Goal: Task Accomplishment & Management: Contribute content

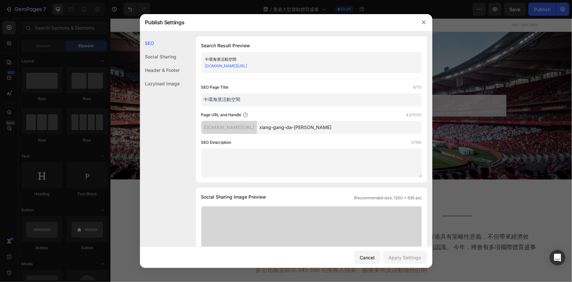
drag, startPoint x: 261, startPoint y: 103, endPoint x: 147, endPoint y: 103, distance: 114.1
paste input "香港大型運動體育盛事"
click at [205, 99] on input "香港大型運動體育盛事" at bounding box center [311, 99] width 221 height 13
type input "香港大型運動體育盛事"
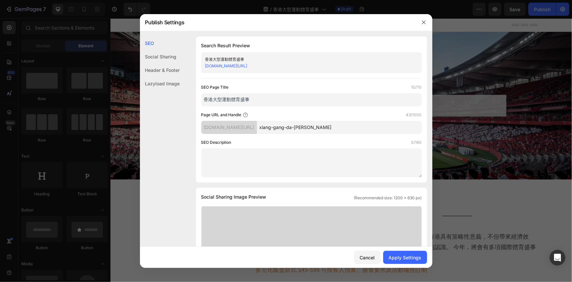
drag, startPoint x: 396, startPoint y: 126, endPoint x: 200, endPoint y: 134, distance: 196.2
paste input "mega-events"
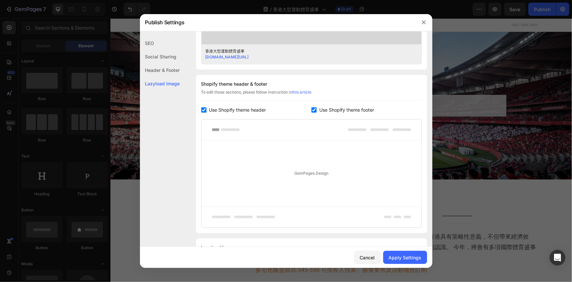
scroll to position [298, 0]
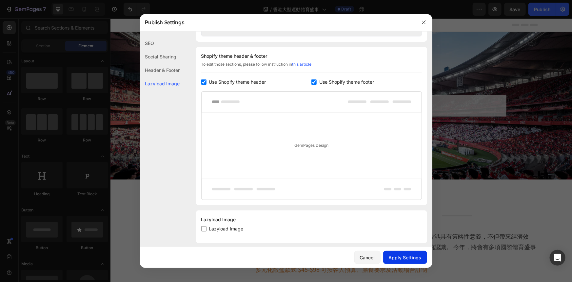
type input "mega-events"
click at [405, 252] on button "Apply Settings" at bounding box center [405, 256] width 44 height 13
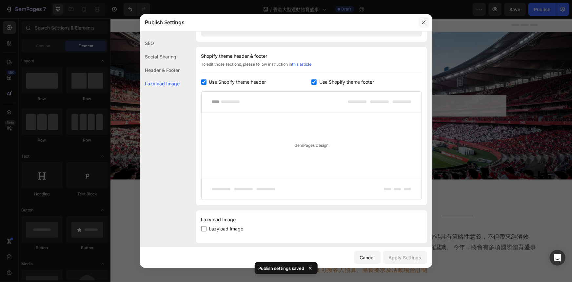
click at [424, 22] on icon "button" at bounding box center [424, 23] width 4 height 4
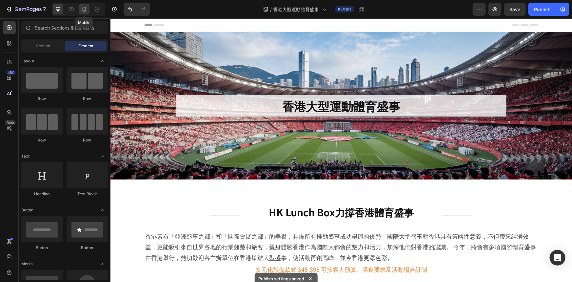
click at [86, 10] on icon at bounding box center [84, 9] width 7 height 7
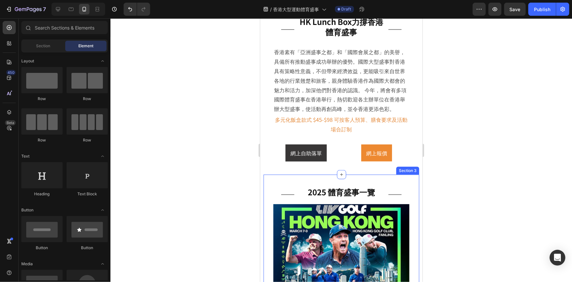
scroll to position [209, 0]
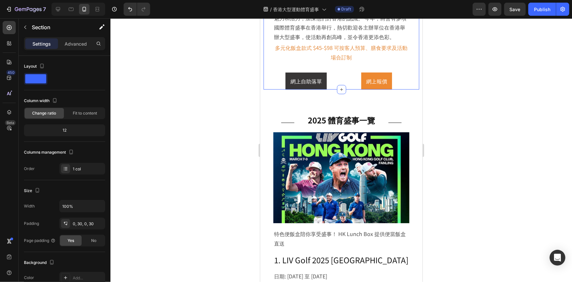
click at [406, 87] on div "Title Line HK Lunch Box力撐香港體育盛事 Heading Title Line Row 香港素有「亞洲盛事之都」和「國際會展之都」的美譽…" at bounding box center [341, 11] width 156 height 155
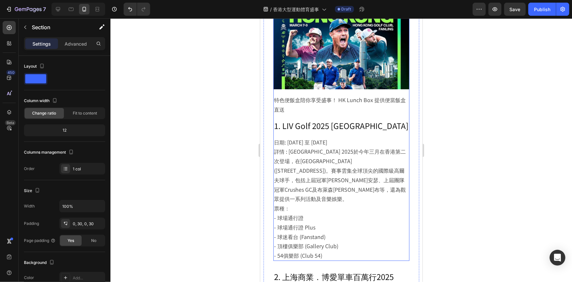
scroll to position [357, 0]
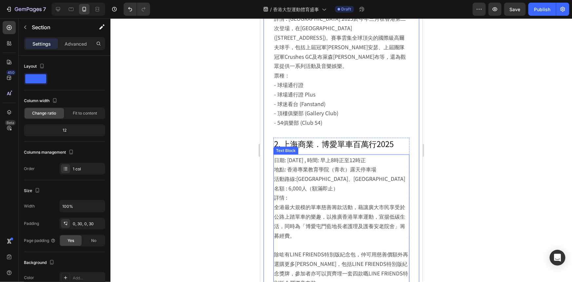
scroll to position [507, 0]
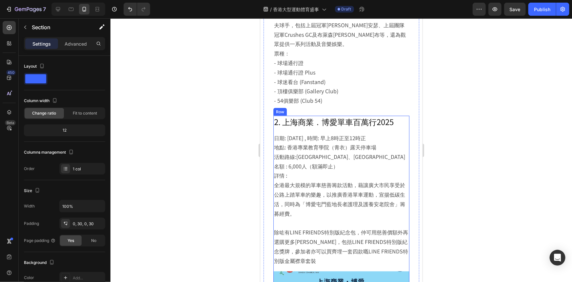
click at [404, 118] on div "2. 上海商業．博愛單車百萬行2025 Heading 日期: 3月16日 , 時間: 早上8時正至12時正 地點: 香港專業教育學院（青衣）露天停車場 活動…" at bounding box center [341, 190] width 136 height 150
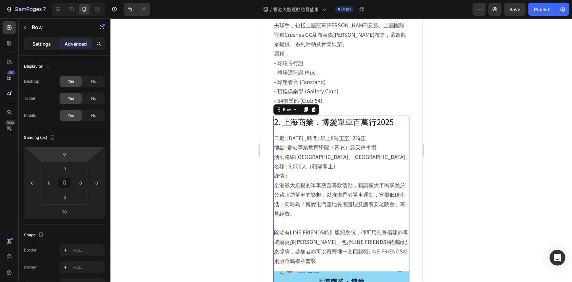
click at [47, 43] on p "Settings" at bounding box center [41, 43] width 18 height 7
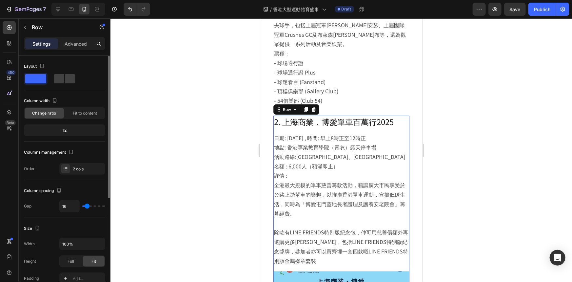
click at [76, 160] on div "Columns management Order 2 cols" at bounding box center [64, 161] width 81 height 28
click at [78, 163] on div "2 cols" at bounding box center [82, 169] width 46 height 12
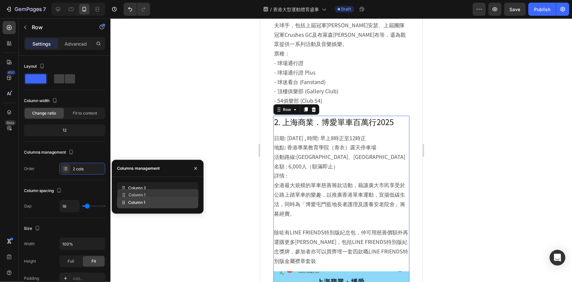
drag, startPoint x: 135, startPoint y: 203, endPoint x: 136, endPoint y: 196, distance: 7.2
click at [136, 196] on div "Column 2 Column 1" at bounding box center [157, 195] width 81 height 26
drag, startPoint x: 172, startPoint y: 204, endPoint x: 174, endPoint y: 185, distance: 19.5
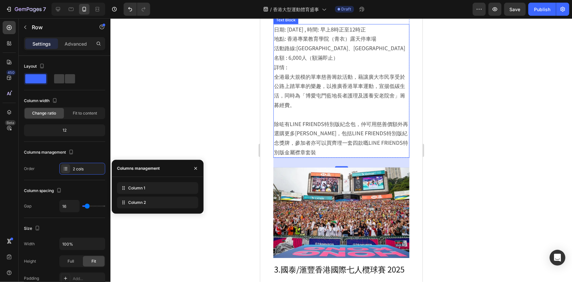
scroll to position [805, 0]
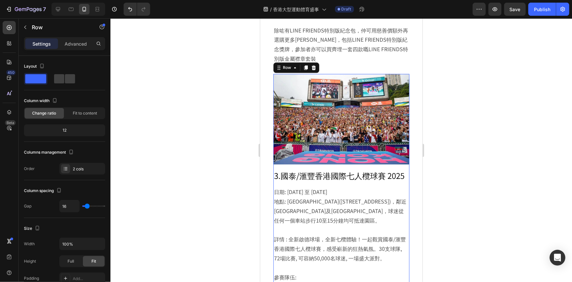
click at [404, 148] on div "Image 3.國泰/滙豐香港國際七人欖球賽 2025 Heading 日期: 3 月 28 至 30 日 地點: 啟德體育園主場館(啟德承啟道38號)，鄰近…" at bounding box center [341, 229] width 136 height 312
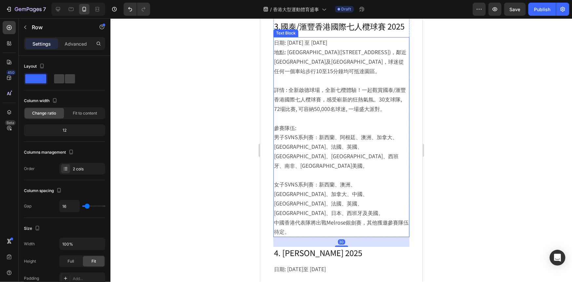
scroll to position [1073, 0]
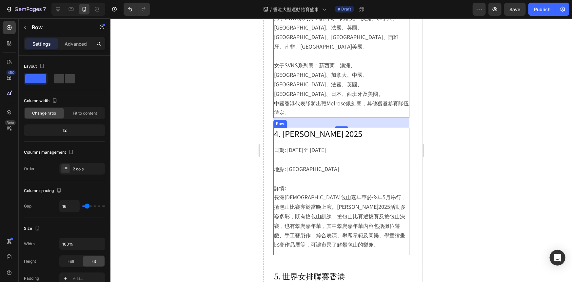
click at [404, 127] on div "4. 包山嘉年華 2025 Heading 日期: 4 月 6 日至 5 月 6 日 地點: 長洲北帝廟遊樂場足球場 詳情: 長洲太平清醮包山嘉年華於今年5月…" at bounding box center [341, 188] width 136 height 122
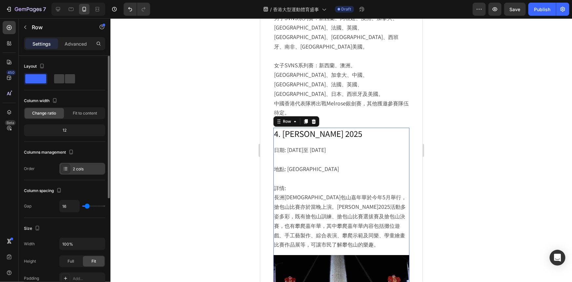
click at [78, 168] on div "2 cols" at bounding box center [88, 169] width 31 height 6
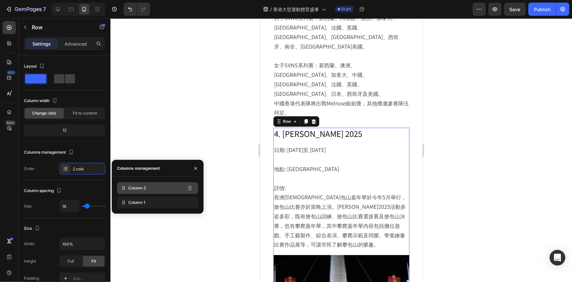
drag, startPoint x: 125, startPoint y: 196, endPoint x: 128, endPoint y: 185, distance: 11.3
click at [128, 185] on div "Column 2 Column 1" at bounding box center [157, 195] width 81 height 26
drag, startPoint x: 134, startPoint y: 203, endPoint x: 135, endPoint y: 187, distance: 15.8
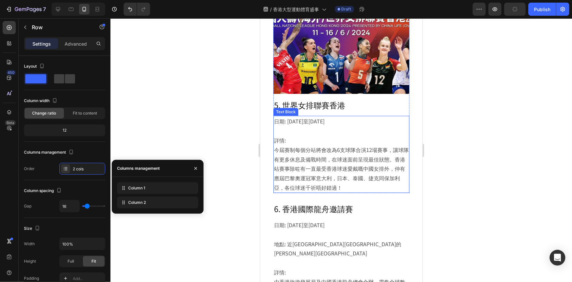
scroll to position [1520, 0]
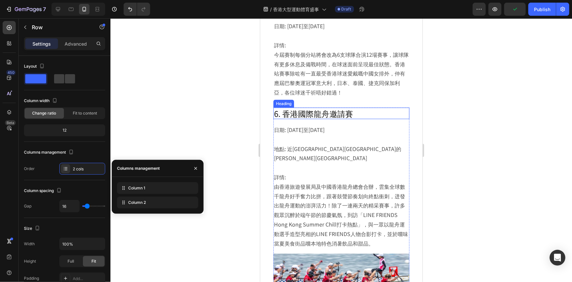
click at [399, 107] on div "6. 香港國際龍舟邀請賽 Heading" at bounding box center [341, 112] width 136 height 11
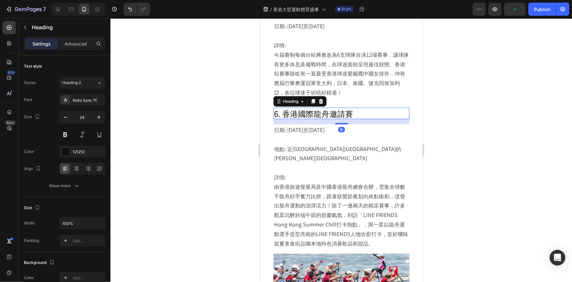
click at [403, 119] on div "16" at bounding box center [341, 121] width 136 height 5
click at [404, 119] on div "16" at bounding box center [341, 121] width 136 height 5
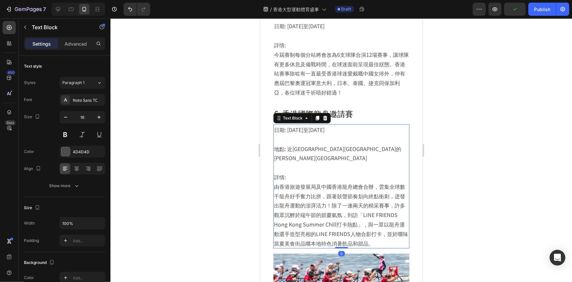
click at [404, 125] on p "日期: [DATE]至[DATE]" at bounding box center [341, 130] width 135 height 10
click at [397, 217] on div "Image 6. 香港國際龍舟邀請賽 Heading 日期: 6月15日至16日 地點: 近尖沙咀東部海濱外的維多利亞港 詳情: 由香港旅遊發展局及中國香港龍…" at bounding box center [341, 225] width 136 height 237
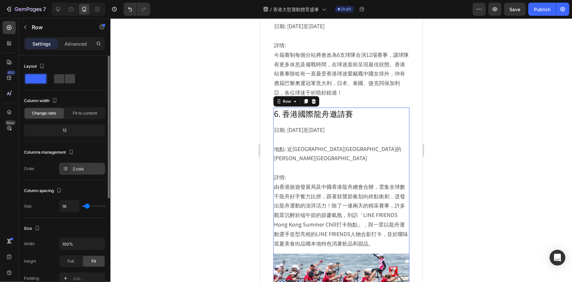
click at [68, 166] on icon at bounding box center [65, 168] width 5 height 5
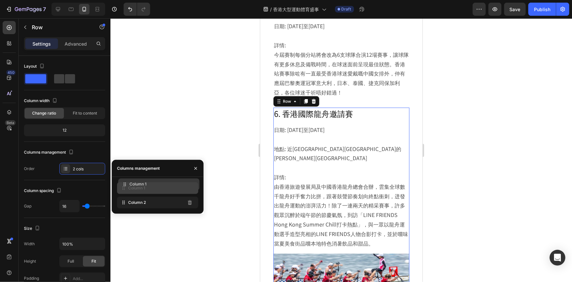
drag, startPoint x: 145, startPoint y: 206, endPoint x: 146, endPoint y: 188, distance: 18.4
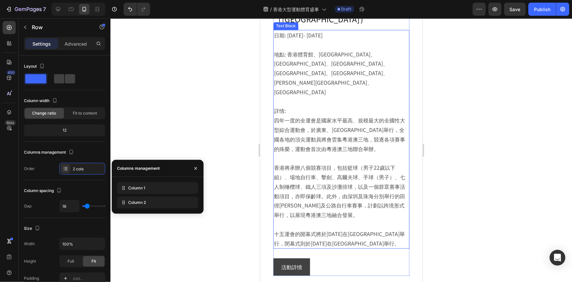
scroll to position [2086, 0]
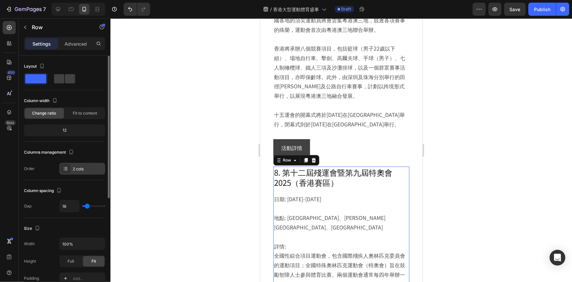
click at [83, 168] on div "2 cols" at bounding box center [88, 169] width 31 height 6
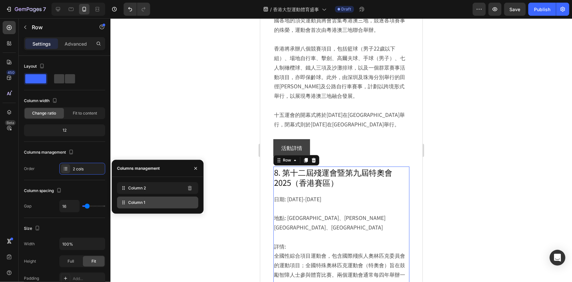
drag, startPoint x: 133, startPoint y: 200, endPoint x: 134, endPoint y: 193, distance: 6.9
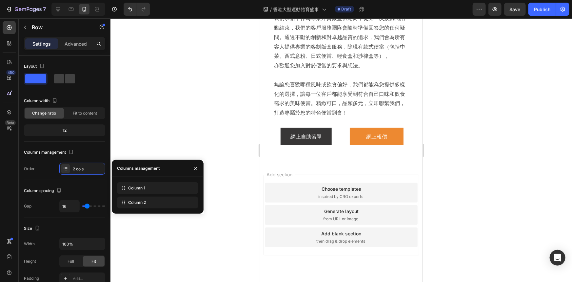
scroll to position [2861, 0]
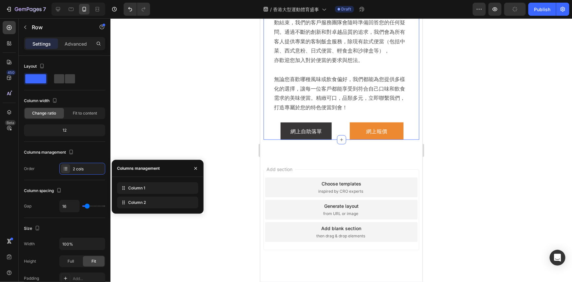
click at [409, 111] on div "持續追求卓越 - 我們的承諾 Heading 我們承諾，作爲專業外賣飯盒供應商，從第一次接觸到活動結束，我們的客戶服務團隊會隨時準備回答您的任何疑問。通過不斷…" at bounding box center [341, 63] width 156 height 154
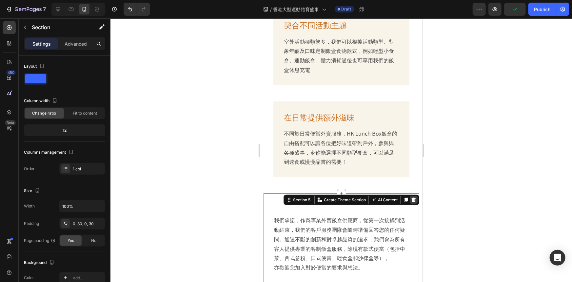
scroll to position [2563, 0]
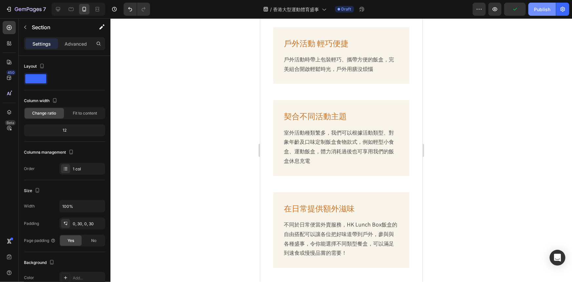
click at [538, 8] on div "Publish" at bounding box center [542, 9] width 16 height 7
click at [566, 9] on icon "button" at bounding box center [563, 9] width 7 height 7
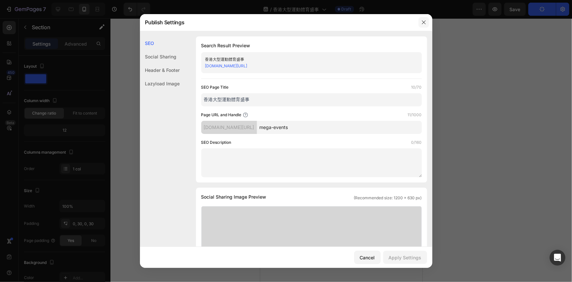
click at [422, 23] on icon "button" at bounding box center [423, 22] width 5 height 5
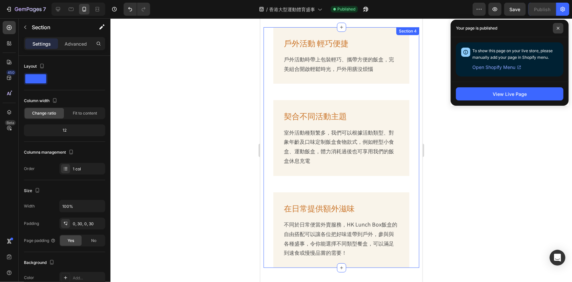
click at [558, 24] on span at bounding box center [558, 28] width 10 height 10
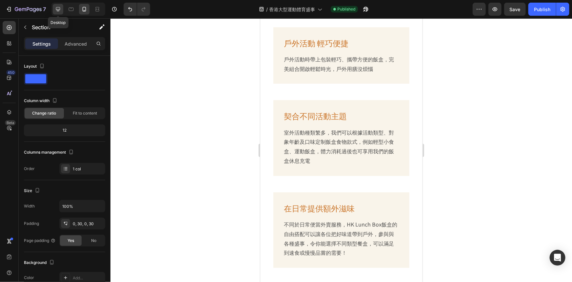
click at [57, 8] on icon at bounding box center [58, 9] width 7 height 7
type input "1200"
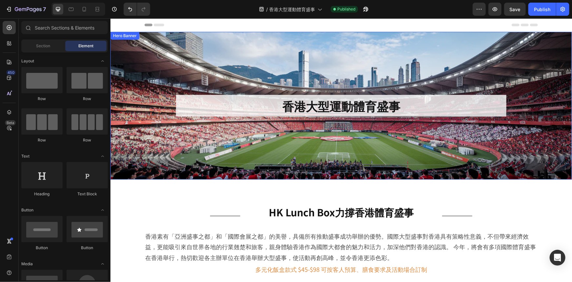
click at [293, 106] on h2 "香港大型運動體育盛事" at bounding box center [341, 105] width 330 height 22
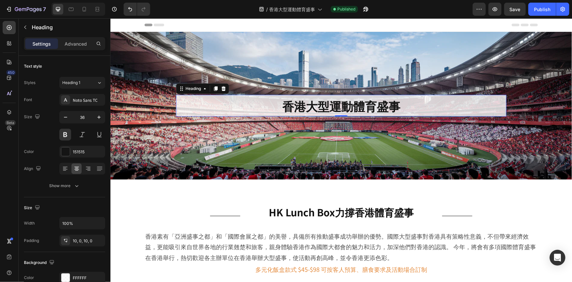
click at [339, 103] on h2 "香港大型運動體育盛事" at bounding box center [341, 105] width 330 height 22
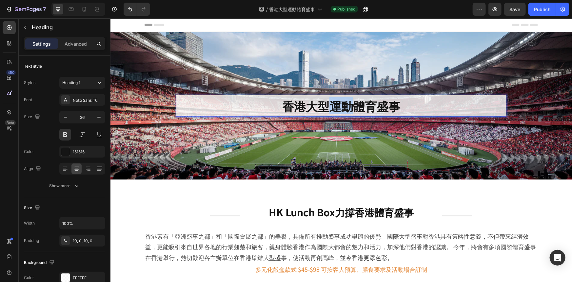
click at [339, 103] on p "香港大型運動體育盛事" at bounding box center [341, 105] width 330 height 15
click at [81, 46] on p "Advanced" at bounding box center [76, 43] width 22 height 7
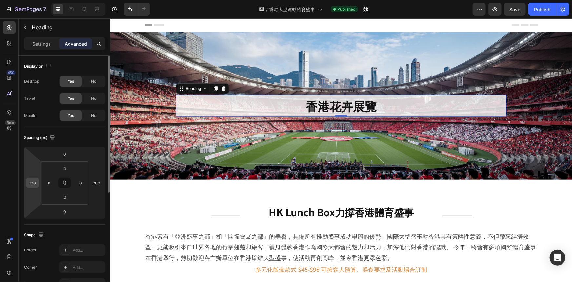
click at [35, 184] on input "200" at bounding box center [33, 183] width 10 height 10
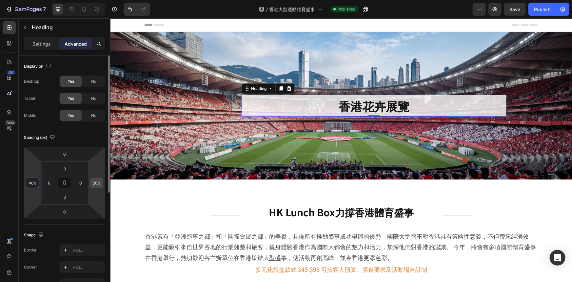
type input "400"
click at [92, 180] on input "200" at bounding box center [97, 183] width 10 height 10
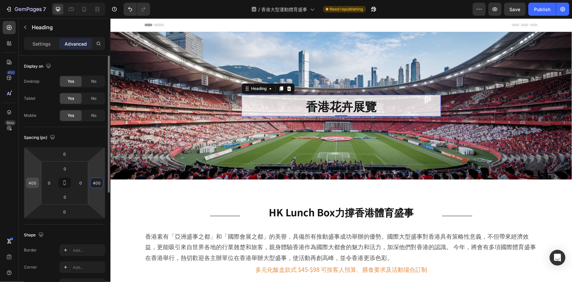
type input "400"
click at [28, 182] on input "400" at bounding box center [33, 183] width 10 height 10
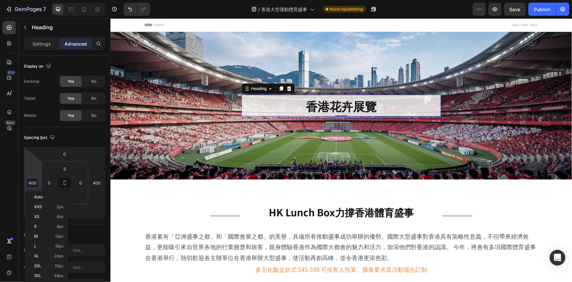
type input "4"
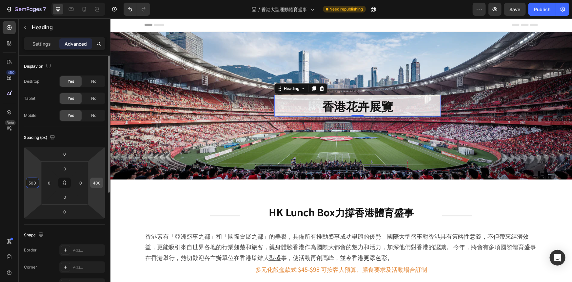
type input "500"
drag, startPoint x: 98, startPoint y: 183, endPoint x: 95, endPoint y: 186, distance: 4.0
click at [97, 183] on input "400" at bounding box center [97, 183] width 10 height 10
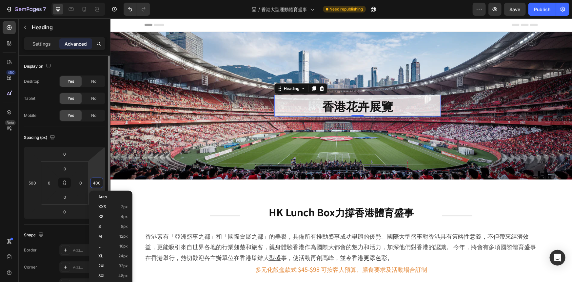
type input "8"
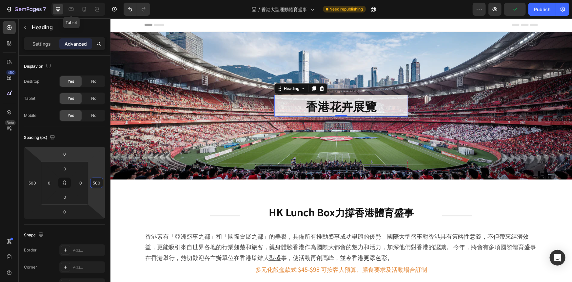
type input "500"
click at [73, 15] on div "Tablet" at bounding box center [78, 9] width 54 height 13
click at [74, 11] on icon at bounding box center [71, 9] width 7 height 7
type input "50"
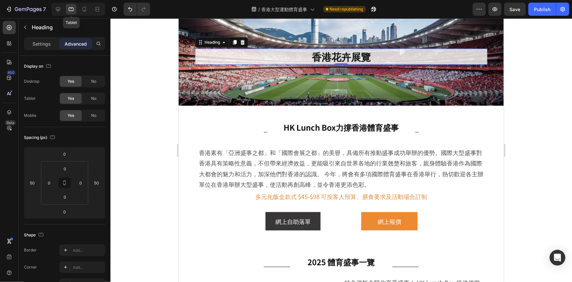
scroll to position [31, 0]
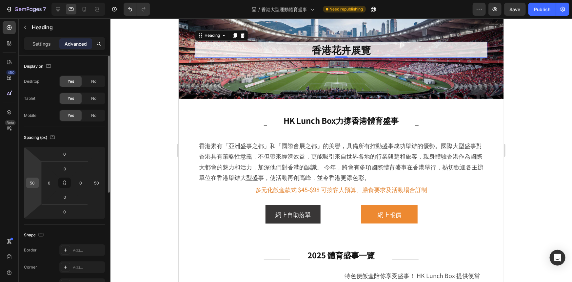
click at [34, 180] on input "50" at bounding box center [33, 183] width 10 height 10
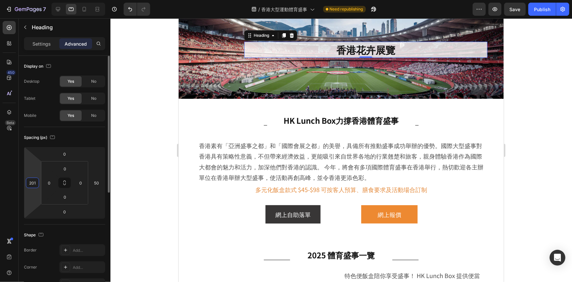
scroll to position [30, 0]
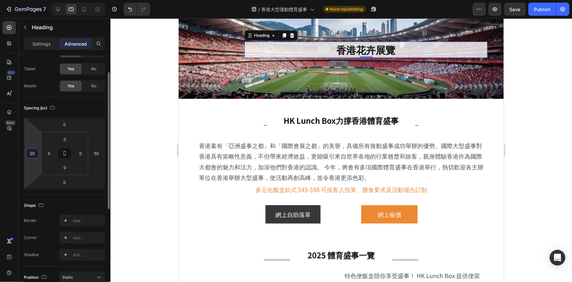
type input "2"
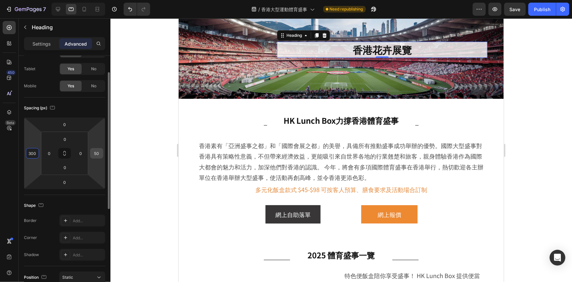
type input "300"
click at [96, 153] on input "50" at bounding box center [97, 153] width 10 height 10
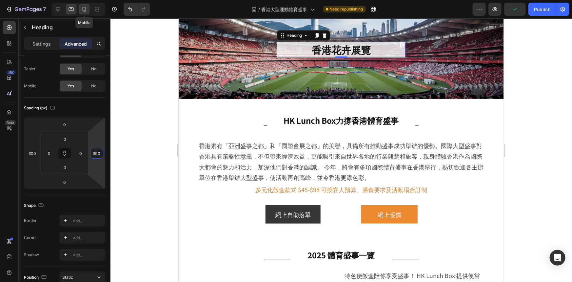
type input "300"
click at [86, 9] on icon at bounding box center [84, 9] width 7 height 7
type input "24"
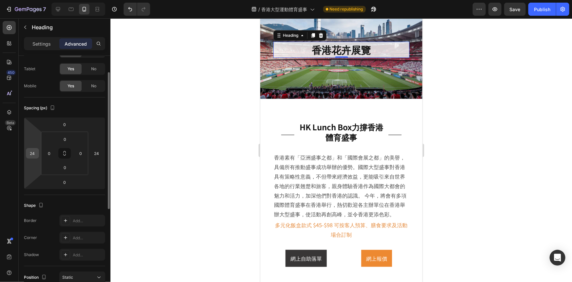
click at [33, 149] on input "24" at bounding box center [33, 153] width 10 height 10
type input "5"
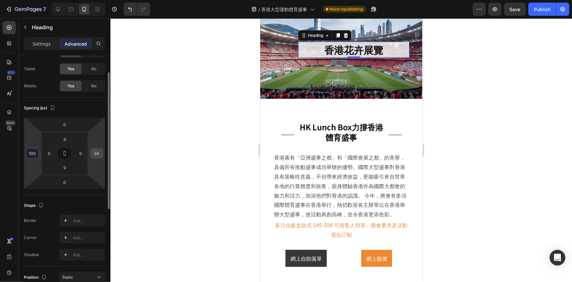
type input "100"
click at [100, 155] on input "24" at bounding box center [97, 153] width 10 height 10
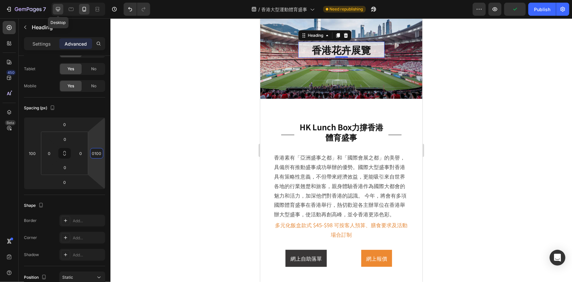
type input "100"
click at [57, 6] on icon at bounding box center [58, 9] width 7 height 7
type input "500"
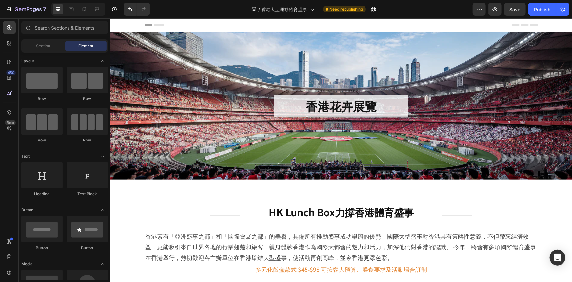
scroll to position [89, 0]
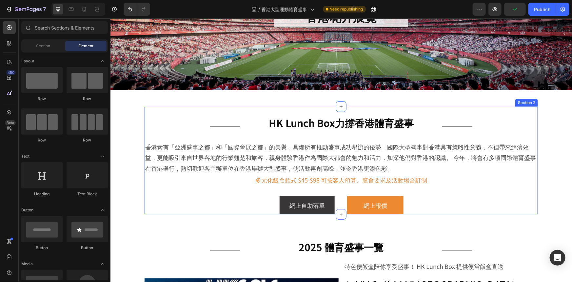
click at [350, 124] on h2 "HK Lunch Box力撐香港體育盛事" at bounding box center [340, 122] width 191 height 13
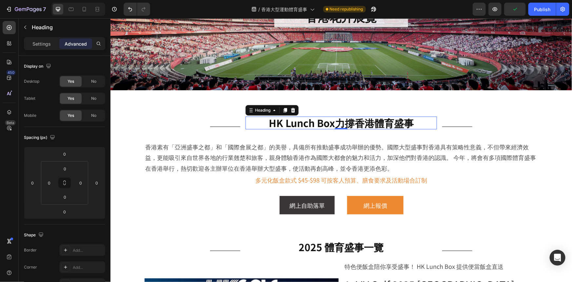
click at [350, 124] on h2 "HK Lunch Box力撐香港體育盛事" at bounding box center [340, 122] width 191 height 13
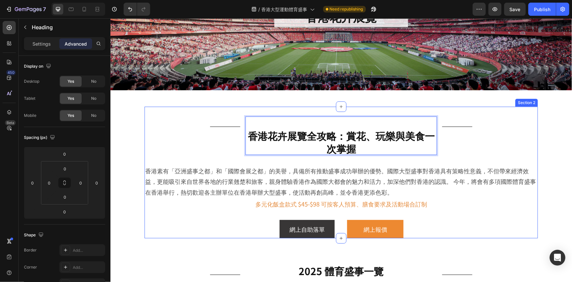
scroll to position [0, 0]
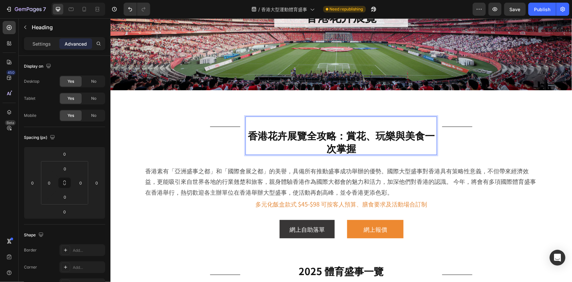
click at [245, 136] on p "香港花卉展覽全攻略：賞花、玩樂與美食一次掌握" at bounding box center [340, 135] width 191 height 38
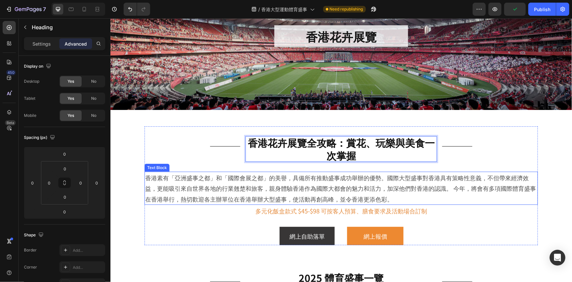
scroll to position [30, 0]
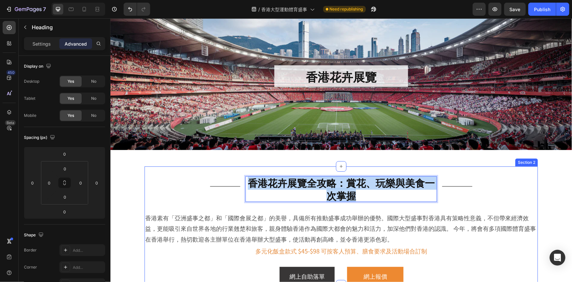
drag, startPoint x: 369, startPoint y: 195, endPoint x: 246, endPoint y: 172, distance: 125.4
click at [246, 172] on div "Title Line 香港花卉展覽全攻略：賞花、玩樂與美食一次掌握 Heading 0 Title Line Row 香港素有「亞洲盛事之都」和「國際會展之都…" at bounding box center [340, 225] width 393 height 119
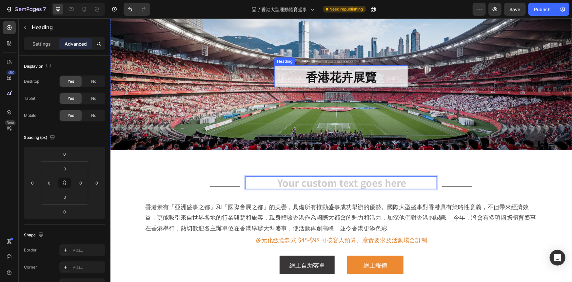
click at [335, 79] on h2 "香港花卉展覽" at bounding box center [341, 76] width 134 height 22
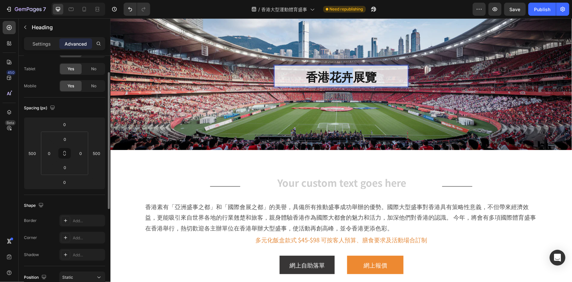
click at [335, 79] on h2 "香港花卉展覽" at bounding box center [341, 76] width 134 height 22
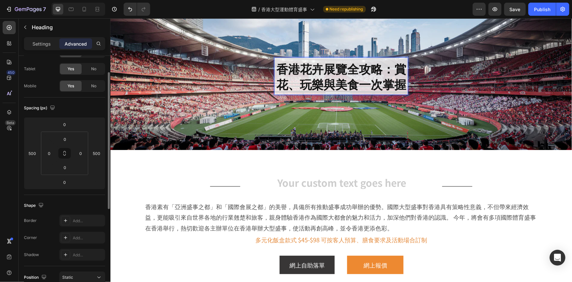
scroll to position [14, 0]
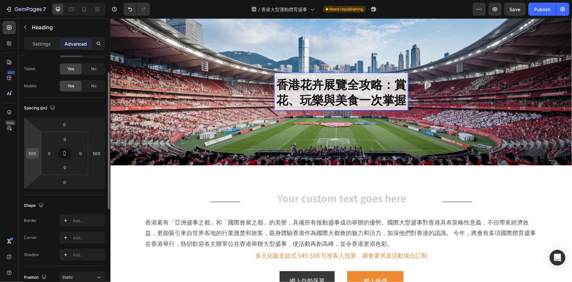
click at [35, 152] on input "500" at bounding box center [33, 153] width 10 height 10
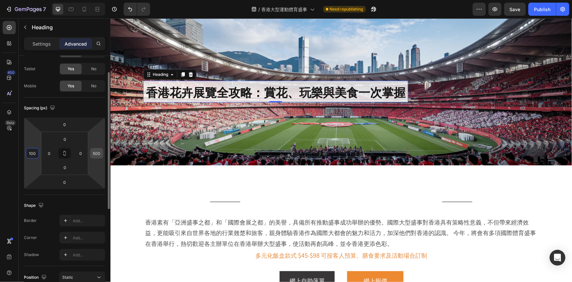
type input "100"
drag, startPoint x: 93, startPoint y: 152, endPoint x: 93, endPoint y: 149, distance: 3.3
click at [93, 152] on input "500" at bounding box center [97, 153] width 10 height 10
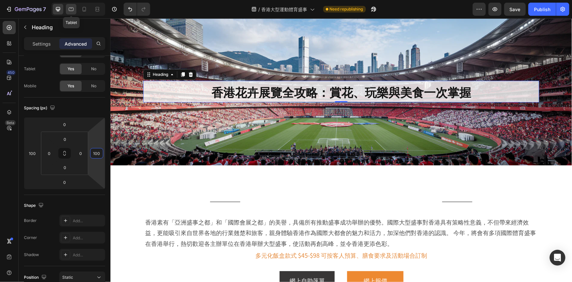
type input "100"
click at [70, 5] on div at bounding box center [71, 9] width 10 height 10
type input "300"
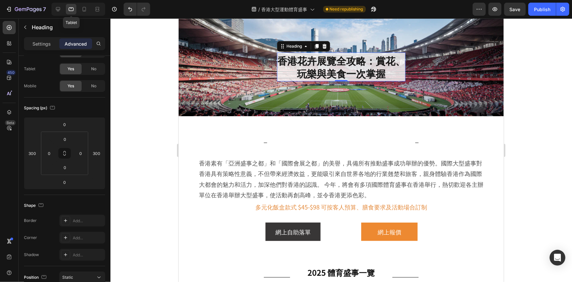
scroll to position [25, 0]
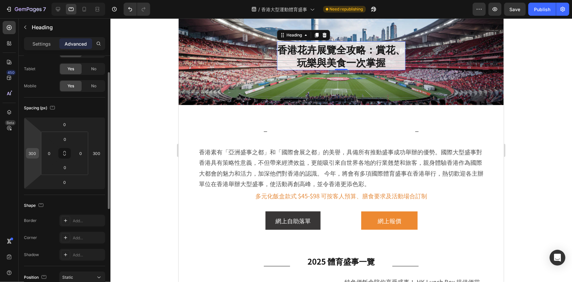
click at [32, 153] on input "300" at bounding box center [33, 153] width 10 height 10
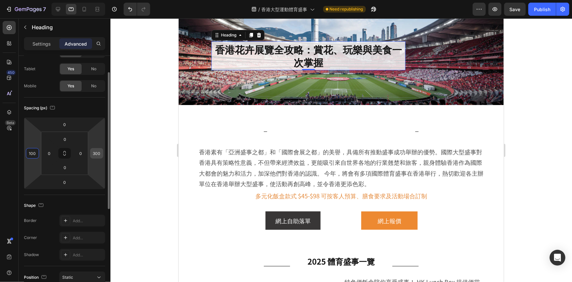
type input "100"
click at [99, 156] on input "300" at bounding box center [97, 153] width 10 height 10
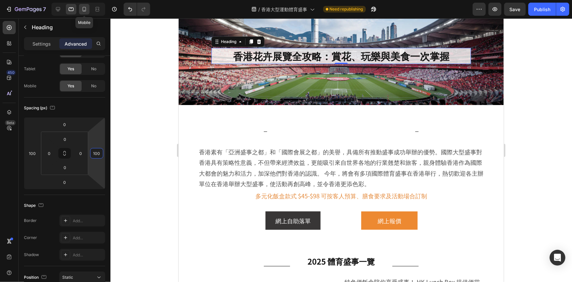
type input "100"
click at [83, 14] on div at bounding box center [84, 9] width 10 height 10
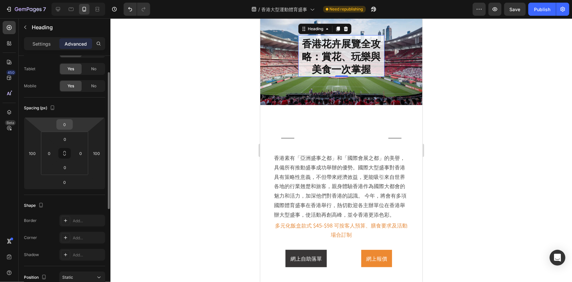
scroll to position [19, 0]
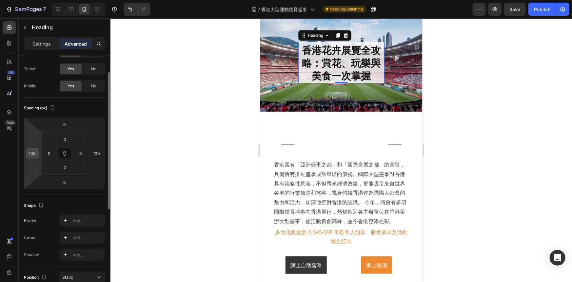
click at [32, 152] on input "100" at bounding box center [33, 153] width 10 height 10
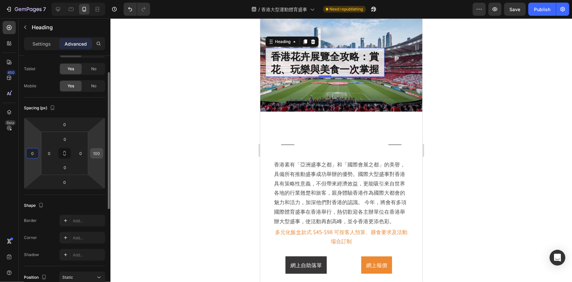
type input "0"
click at [101, 152] on input "100" at bounding box center [97, 153] width 10 height 10
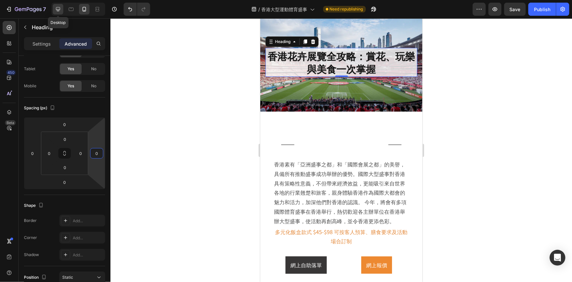
type input "0"
click at [61, 13] on div at bounding box center [58, 9] width 10 height 10
type input "100"
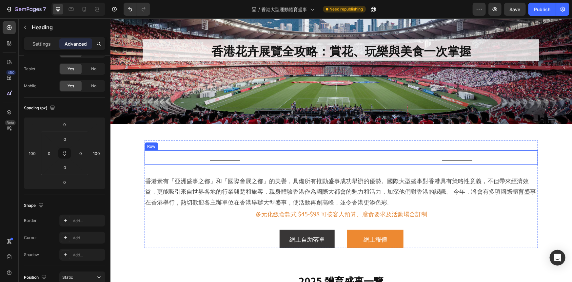
scroll to position [53, 0]
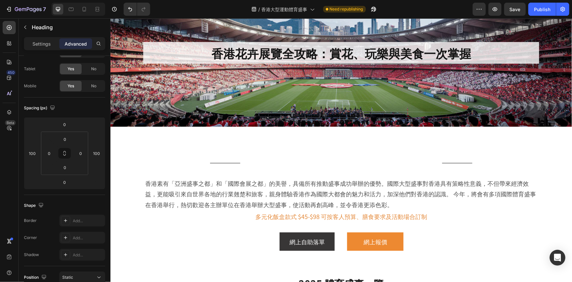
click at [228, 52] on h2 "香港花卉展覽全攻略：賞花、玩樂與美食一次掌握" at bounding box center [341, 53] width 396 height 22
click at [217, 52] on p "香港花卉展覽全攻略：賞花、玩樂與美食一次掌握" at bounding box center [341, 52] width 396 height 15
drag, startPoint x: 214, startPoint y: 52, endPoint x: 275, endPoint y: 49, distance: 60.7
click at [275, 49] on p "香港花卉展覽全攻略：賞花、玩樂與美食一次掌握" at bounding box center [341, 52] width 396 height 15
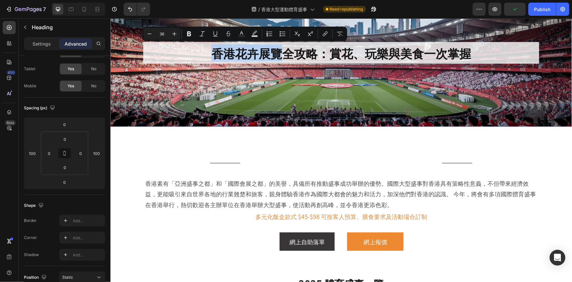
copy p "香港花卉展覽"
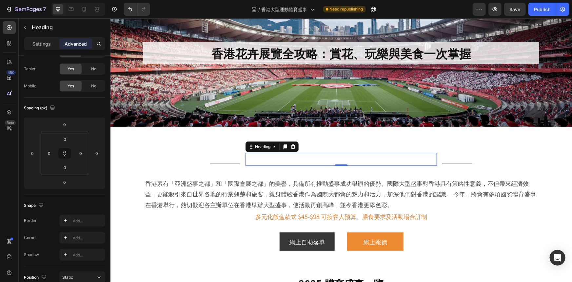
click at [320, 158] on p "Rich Text Editor. Editing area: main" at bounding box center [340, 158] width 191 height 13
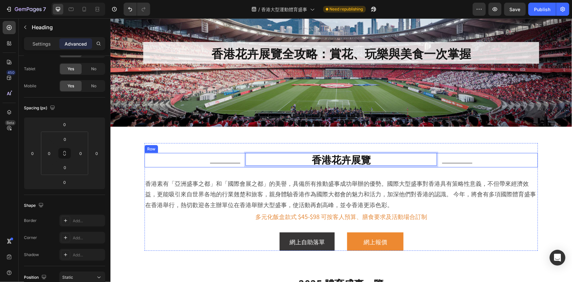
click at [347, 158] on p "香港花卉展覽" at bounding box center [340, 158] width 191 height 13
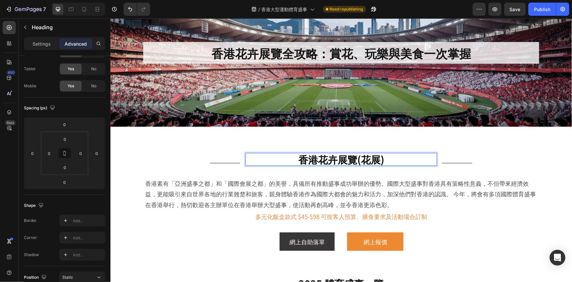
click at [289, 216] on p "多元化飯盒款式 $45-$98 可按客人預算、膳食要求及活動場合訂制" at bounding box center [341, 215] width 392 height 10
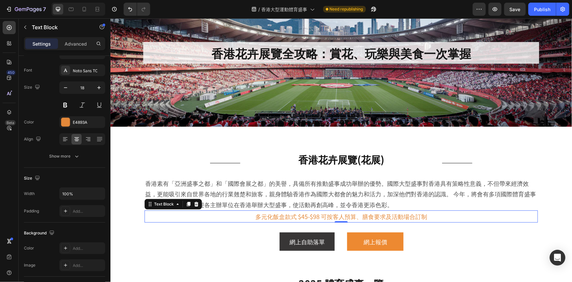
drag, startPoint x: 289, startPoint y: 216, endPoint x: 299, endPoint y: 199, distance: 19.7
click at [292, 212] on p "多元化飯盒款式 $45-$98 可按客人預算、膳食要求及活動場合訂制" at bounding box center [341, 215] width 392 height 10
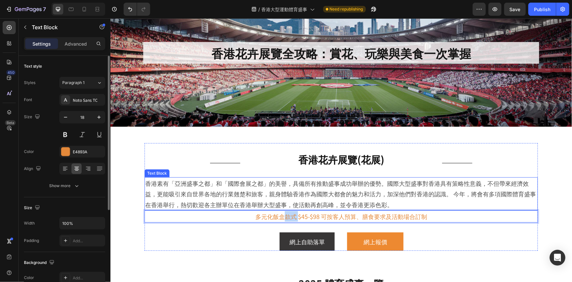
click at [299, 198] on p "香港素有「亞洲盛事之都」和「國際會展之都」的美譽，具備所有推動盛事成功舉辦的優勢。國際大型盛事對香港具有策略性意義，不但帶來經濟效益，更能吸引來自世界各地的行…" at bounding box center [341, 193] width 392 height 32
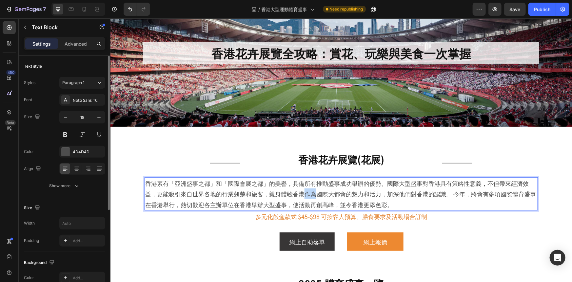
click at [299, 198] on p "香港素有「亞洲盛事之都」和「國際會展之都」的美譽，具備所有推動盛事成功舉辦的優勢。國際大型盛事對香港具有策略性意義，不但帶來經濟效益，更能吸引來自世界各地的行…" at bounding box center [341, 193] width 392 height 32
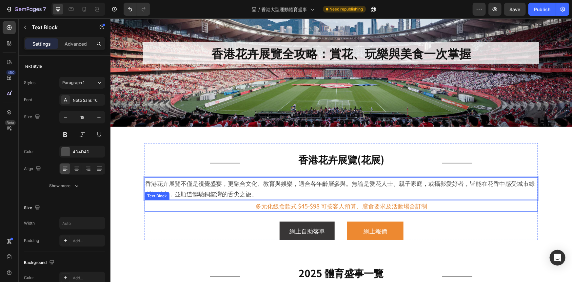
click at [300, 206] on p "多元化飯盒款式 $45-$98 可按客人預算、膳食要求及活動場合訂制" at bounding box center [341, 205] width 392 height 10
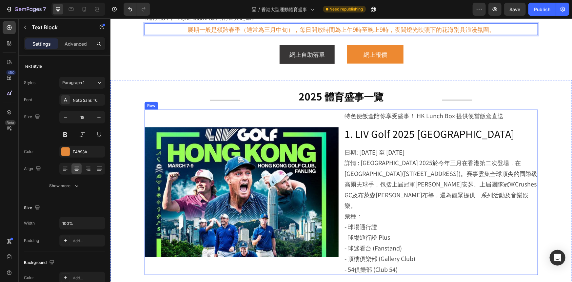
scroll to position [232, 0]
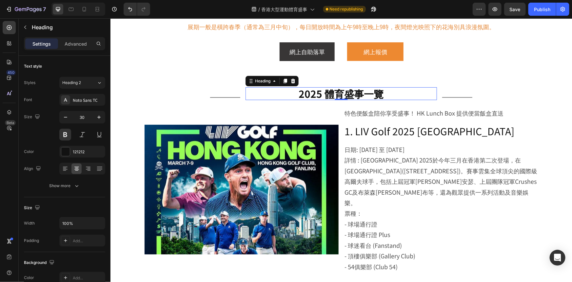
click at [346, 94] on h2 "2025 體育盛事一覽" at bounding box center [340, 93] width 191 height 13
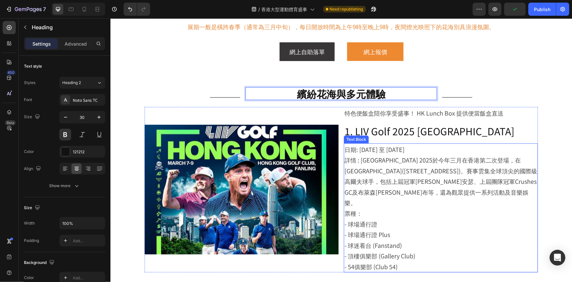
click at [397, 168] on p "詳情 : [GEOGRAPHIC_DATA] 2025於今年三月在香港第二次登場，在[GEOGRAPHIC_DATA]([STREET_ADDRESS])。賽…" at bounding box center [440, 180] width 193 height 53
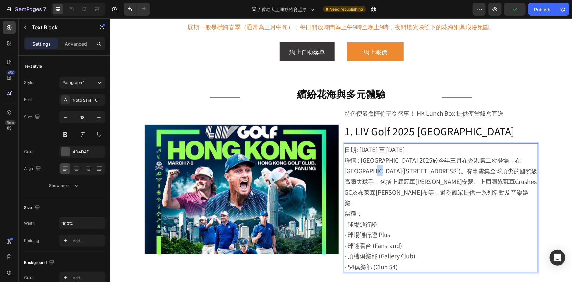
click at [397, 168] on p "詳情 : [GEOGRAPHIC_DATA] 2025於今年三月在香港第二次登場，在[GEOGRAPHIC_DATA]([STREET_ADDRESS])。賽…" at bounding box center [440, 180] width 193 height 53
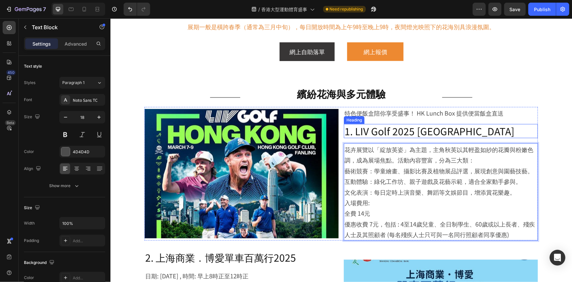
click at [428, 131] on h2 "1. LIV Golf 2025 [GEOGRAPHIC_DATA]" at bounding box center [441, 131] width 194 height 14
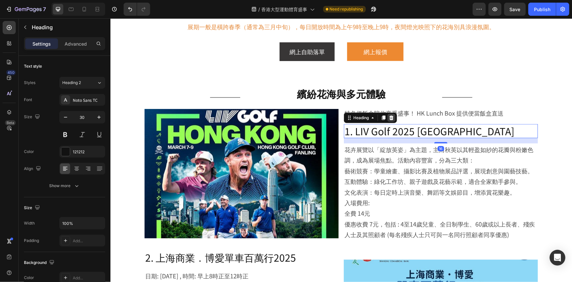
click at [389, 116] on icon at bounding box center [391, 117] width 5 height 5
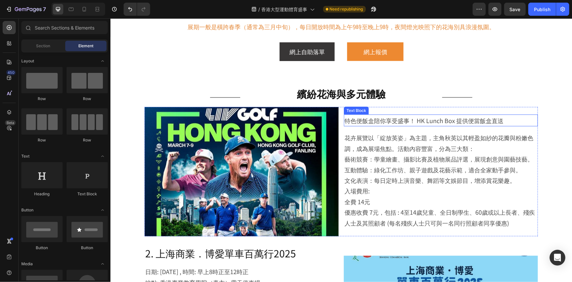
click at [412, 115] on p "特色便飯盒陪你享受盛事！ HK Lunch Box 提供便當飯盒直送" at bounding box center [440, 120] width 193 height 10
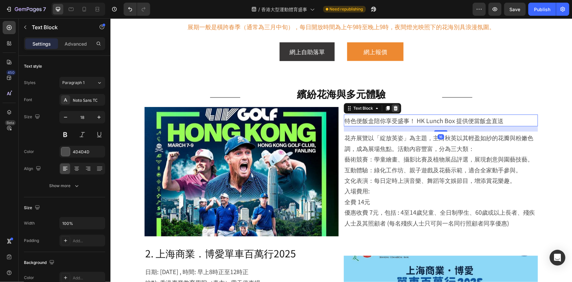
click at [393, 108] on icon at bounding box center [395, 108] width 4 height 5
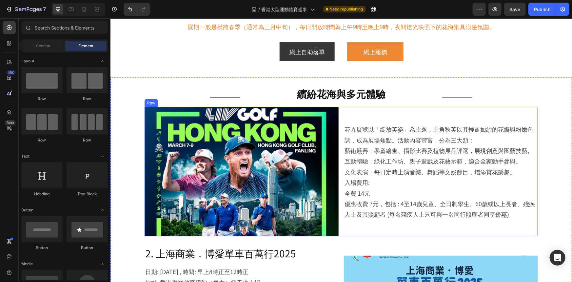
click at [418, 111] on div "花卉展覽以「綻放英姿」為主題，主角秋英以其輕盈如紗的花瓣與粉嫩色調，成為展場焦點。活動內容豐富，分為三大類： 藝術競賽：學童繪畫、攝影比賽及植物展品評選，展現…" at bounding box center [441, 172] width 194 height 130
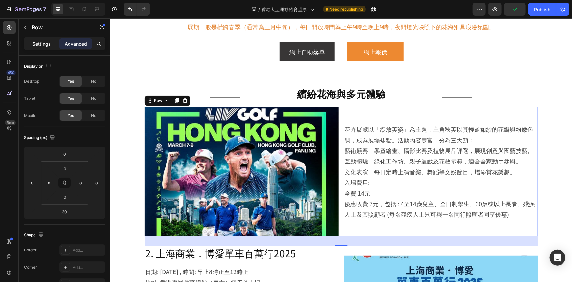
click at [38, 46] on p "Settings" at bounding box center [41, 43] width 18 height 7
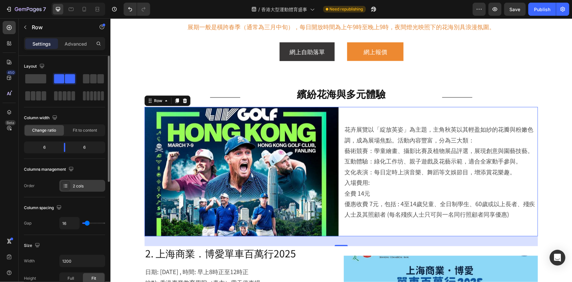
click at [84, 189] on div "2 cols" at bounding box center [82, 186] width 46 height 12
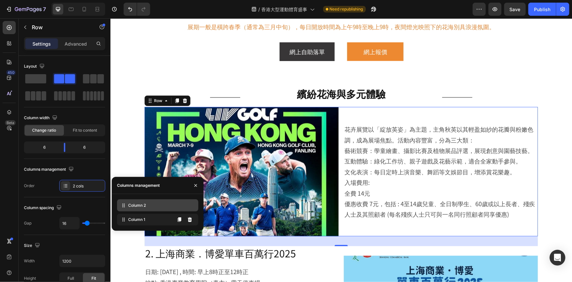
drag, startPoint x: 136, startPoint y: 219, endPoint x: 66, endPoint y: 221, distance: 70.2
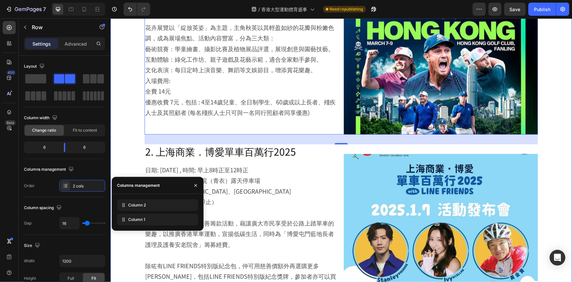
scroll to position [351, 0]
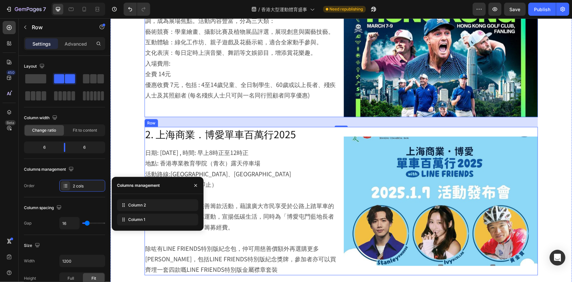
click at [339, 133] on div "Image 2. 上海商業．博愛單車百萬行2025 Heading 日期: 3月16日 , 時間: 早上8時正至12時正 地點: 香港專業教育學院（青衣）露天…" at bounding box center [340, 201] width 393 height 148
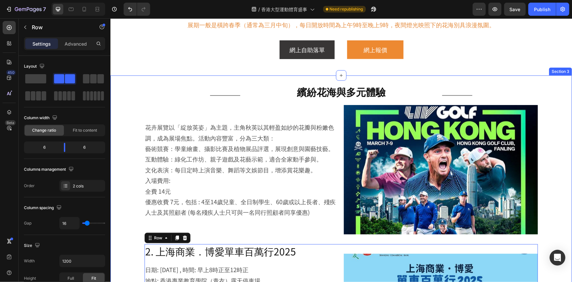
scroll to position [232, 0]
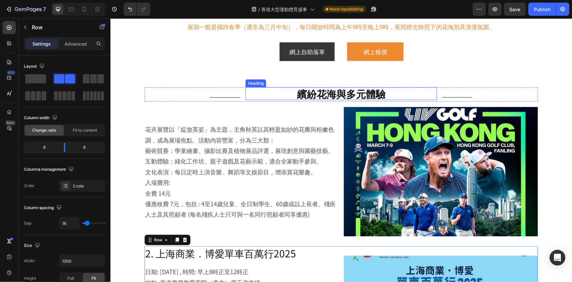
click at [346, 95] on p "繽紛花海與多元體驗" at bounding box center [340, 93] width 191 height 13
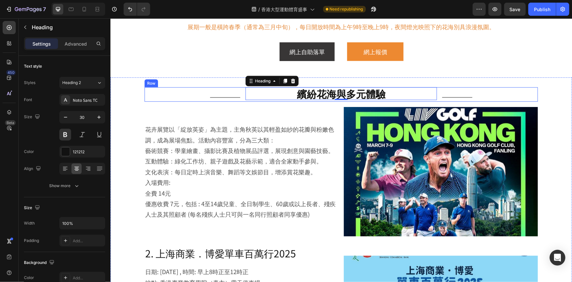
click at [241, 88] on div "Title Line 繽紛花海與多元體驗 Heading 0 Title Line Row" at bounding box center [340, 94] width 393 height 14
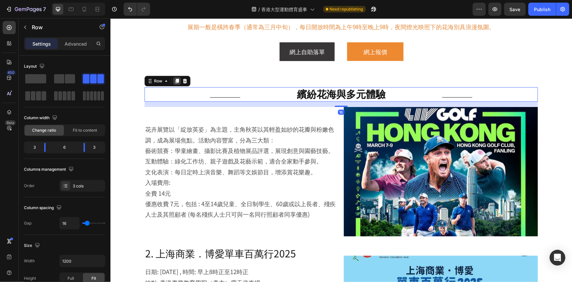
click at [175, 80] on icon at bounding box center [177, 80] width 4 height 5
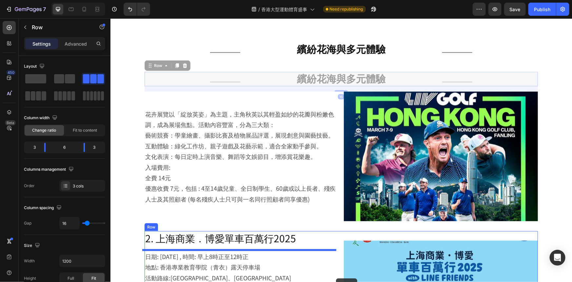
scroll to position [329, 0]
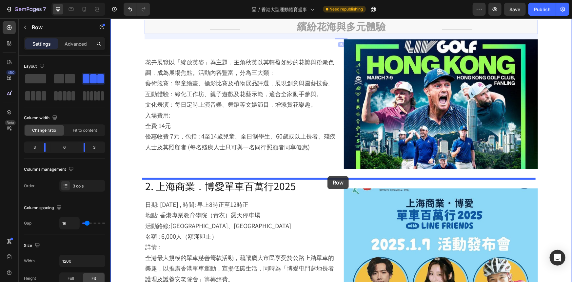
drag, startPoint x: 157, startPoint y: 110, endPoint x: 327, endPoint y: 176, distance: 182.2
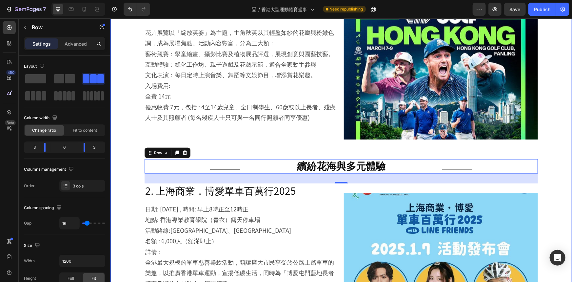
scroll to position [299, 0]
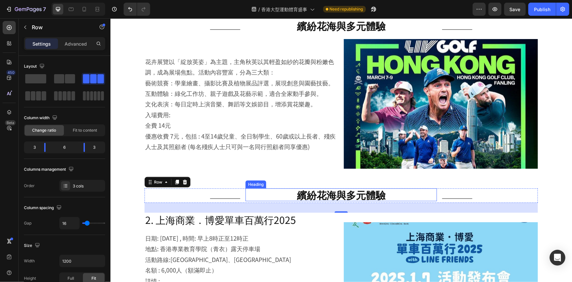
click at [325, 194] on h2 "繽紛花海與多元體驗" at bounding box center [340, 194] width 191 height 13
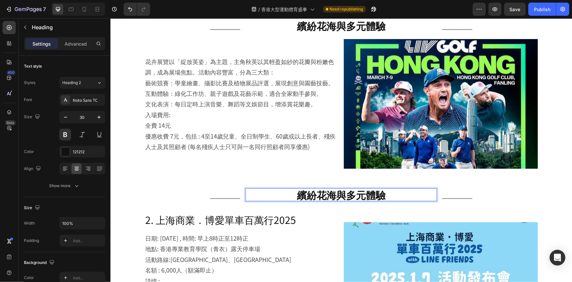
click at [325, 194] on h2 "繽紛花海與多元體驗" at bounding box center [340, 194] width 191 height 13
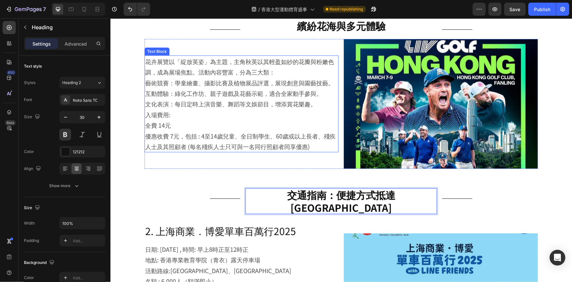
click at [287, 112] on p "入場費用: 全費 14元 優惠收費 7元，包括 : 4至14歲兒童、全日制學生、60歲或以上長者、殘疾人士及其照顧者 (每名殘疾人士只可與一名同行照顧者同享優…" at bounding box center [241, 130] width 193 height 43
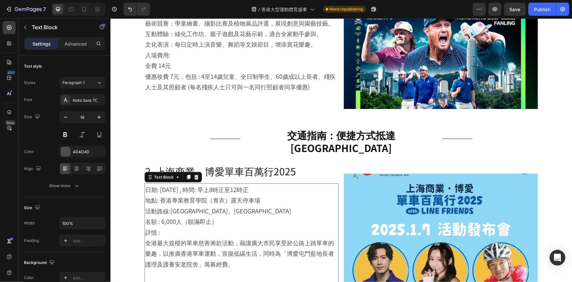
click at [225, 194] on p "地點: 香港專業教育學院（青衣）露天停車場" at bounding box center [241, 199] width 193 height 10
click at [224, 194] on p "地點: 香港專業教育學院（青衣）露天停車場" at bounding box center [241, 199] width 193 height 10
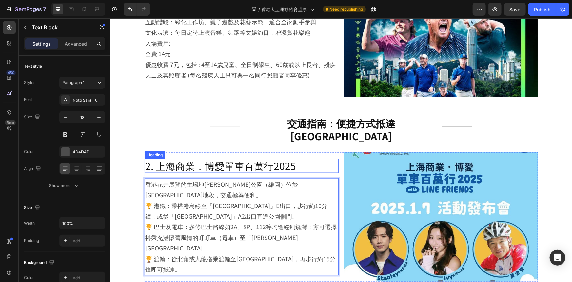
click at [255, 158] on h2 "2. 上海商業．博愛單車百萬行2025" at bounding box center [241, 165] width 194 height 14
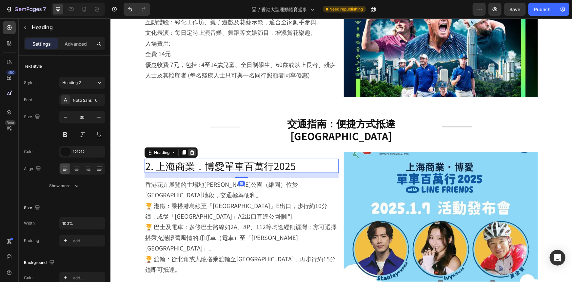
click at [189, 150] on icon at bounding box center [191, 152] width 5 height 5
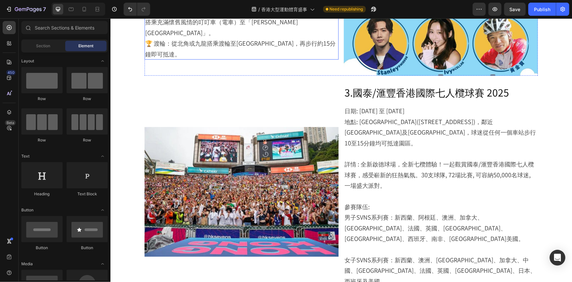
scroll to position [580, 0]
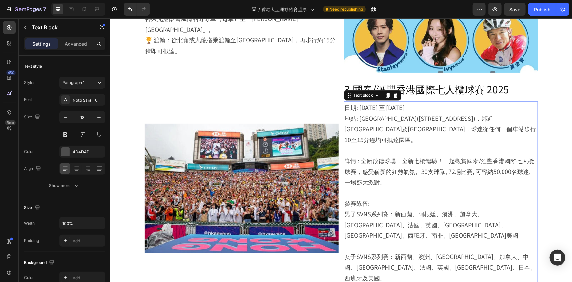
click at [406, 120] on p "地點: [GEOGRAPHIC_DATA]([STREET_ADDRESS])，鄰近[GEOGRAPHIC_DATA]及[GEOGRAPHIC_DATA]，球…" at bounding box center [440, 129] width 193 height 32
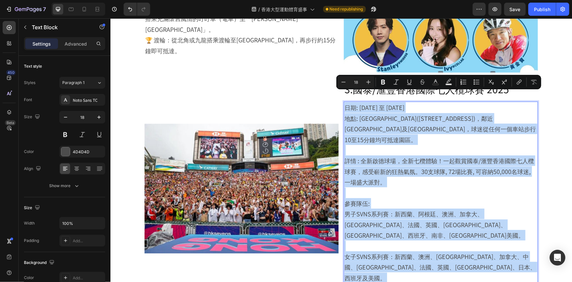
scroll to position [629, 0]
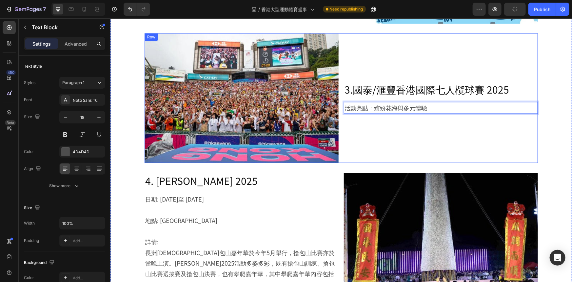
click at [391, 69] on div "3.國泰/滙豐香港國際七人欖球賽 2025 Heading 活動亮點：繽紛花海與多元體驗 Text Block 0" at bounding box center [441, 97] width 194 height 129
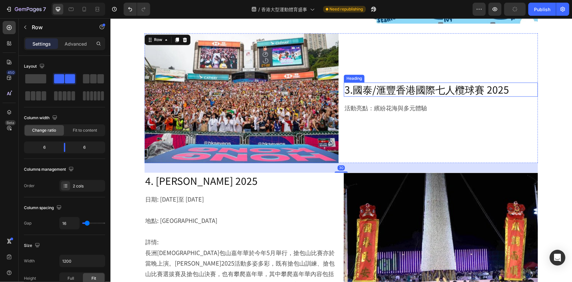
click at [400, 82] on h2 "3.國泰/滙豐香港國際七人欖球賽 2025" at bounding box center [441, 89] width 194 height 14
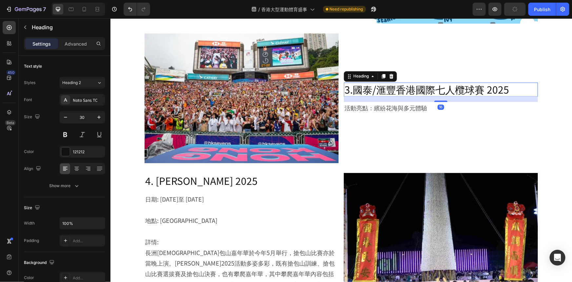
click at [400, 82] on h2 "3.國泰/滙豐香港國際七人欖球賽 2025" at bounding box center [441, 89] width 194 height 14
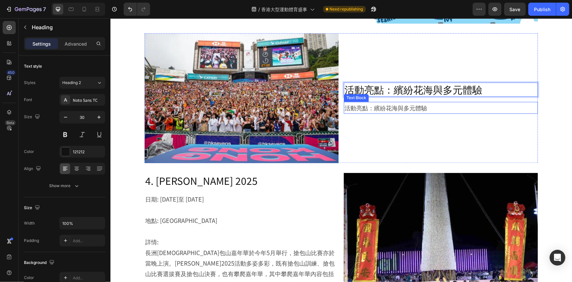
click at [379, 102] on p "活動亮點：繽紛花海與多元體驗" at bounding box center [440, 107] width 193 height 10
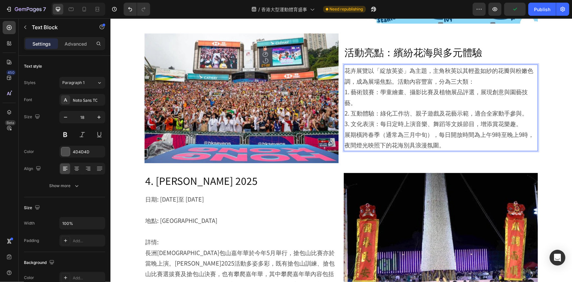
scroll to position [591, 0]
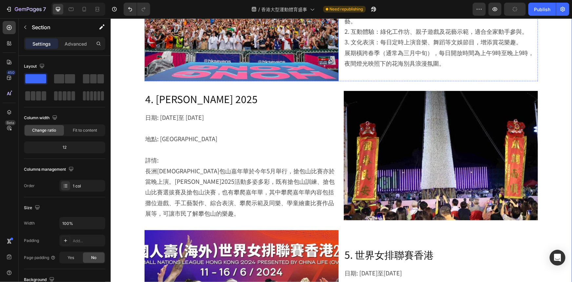
scroll to position [770, 0]
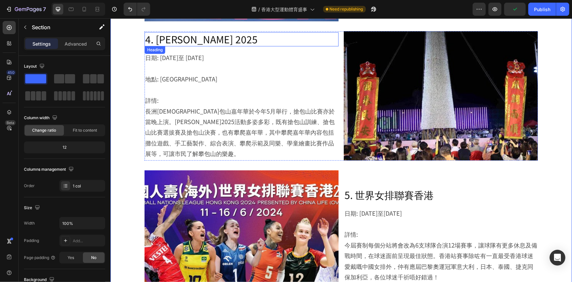
click at [220, 63] on p at bounding box center [241, 68] width 193 height 10
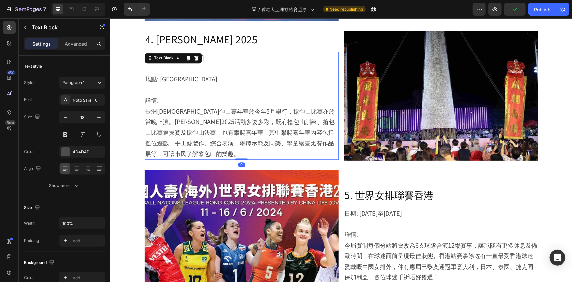
click at [220, 63] on p at bounding box center [241, 68] width 193 height 10
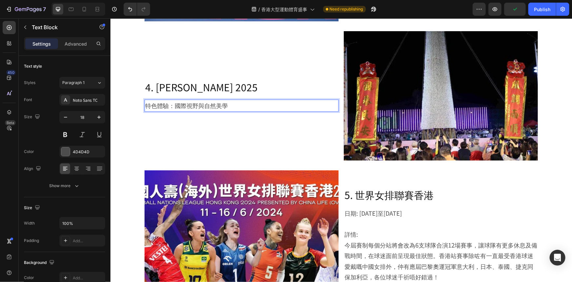
scroll to position [818, 0]
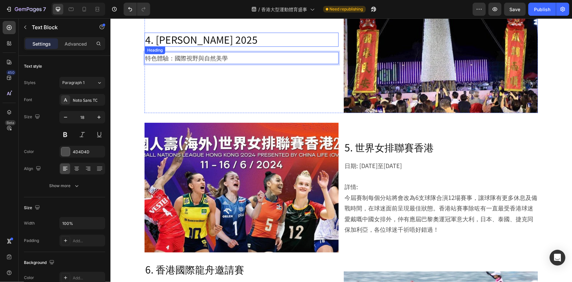
click at [216, 32] on h2 "4. [PERSON_NAME] 2025" at bounding box center [241, 39] width 194 height 14
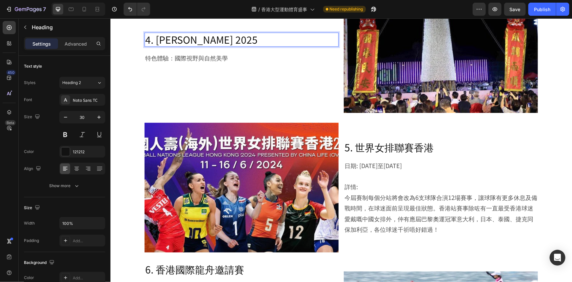
click at [216, 32] on h2 "4. [PERSON_NAME] 2025" at bounding box center [241, 39] width 194 height 14
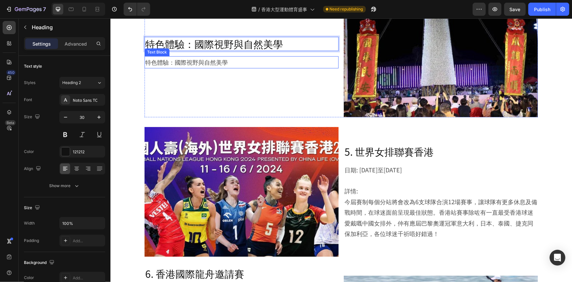
click at [223, 56] on p "特色體驗：國際視野與自然美學" at bounding box center [241, 61] width 193 height 10
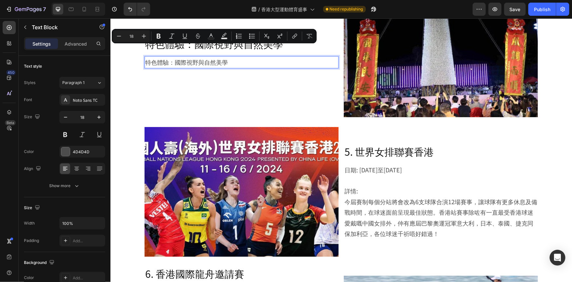
scroll to position [771, 0]
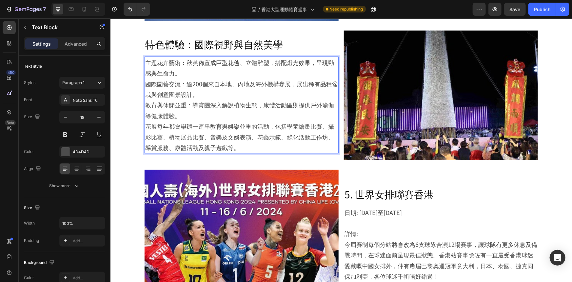
click at [197, 58] on p "主題花卉藝術：秋英佈置成巨型花毯、立體雕塑，搭配燈光效果，呈現動感與生命力。" at bounding box center [241, 67] width 193 height 21
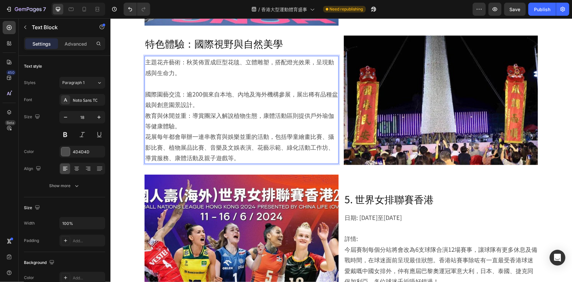
click at [205, 97] on p "國際園藝交流：逾200個來自本地、內地及海外機構參展，展出稀有品種盆栽與創意園景設計。" at bounding box center [241, 98] width 193 height 21
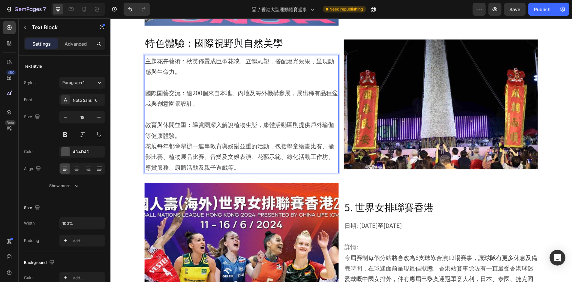
scroll to position [764, 0]
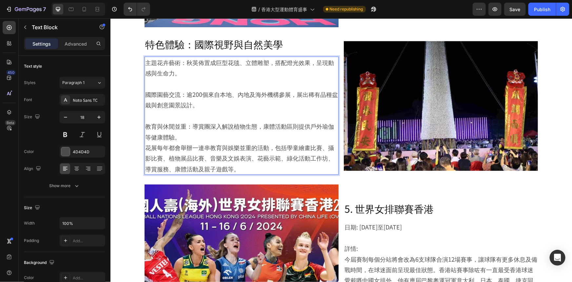
click at [199, 124] on p "教育與休閒並重：導賞團深入解說植物生態，康體活動區則提供戶外瑜伽等健康體驗。" at bounding box center [241, 130] width 193 height 21
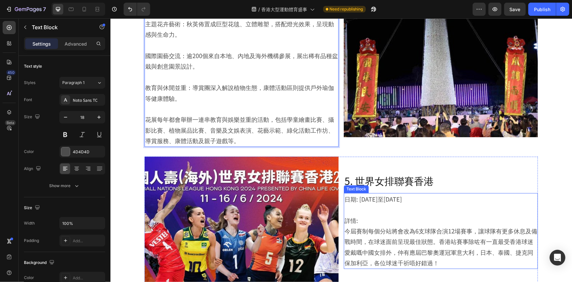
scroll to position [884, 0]
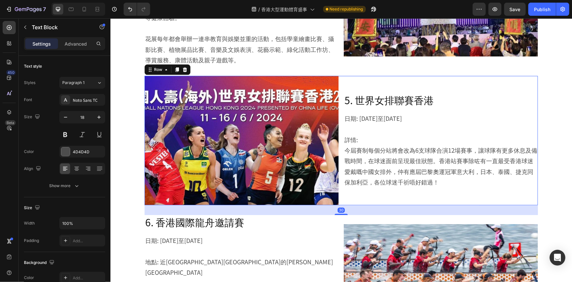
click at [377, 75] on div "5. 世界女排聯賽香港 Heading 日期: 6 月18至22日 詳情: 今屆賽制每個分站將會改為6支球隊合演12場賽事，讓球隊有更多休息及備戰時間，在球迷…" at bounding box center [441, 139] width 194 height 129
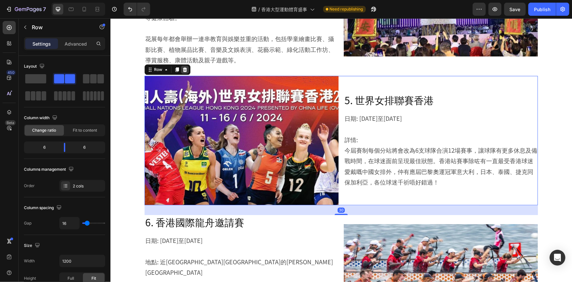
click at [183, 67] on icon at bounding box center [185, 69] width 4 height 5
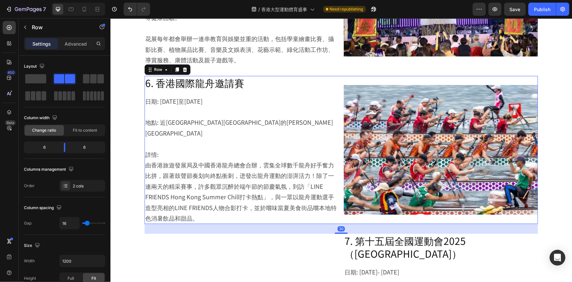
click at [340, 75] on div "Image 6. 香港國際龍舟邀請賽 Heading 日期: 6月15日至16日 地點: 近尖沙咀東部海濱外的維多利亞港 詳情: 由香港旅遊發展局及中國香港龍…" at bounding box center [340, 149] width 393 height 148
click at [184, 67] on icon at bounding box center [185, 69] width 4 height 5
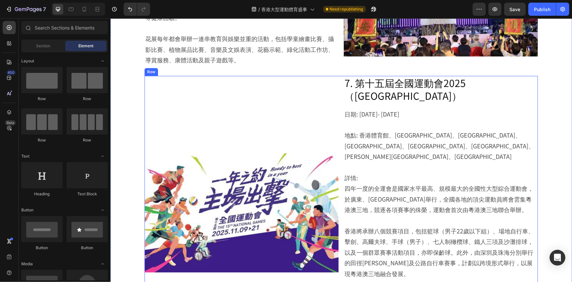
click at [335, 75] on div "Image" at bounding box center [241, 207] width 194 height 264
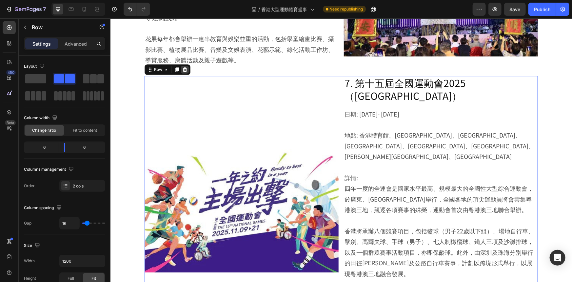
click at [184, 67] on icon at bounding box center [185, 69] width 4 height 5
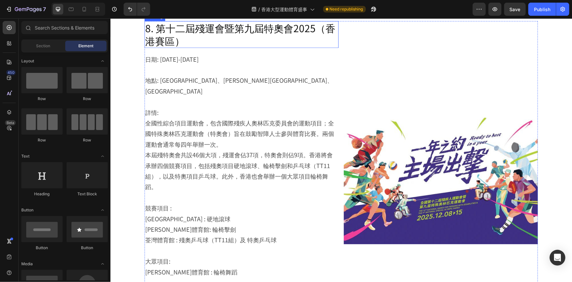
scroll to position [943, 0]
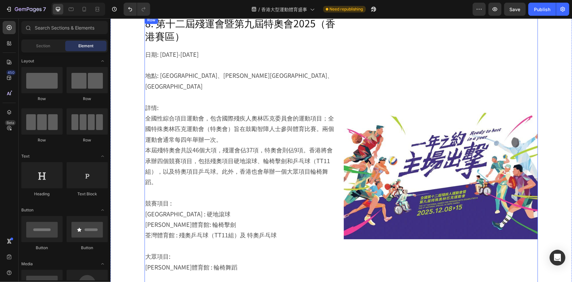
click at [334, 33] on div "8. 第十二屆殘運會暨第九屆特奧會2025（香港賽區） Heading 日期: 12月8日-12月15日 地點: 啟德體育園、馬鞍山體育館、荃灣體育館 詳情:…" at bounding box center [241, 174] width 194 height 317
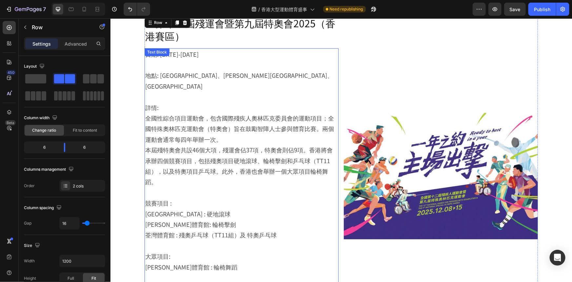
scroll to position [884, 0]
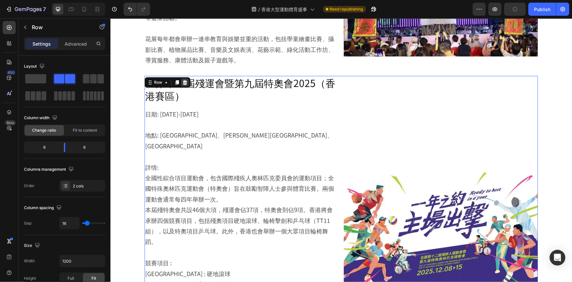
click at [183, 79] on icon at bounding box center [185, 81] width 4 height 5
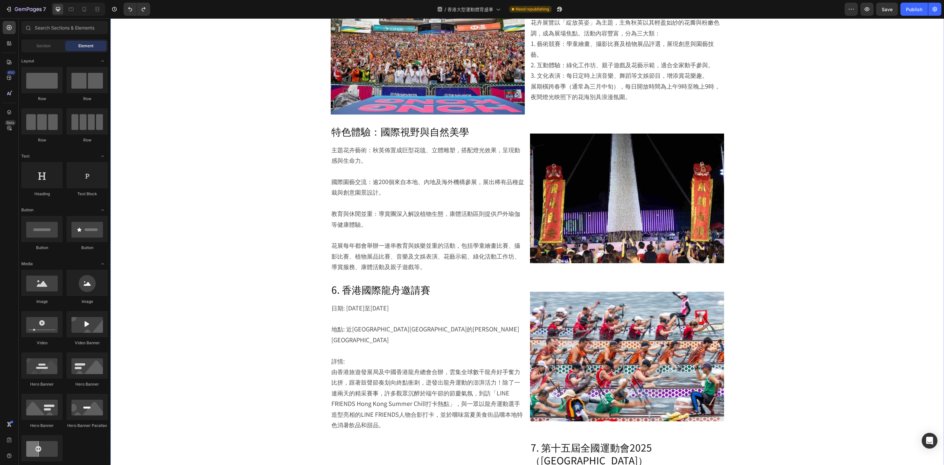
scroll to position [678, 0]
click at [525, 281] on div "Image 6. 香港國際龍舟邀請賽 Heading 日期: 6月15日至16日 地點: 近尖沙咀東部海濱外的維多利亞港 詳情: 由香港旅遊發展局及中國香港龍…" at bounding box center [527, 356] width 393 height 148
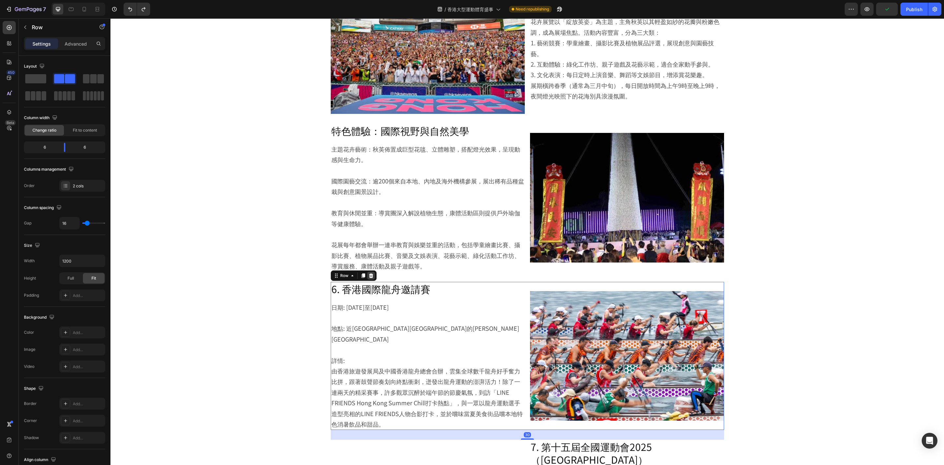
click at [369, 273] on icon at bounding box center [371, 275] width 5 height 5
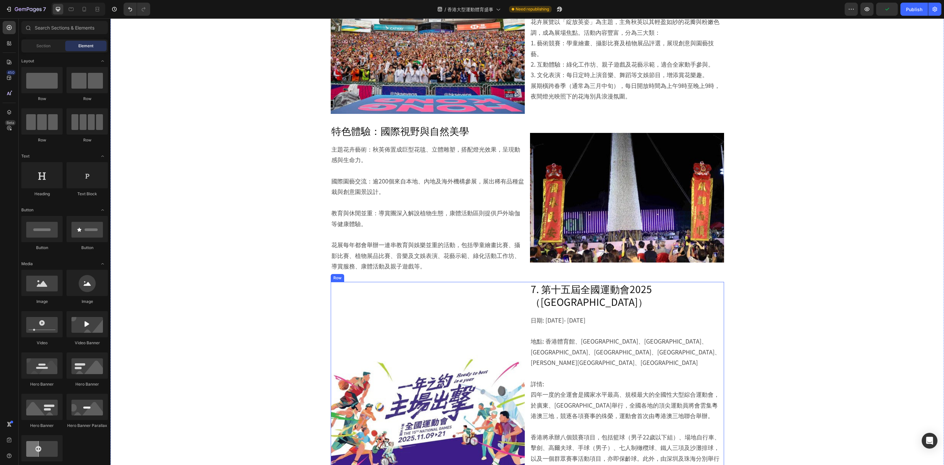
click at [523, 281] on div "Image 7. 第十五屆全國運動會2025（香港賽區） Heading 日期: 11月9日- 11月21日 地點: 香港體育館、香港單車館、啟德體育園、啟德…" at bounding box center [527, 414] width 393 height 264
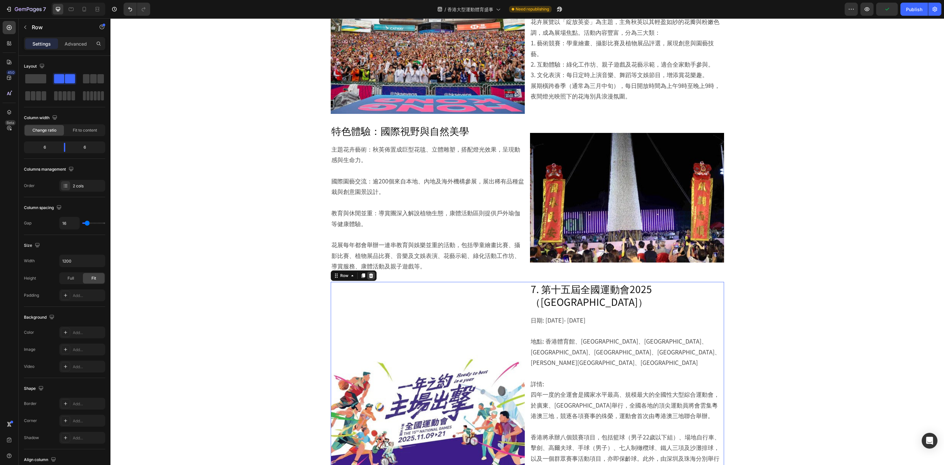
click at [369, 273] on icon at bounding box center [371, 275] width 5 height 5
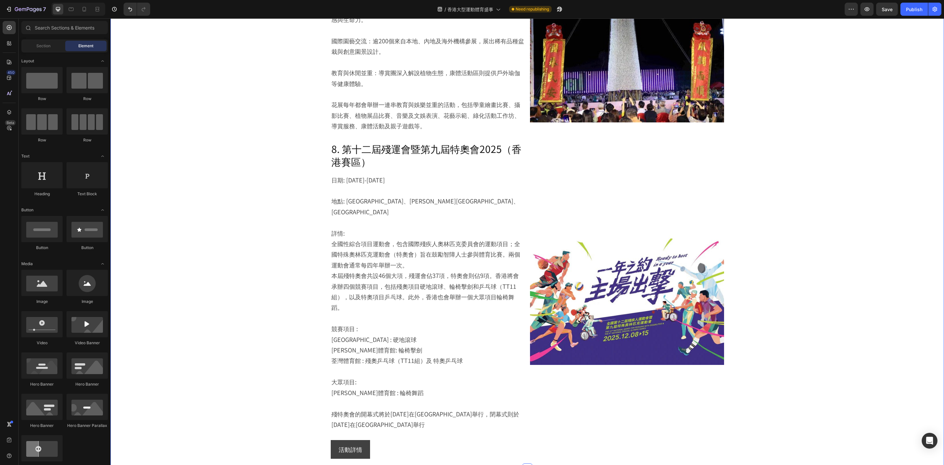
scroll to position [874, 0]
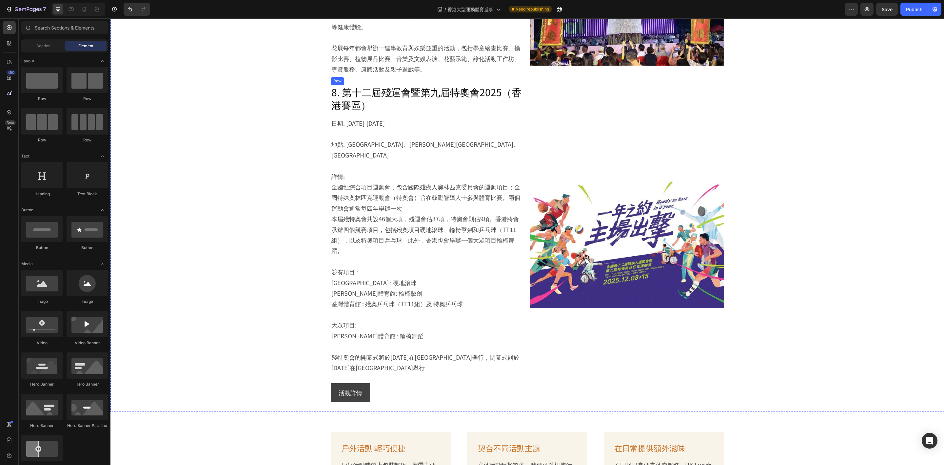
click at [530, 128] on div "Image" at bounding box center [627, 243] width 194 height 317
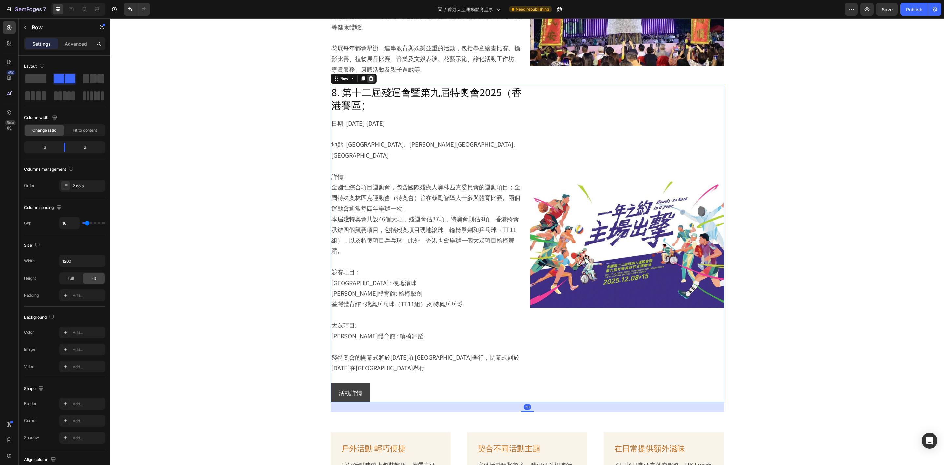
click at [370, 75] on div at bounding box center [371, 79] width 8 height 8
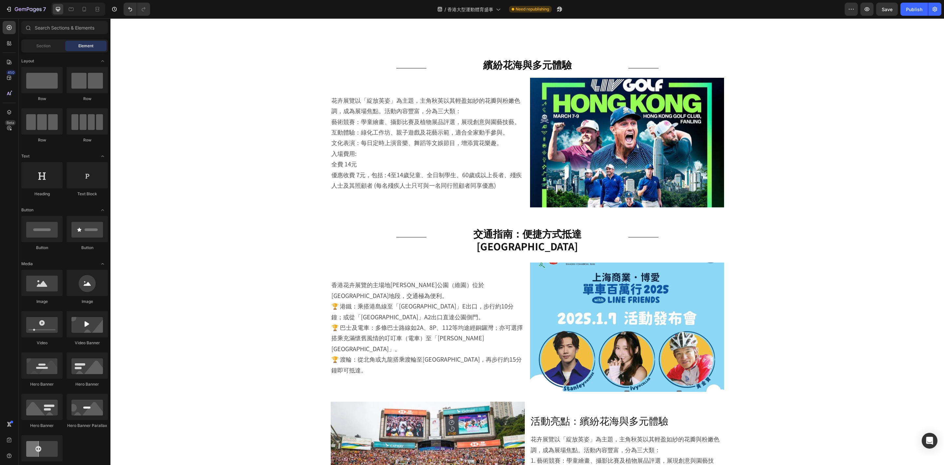
scroll to position [260, 0]
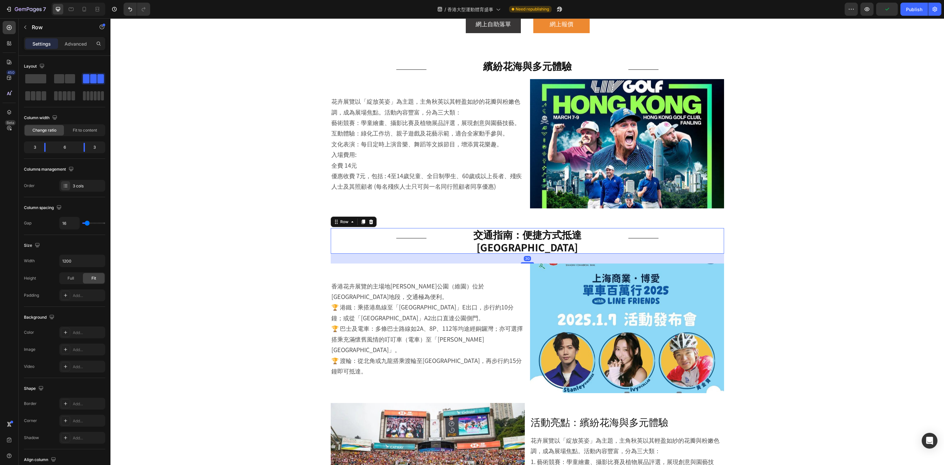
click at [572, 231] on div "Title Line 交通指南：便捷方式抵達維園 Heading Title Line Row 30" at bounding box center [527, 241] width 393 height 26
click at [361, 223] on icon at bounding box center [363, 221] width 5 height 5
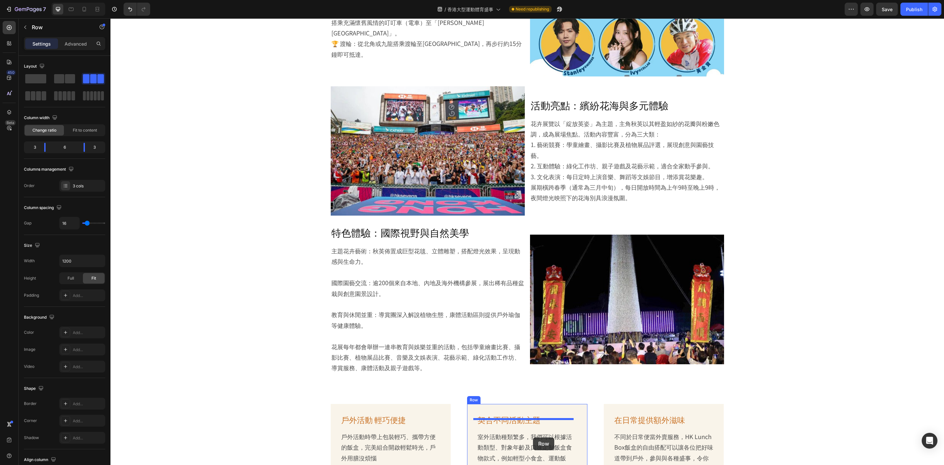
scroll to position [611, 0]
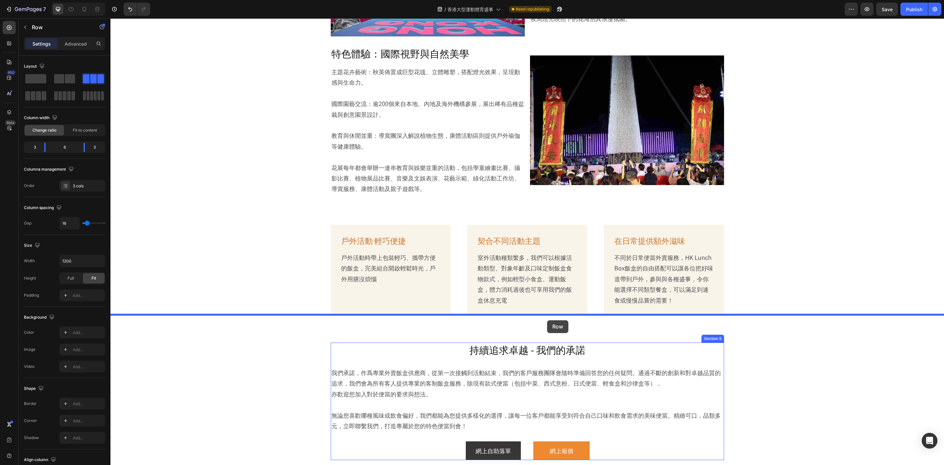
drag, startPoint x: 341, startPoint y: 258, endPoint x: 547, endPoint y: 320, distance: 215.6
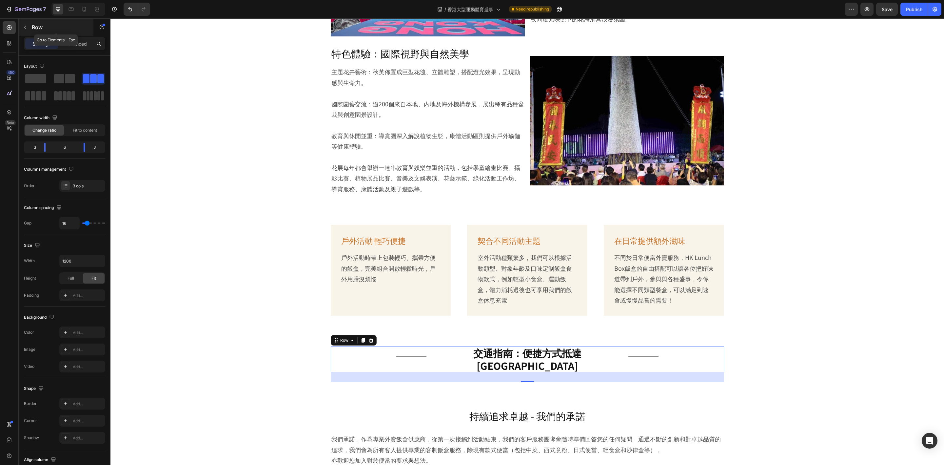
click at [39, 30] on p "Row" at bounding box center [60, 27] width 56 height 8
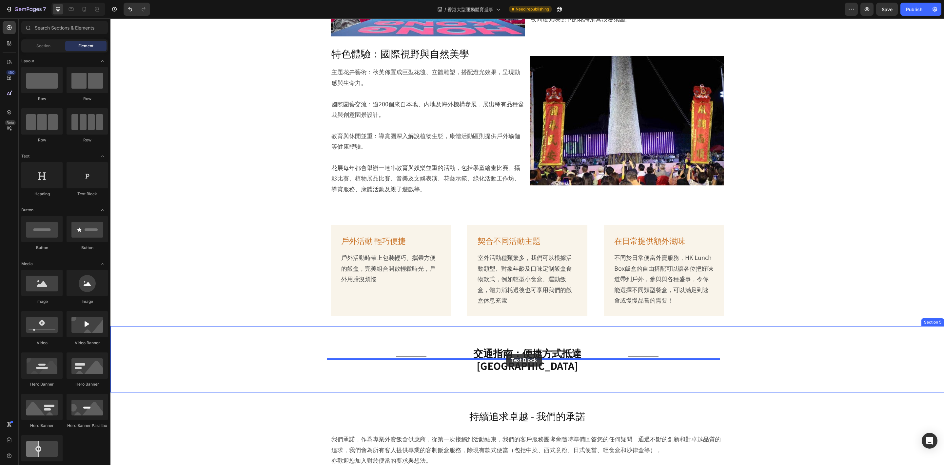
drag, startPoint x: 198, startPoint y: 192, endPoint x: 506, endPoint y: 353, distance: 347.4
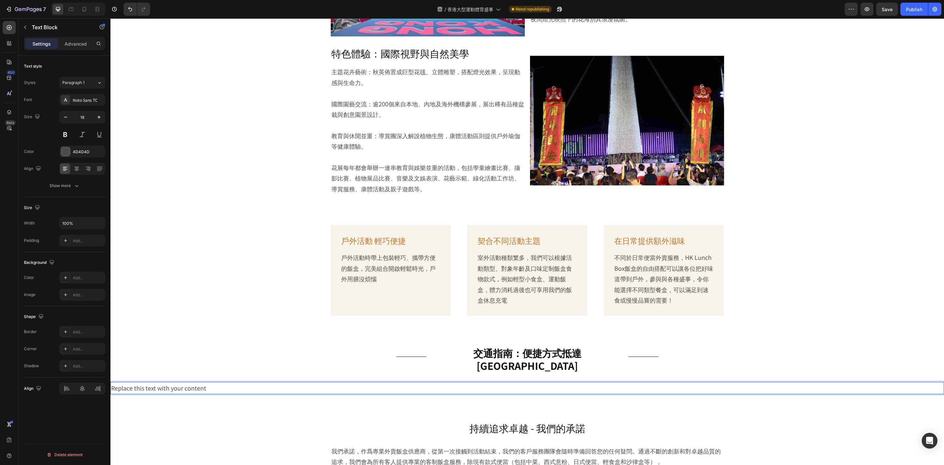
click at [198, 281] on div "Replace this text with your content" at bounding box center [527, 388] width 834 height 12
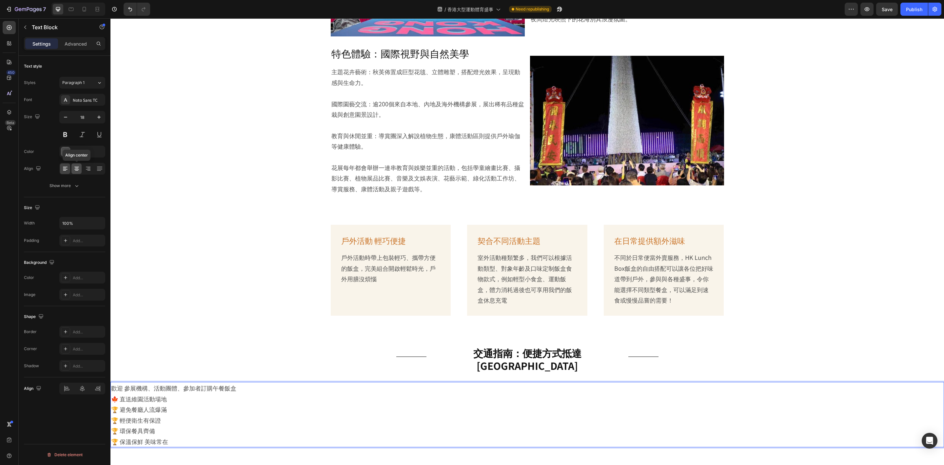
click at [77, 170] on icon at bounding box center [76, 169] width 5 height 1
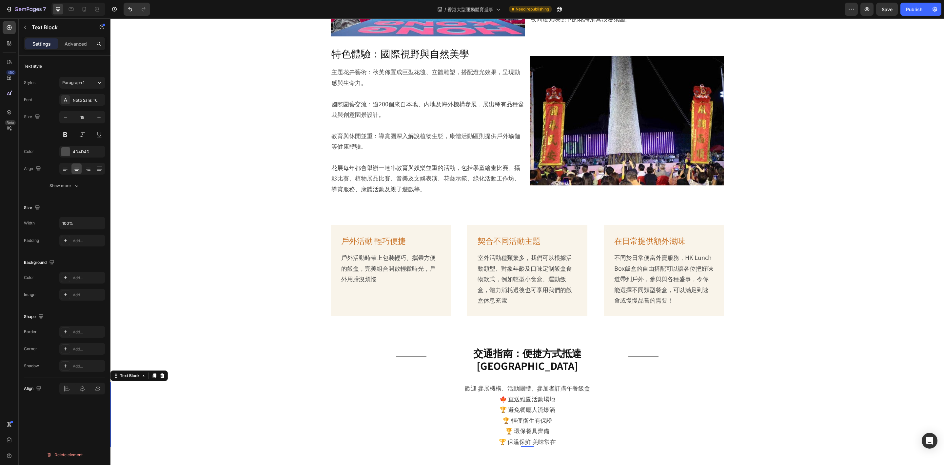
click at [509, 281] on p "🍁 直送維園活動場地 🏆 避免餐廳人流爆滿" at bounding box center [527, 403] width 832 height 21
click at [506, 281] on p "🍁 直送維園活動場地 🏆 避免餐廳人流爆滿" at bounding box center [527, 403] width 832 height 21
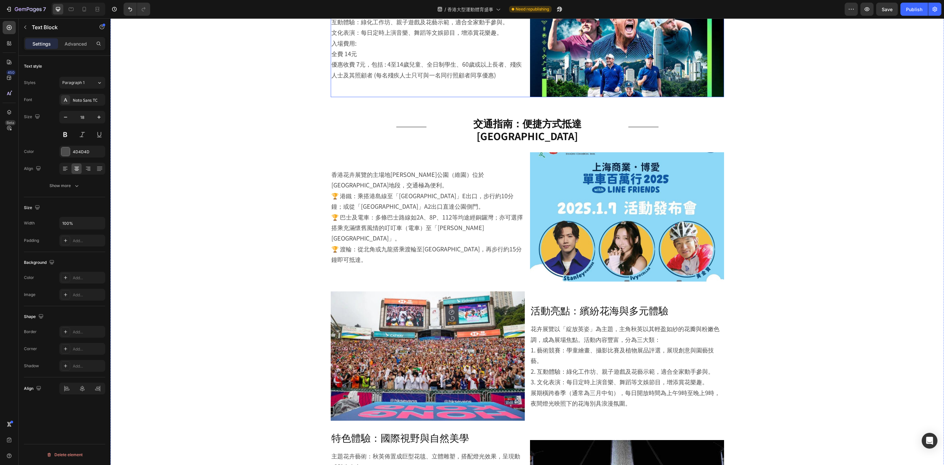
scroll to position [393, 0]
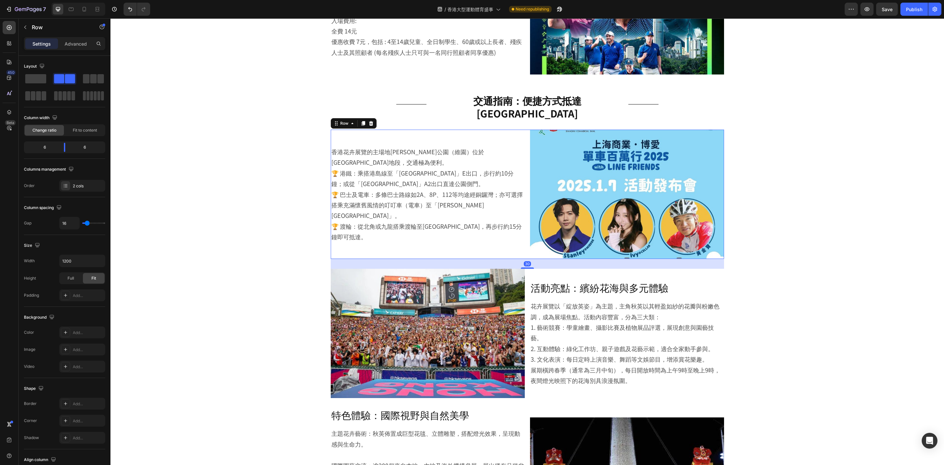
click at [519, 246] on div "香港花卉展覽的主場地維多利亞公園（維園）位於銅鑼灣核心地段，交通極為便利。 🏆 港鐵：乘搭港島線至「銅鑼灣站」E出口，步行約10分鐘；或從「天后站」A2出口直…" at bounding box center [428, 194] width 194 height 129
click at [74, 42] on p "Advanced" at bounding box center [76, 43] width 22 height 7
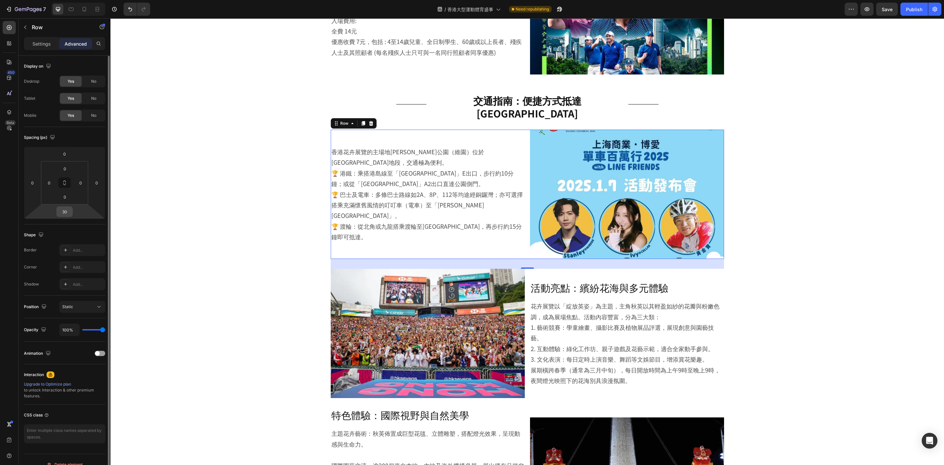
click at [68, 214] on input "30" at bounding box center [64, 212] width 13 height 10
type input "50"
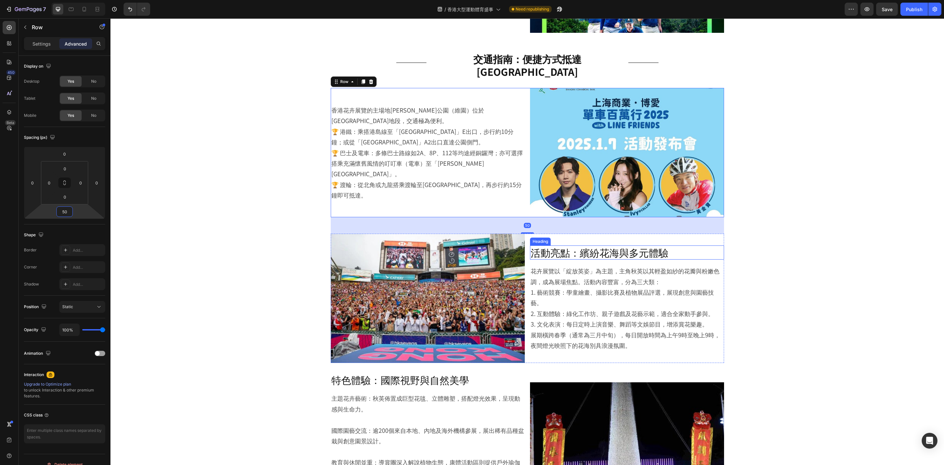
scroll to position [590, 0]
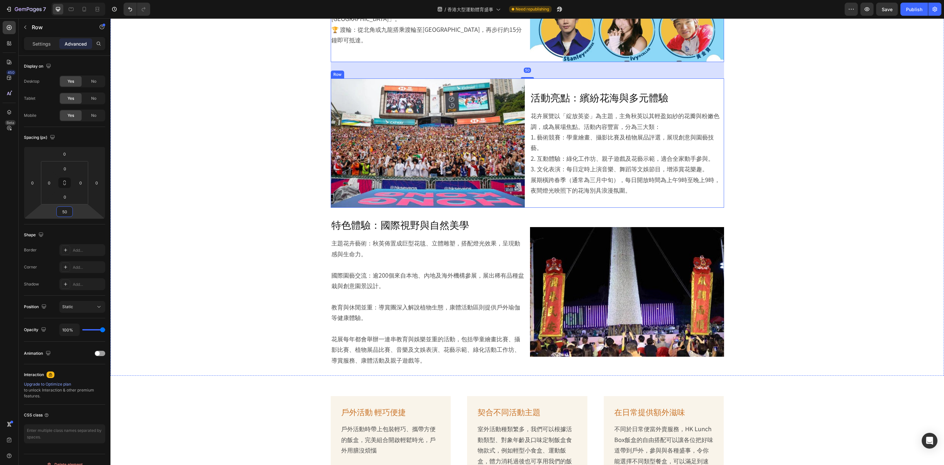
drag, startPoint x: 616, startPoint y: 190, endPoint x: 612, endPoint y: 192, distance: 4.4
click at [572, 190] on div "活動亮點：繽紛花海與多元體驗 Heading 花卉展覽以「綻放英姿」為主題，主角秋英以其輕盈如紗的花瓣與粉嫩色調，成為展場焦點。活動內容豐富，分為三大類： 1…" at bounding box center [627, 142] width 194 height 129
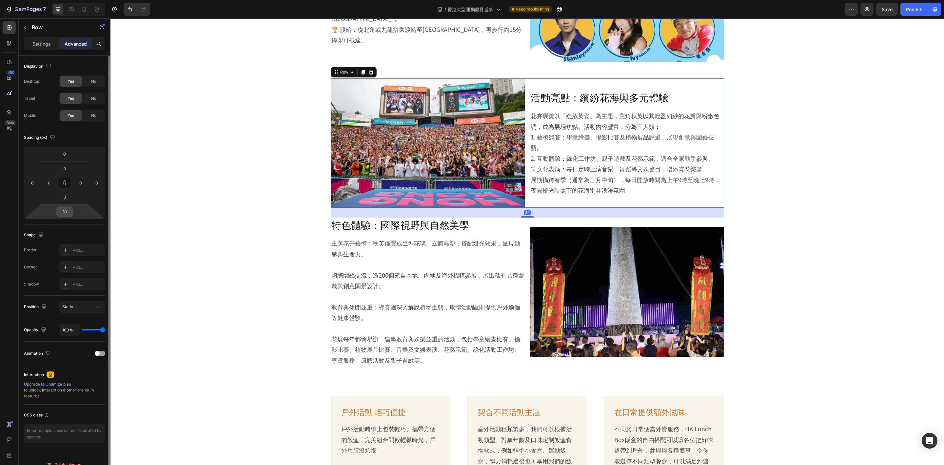
click at [66, 211] on input "30" at bounding box center [64, 212] width 13 height 10
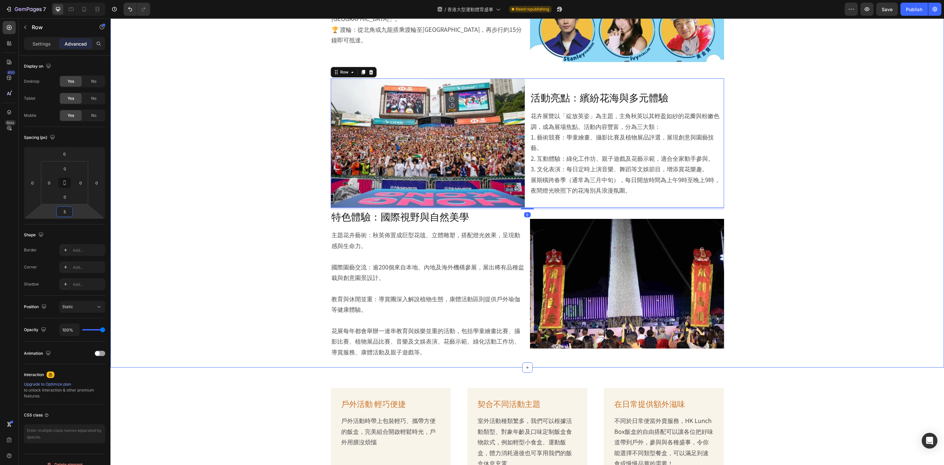
type input "50"
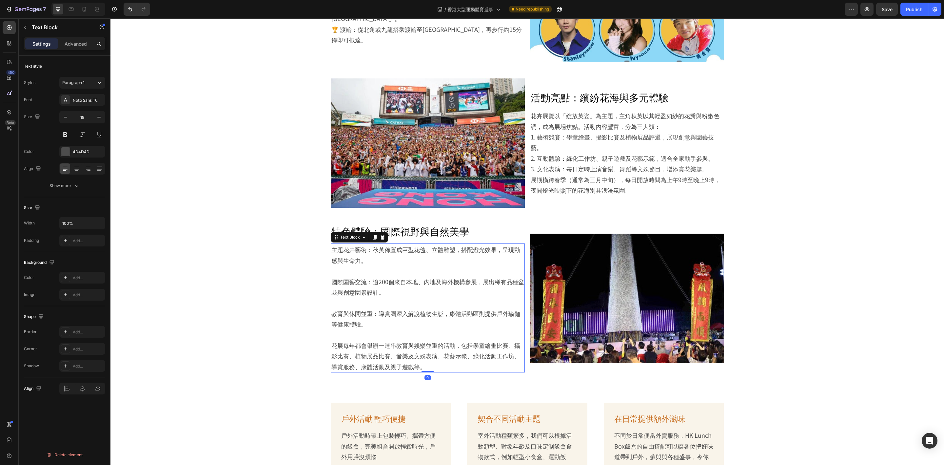
click at [520, 281] on div "主題花卉藝術：秋英佈置成巨型花毯、立體雕塑，搭配燈光效果，呈現動感與生命力。 國際園藝交流：逾200個來自本地、內地及海外機構參展，展出稀有品種盆栽與創意園景…" at bounding box center [428, 307] width 194 height 129
click at [523, 281] on div "Image 特色體驗：國際視野與自然美學 Heading 主題花卉藝術：秋英佈置成巨型花毯、立體雕塑，搭配燈光效果，呈現動感與生命力。 國際園藝交流：逾200…" at bounding box center [527, 298] width 393 height 148
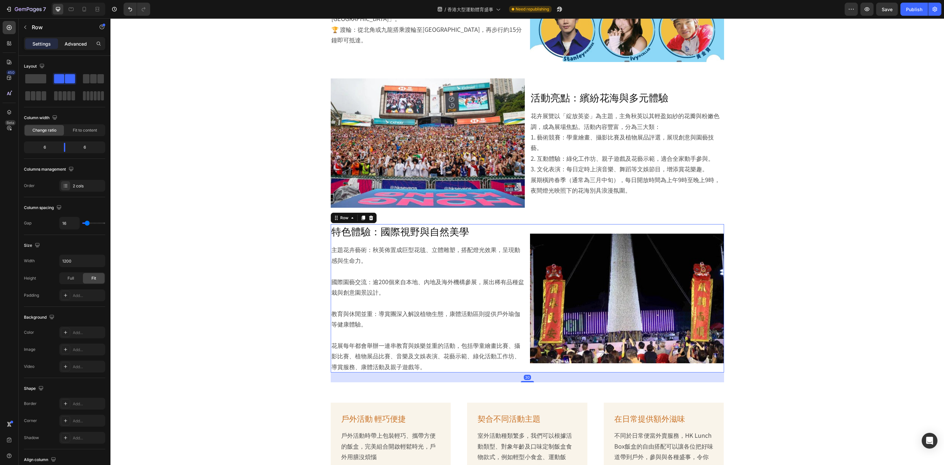
click at [67, 40] on p "Advanced" at bounding box center [76, 43] width 22 height 7
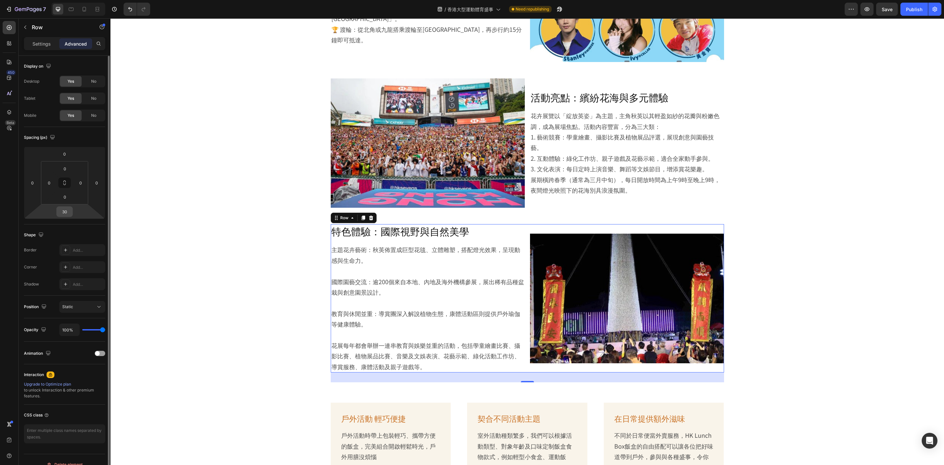
click at [65, 213] on input "30" at bounding box center [64, 212] width 13 height 10
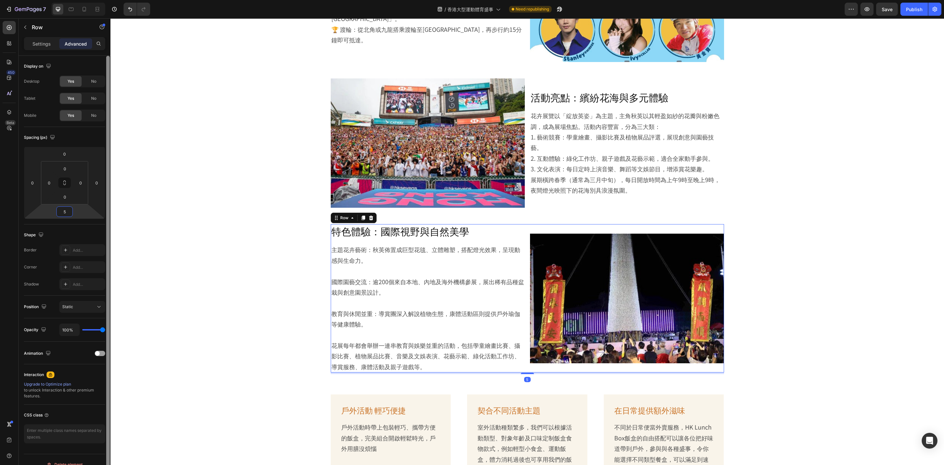
type input "50"
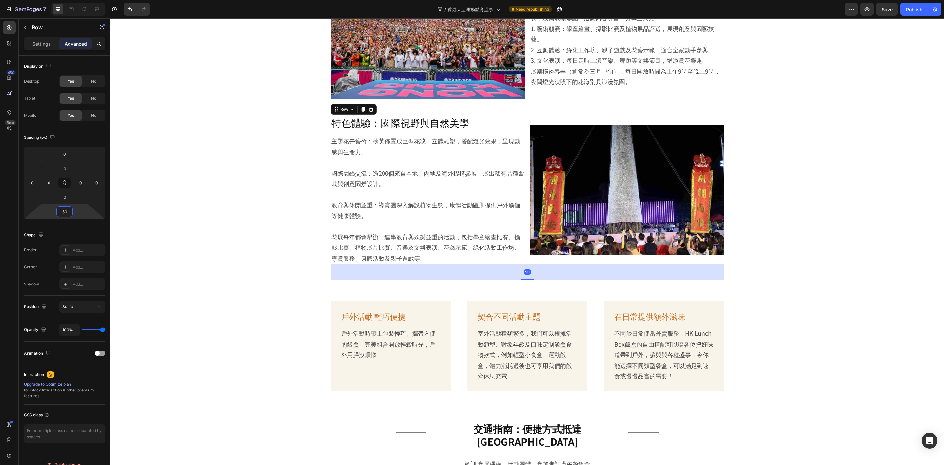
scroll to position [787, 0]
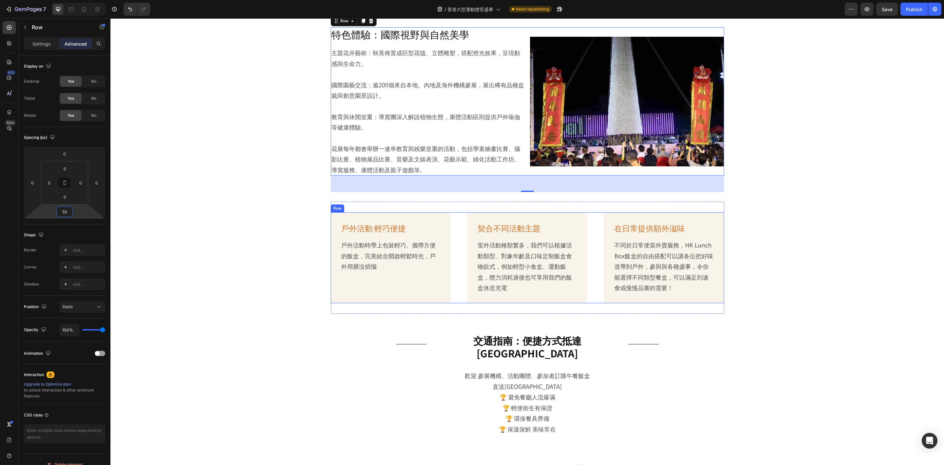
click at [572, 281] on div "戶外活動 輕巧便捷 Heading 戶外活動時帶上包裝輕巧、攜帶方便的飯盒，完美組合開啟輕鬆時光，戶外用膳沒煩惱 Text Block Row 契合不同活動主…" at bounding box center [527, 257] width 393 height 91
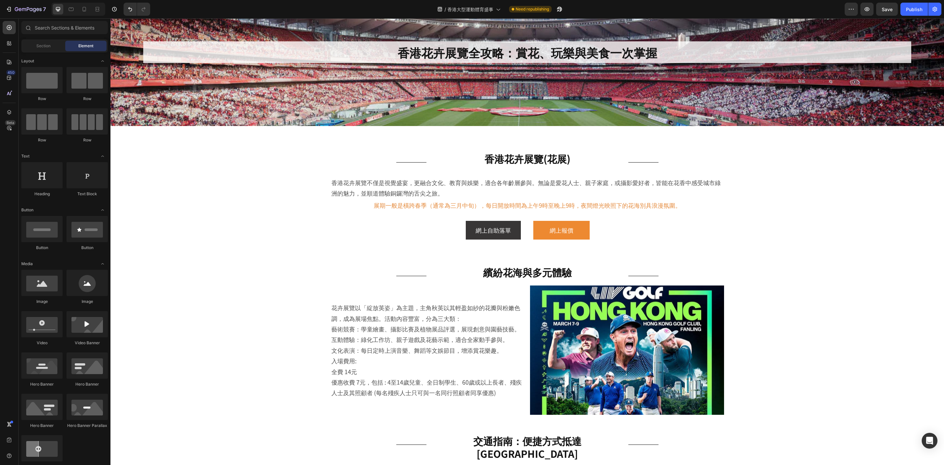
scroll to position [0, 0]
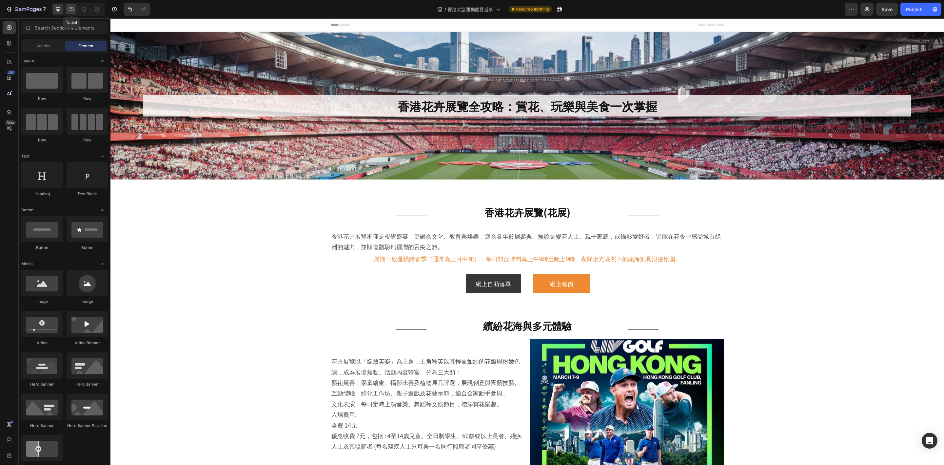
click at [70, 8] on icon at bounding box center [71, 9] width 7 height 7
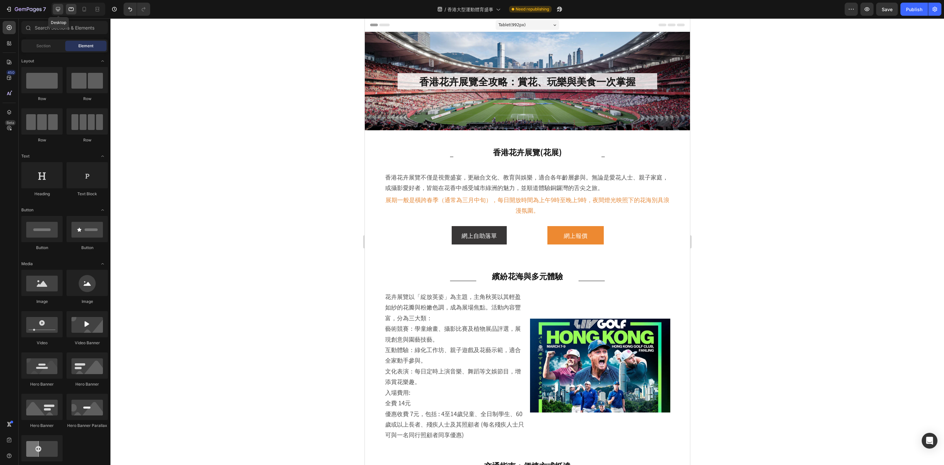
click at [62, 9] on div at bounding box center [58, 9] width 10 height 10
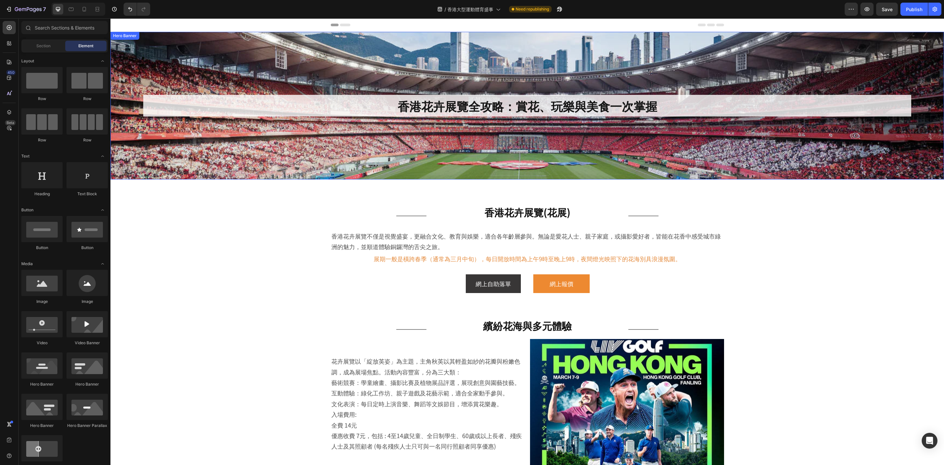
click at [420, 170] on div "Background Image" at bounding box center [527, 106] width 834 height 148
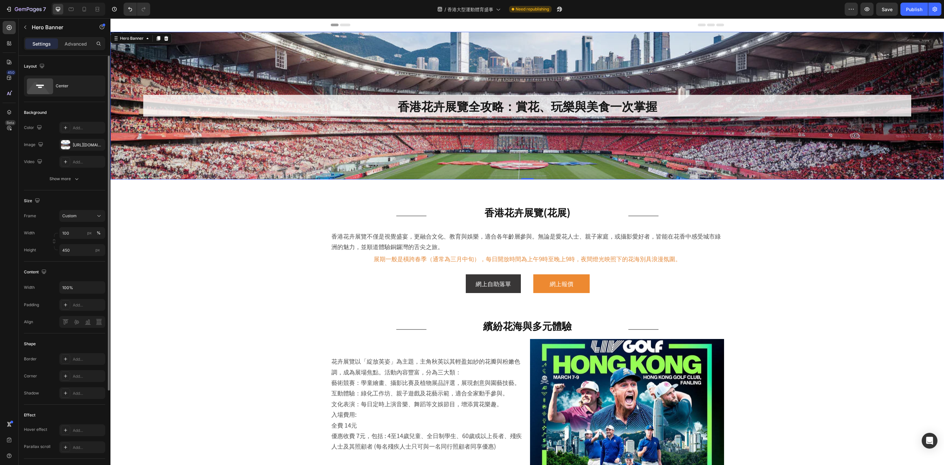
click at [80, 138] on div "The changes might be hidden by the video. Color Add... Image https://cdn.shopif…" at bounding box center [64, 145] width 81 height 46
click at [82, 150] on div "https://cdn.shopify.com/s/files/1/0836/7715/1505/files/mega-events1536x512.webp…" at bounding box center [82, 145] width 46 height 12
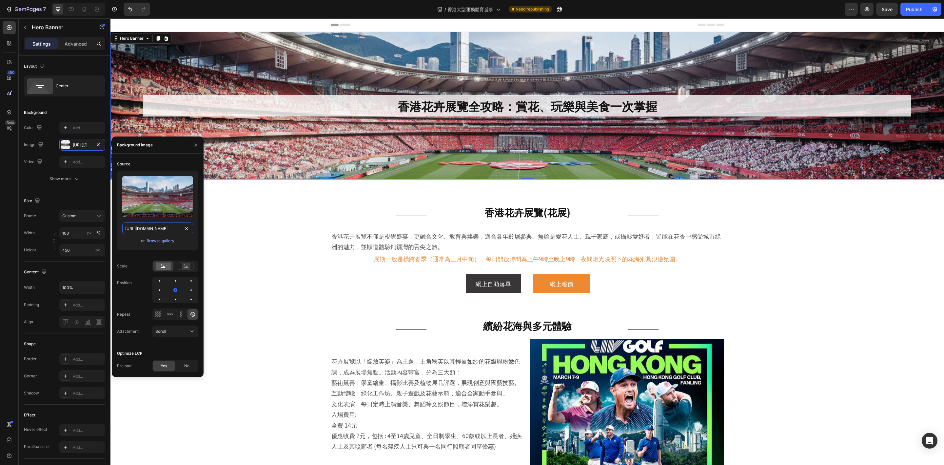
click at [160, 227] on input "https://cdn.shopify.com/s/files/1/0836/7715/1505/files/mega-events1536x512.webp…" at bounding box center [157, 228] width 71 height 12
paste input "hong-kong-flower-show749x294.webp?v=175635416"
type input "https://cdn.shopify.com/s/files/1/0836/7715/1505/files/hong-kong-flower-show749…"
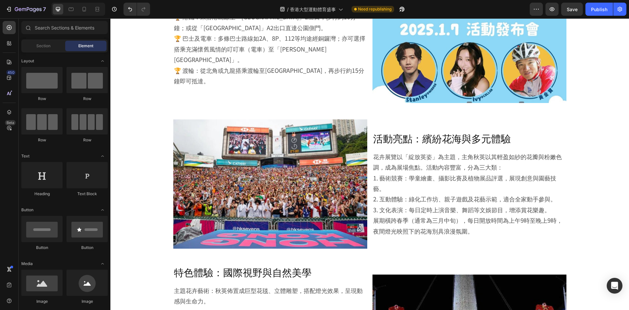
scroll to position [613, 0]
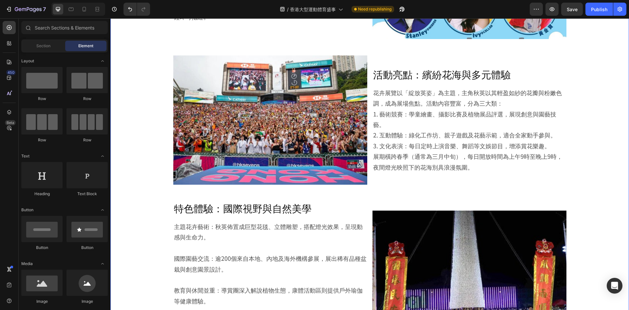
click at [463, 217] on img at bounding box center [470, 275] width 194 height 130
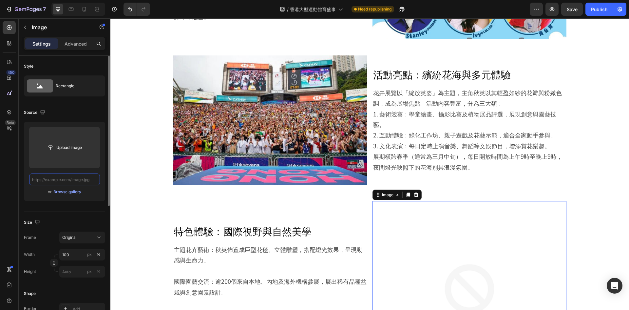
scroll to position [0, 0]
paste input "https://cdn.shopify.com/s/files/1/0836/7715/1505/files/hong-kong-flower-show600…"
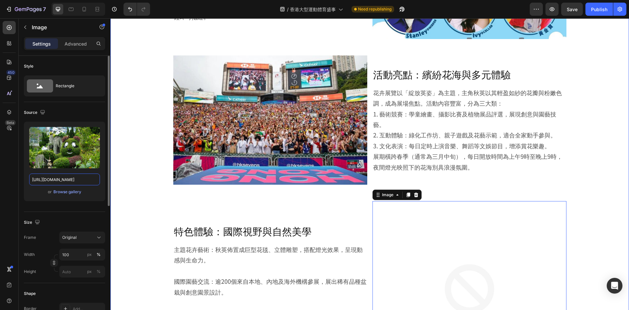
scroll to position [0, 150]
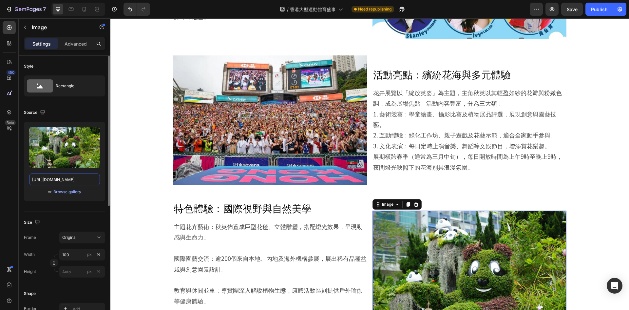
type input "https://cdn.shopify.com/s/files/1/0836/7715/1505/files/hong-kong-flower-show600…"
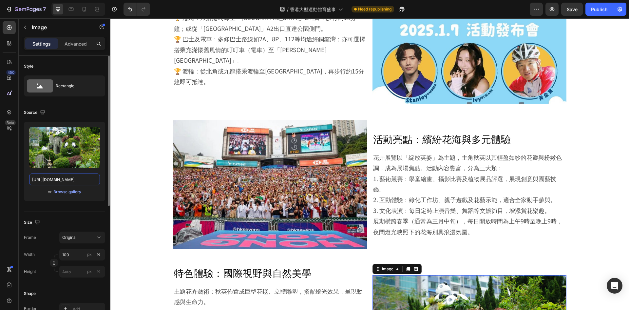
scroll to position [548, 0]
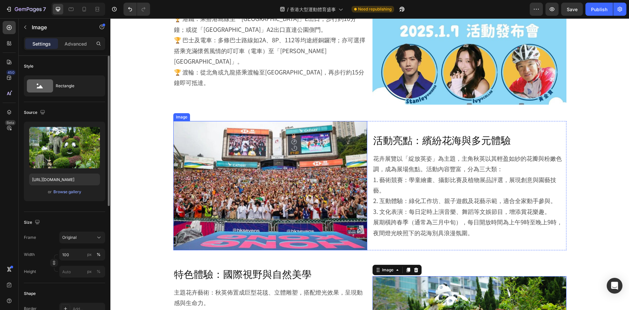
drag, startPoint x: 290, startPoint y: 129, endPoint x: 193, endPoint y: 133, distance: 97.5
click at [290, 129] on img at bounding box center [270, 185] width 194 height 129
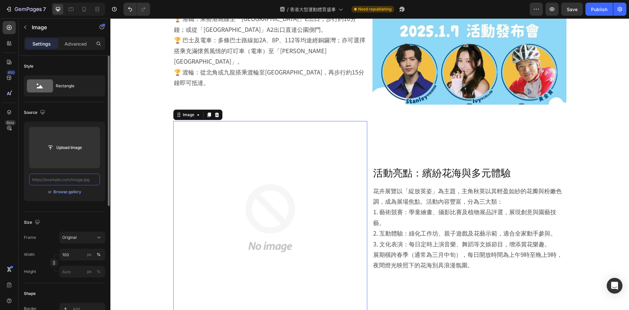
scroll to position [0, 0]
paste input "https://cdn.shopify.com/s/files/1/0836/7715/1505/files/hong-kong-flower-show600…"
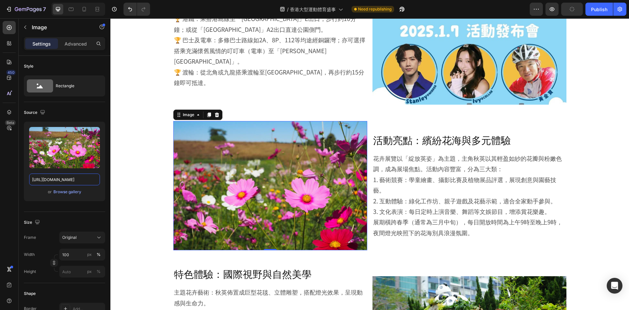
type input "https://cdn.shopify.com/s/files/1/0836/7715/1505/files/hong-kong-flower-show600…"
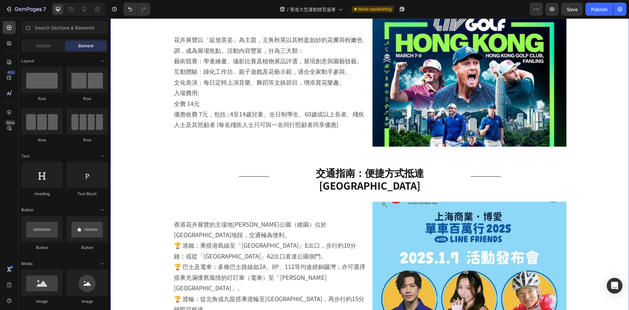
scroll to position [351, 0]
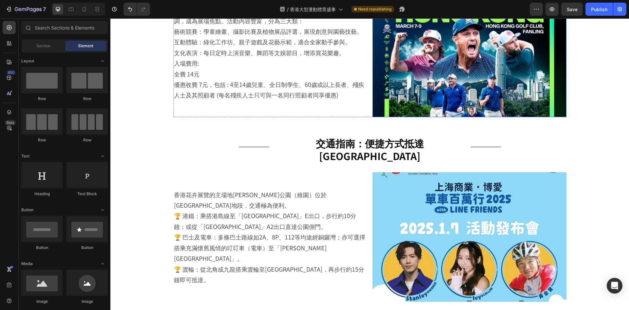
click at [436, 75] on img at bounding box center [470, 53] width 194 height 130
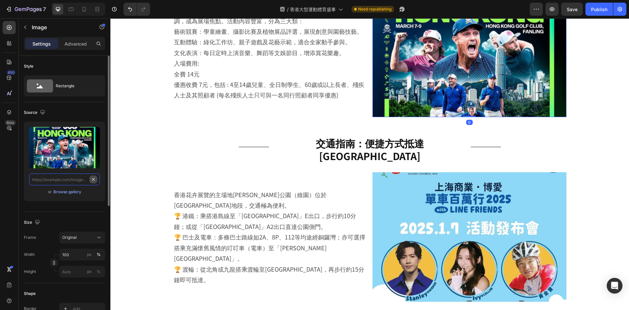
scroll to position [0, 0]
paste input "https://cdn.shopify.com/s/files/1/0836/7715/1505/files/hong-kong-flower-show600…"
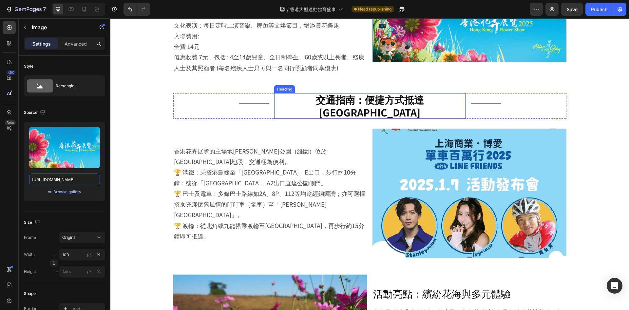
scroll to position [329, 0]
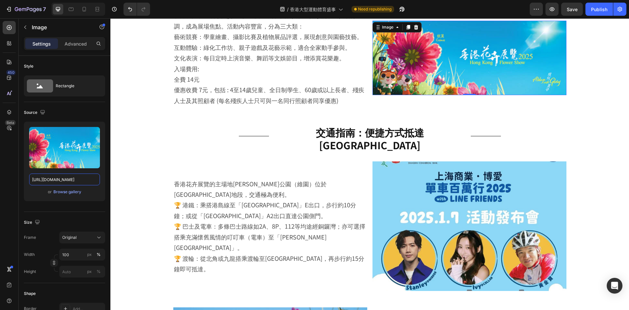
type input "https://cdn.shopify.com/s/files/1/0836/7715/1505/files/hong-kong-flower-show600…"
click at [443, 227] on img at bounding box center [470, 225] width 194 height 129
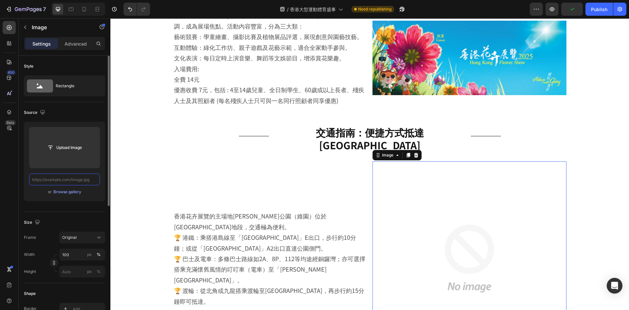
paste input "https://cdn.shopify.com/s/files/1/0836/7715/1505/files/hong-kong-flower-show600…"
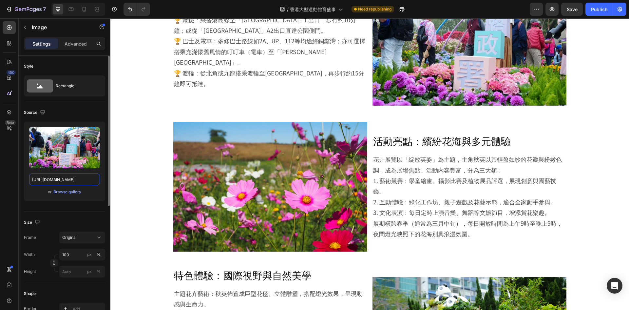
scroll to position [424, 0]
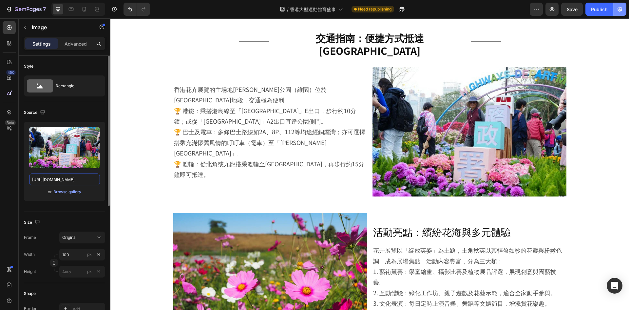
type input "https://cdn.shopify.com/s/files/1/0836/7715/1505/files/hong-kong-flower-show600…"
click at [572, 10] on icon "button" at bounding box center [620, 9] width 7 height 7
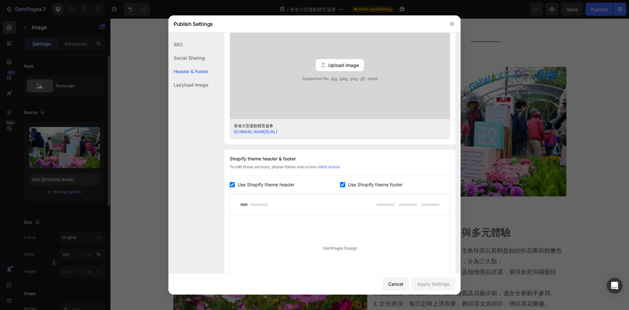
scroll to position [279, 0]
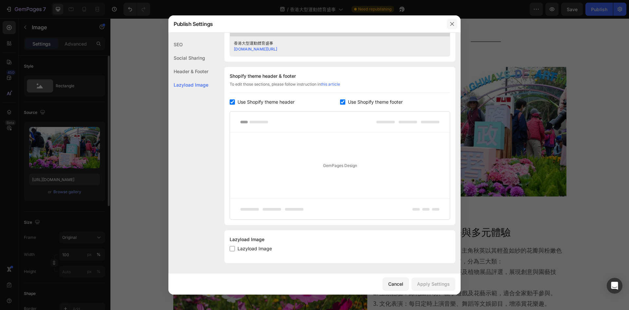
drag, startPoint x: 449, startPoint y: 26, endPoint x: 321, endPoint y: 19, distance: 128.1
click at [449, 26] on button "button" at bounding box center [452, 24] width 10 height 10
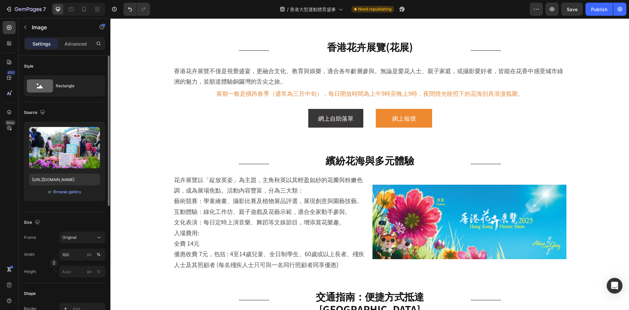
scroll to position [96, 0]
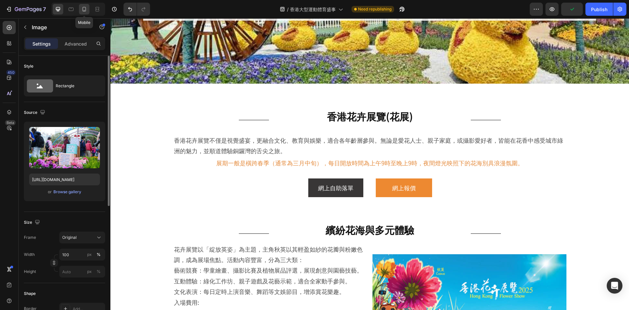
click at [84, 12] on icon at bounding box center [84, 9] width 7 height 7
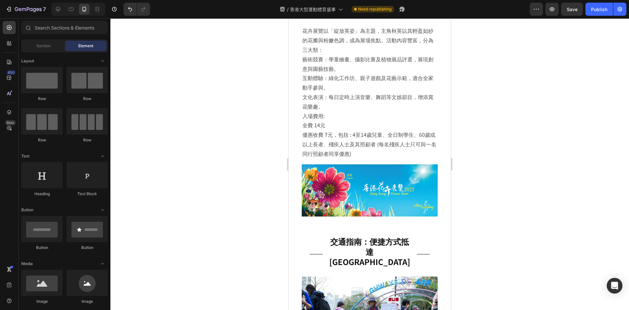
scroll to position [254, 0]
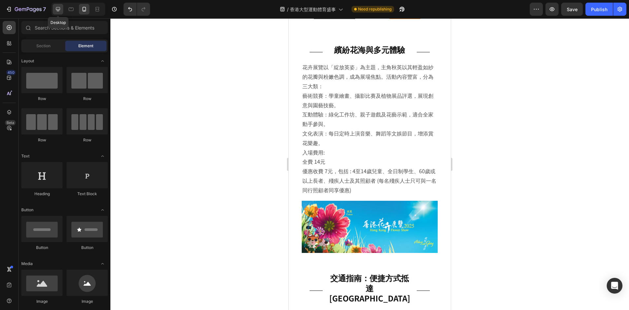
click at [62, 7] on div at bounding box center [58, 9] width 10 height 10
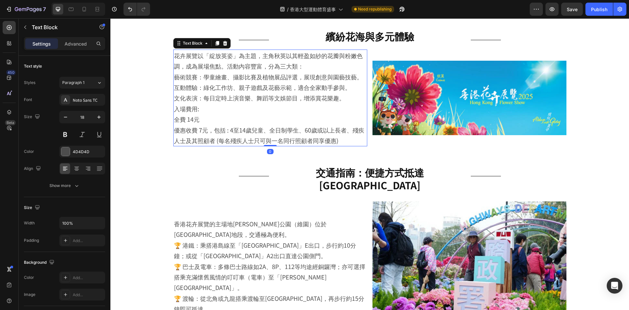
click at [309, 65] on p "花卉展覽以「綻放英姿」為主題，主角秋英以其輕盈如紗的花瓣與粉嫩色調，成為展場焦點。活動內容豐富，分為三大類：" at bounding box center [270, 60] width 193 height 21
click at [310, 66] on p "花卉展覽以「綻放英姿」為主題，主角秋英以其輕盈如紗的花瓣與粉嫩色調，成為展場焦點。活動內容豐富，分為三大類：" at bounding box center [270, 60] width 193 height 21
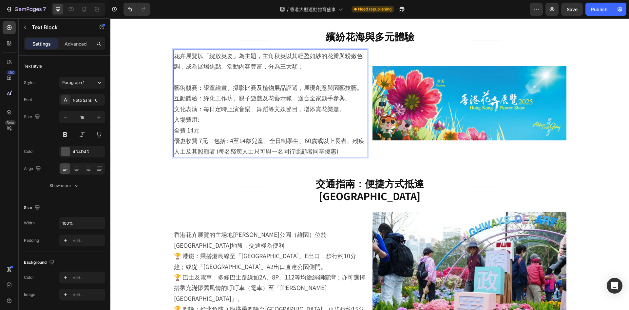
click at [343, 107] on p "文化表演：每日定時上演音樂、舞蹈等文娛節目，增添賞花樂趣。" at bounding box center [270, 108] width 193 height 10
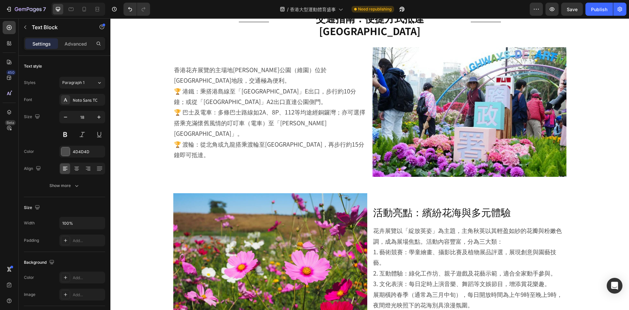
scroll to position [451, 0]
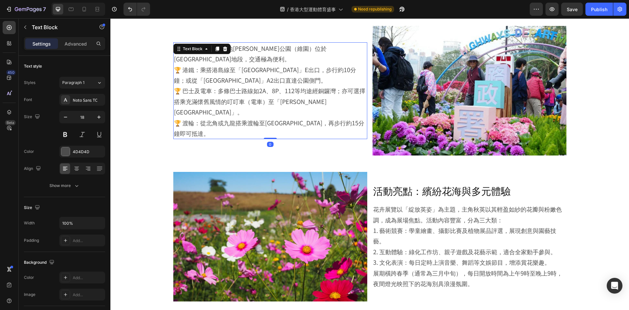
click at [221, 53] on p "香港花卉展覽的主場地維多利亞公園（維園）位於銅鑼灣核心地段，交通極為便利。" at bounding box center [270, 53] width 193 height 21
click at [236, 51] on p "香港花卉展覽的主場地維多利亞公園（維園）位於銅鑼灣核心地段，交通極為便利。" at bounding box center [270, 53] width 193 height 21
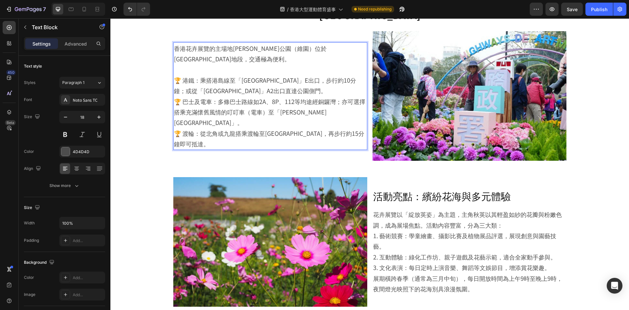
click at [268, 86] on p "🏆 港鐵：乘搭港島線至「銅鑼灣站」E出口，步行約10分鐘；或從「天后站」A2出口直達公園側門。" at bounding box center [270, 85] width 193 height 21
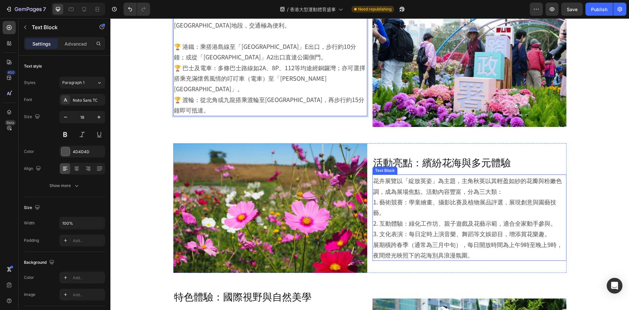
scroll to position [511, 0]
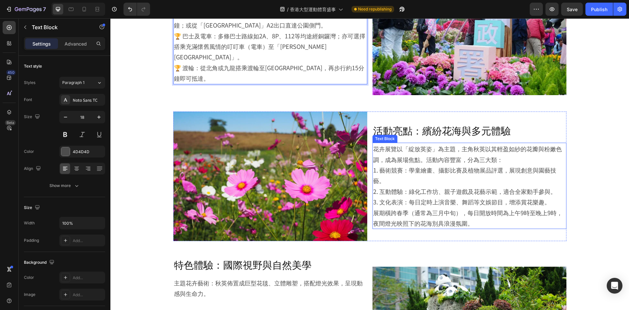
click at [533, 151] on p "花卉展覽以「綻放英姿」為主題，主角秋英以其輕盈如紗的花瓣與粉嫩色調，成為展場焦點。活動內容豐富，分為三大類：" at bounding box center [469, 153] width 193 height 21
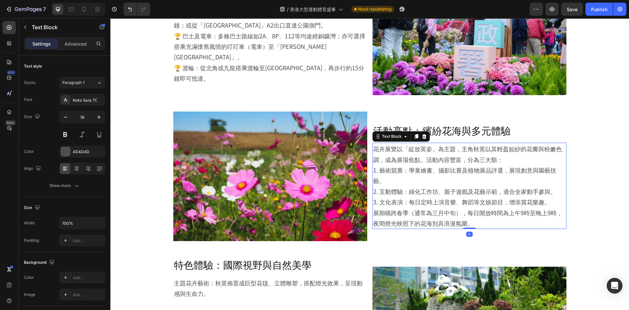
click at [523, 150] on p "花卉展覽以「綻放英姿」為主題，主角秋英以其輕盈如紗的花瓣與粉嫩色調，成為展場焦點。活動內容豐富，分為三大類：" at bounding box center [469, 153] width 193 height 21
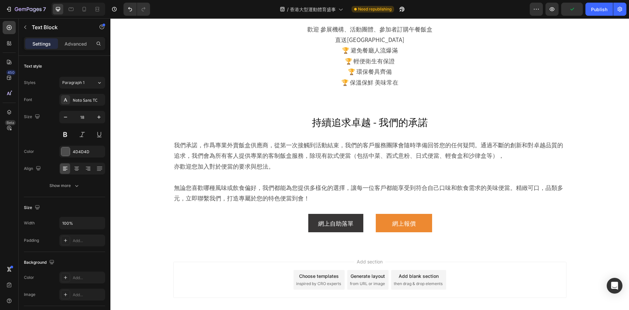
scroll to position [1098, 0]
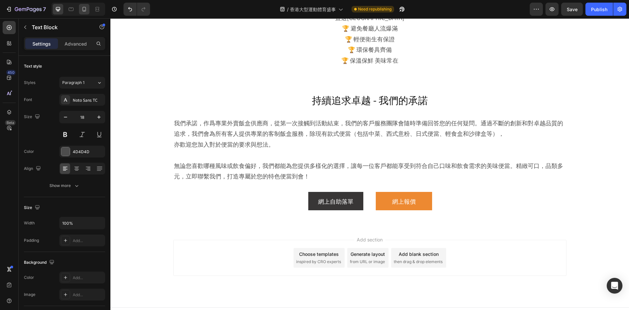
click at [84, 6] on icon at bounding box center [84, 9] width 7 height 7
type input "16"
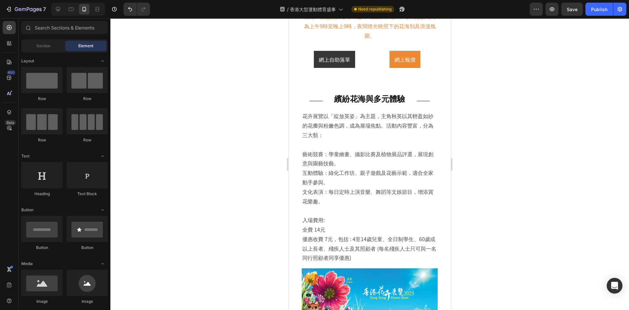
scroll to position [226, 0]
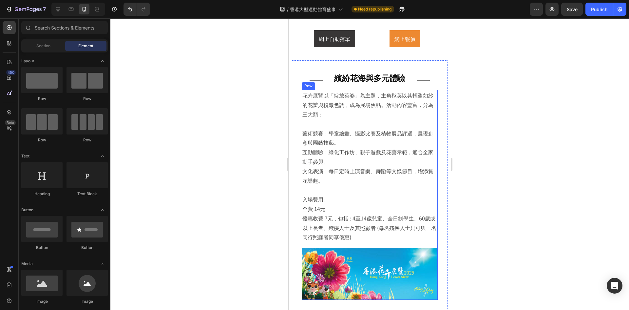
click at [427, 244] on div "Image 花卉展覽以「綻放英姿」為主題，主角秋英以其輕盈如紗的花瓣與粉嫩色調，成為展場焦點。活動內容豐富，分為三大類： 藝術競賽：學童繪畫、攝影比賽及植物展…" at bounding box center [370, 195] width 136 height 210
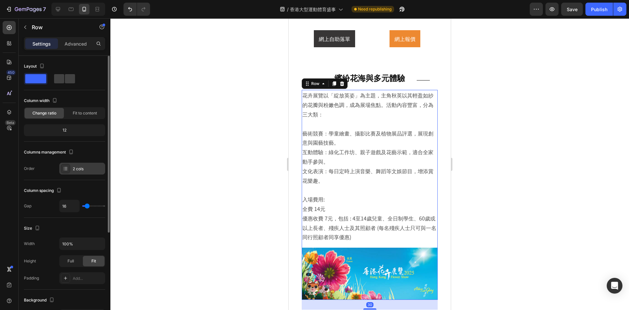
click at [83, 173] on div "2 cols" at bounding box center [82, 169] width 46 height 12
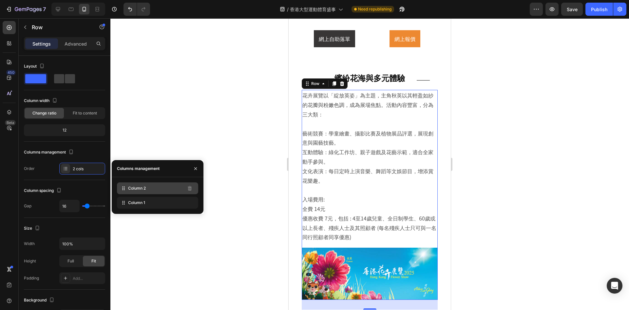
drag, startPoint x: 155, startPoint y: 209, endPoint x: 160, endPoint y: 190, distance: 19.4
click at [160, 190] on div "Column 2 Column 1" at bounding box center [158, 195] width 92 height 37
drag, startPoint x: 163, startPoint y: 201, endPoint x: 165, endPoint y: 184, distance: 17.2
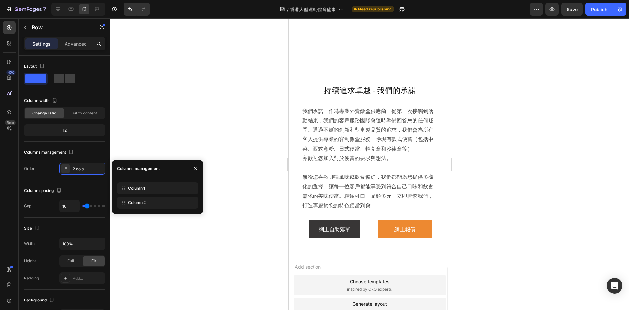
scroll to position [1663, 0]
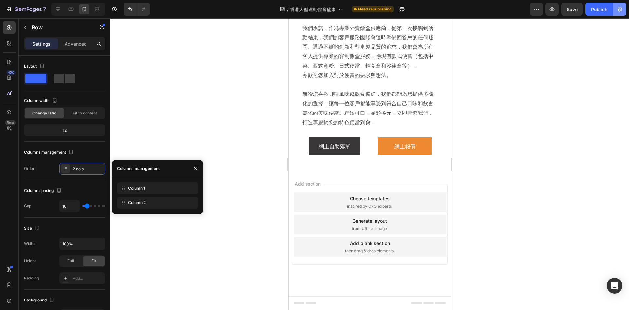
click at [572, 9] on icon "button" at bounding box center [620, 9] width 7 height 7
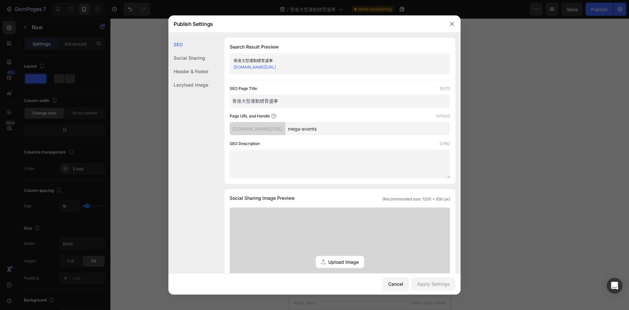
click at [458, 24] on div at bounding box center [452, 23] width 17 height 17
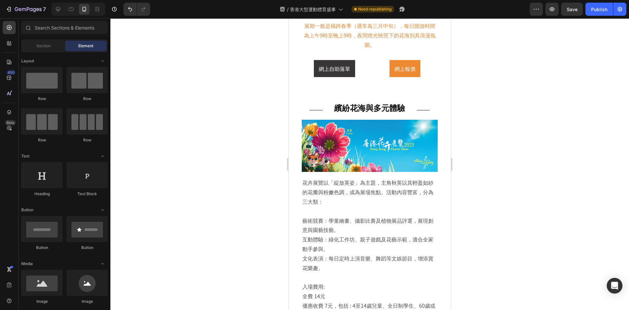
scroll to position [98, 0]
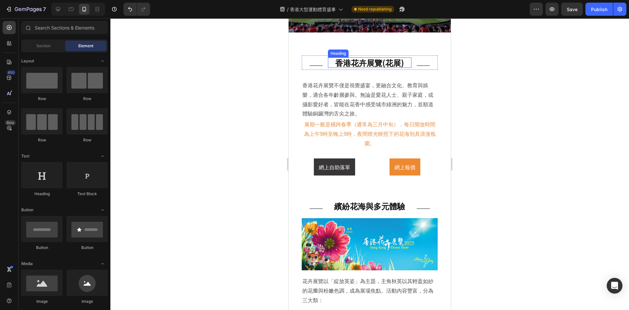
click at [357, 67] on h2 "香港花卉展覽(花展)" at bounding box center [370, 62] width 84 height 10
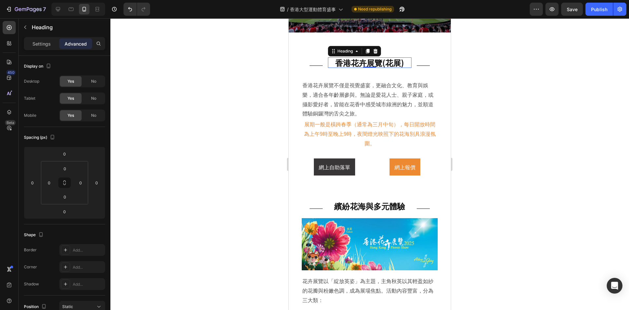
click at [332, 62] on h2 "香港花卉展覽(花展)" at bounding box center [370, 62] width 84 height 10
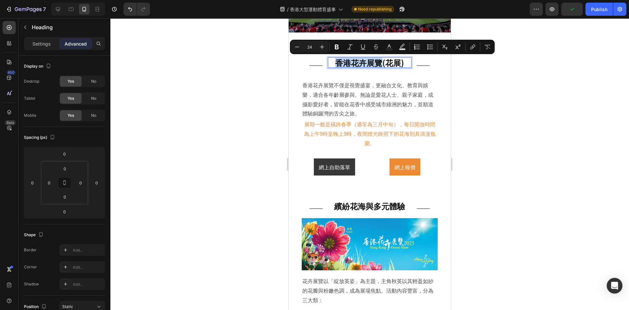
drag, startPoint x: 332, startPoint y: 62, endPoint x: 375, endPoint y: 60, distance: 43.6
click at [375, 60] on p "香港花卉展覽(花展)" at bounding box center [370, 62] width 84 height 10
click at [572, 12] on button "button" at bounding box center [620, 9] width 13 height 13
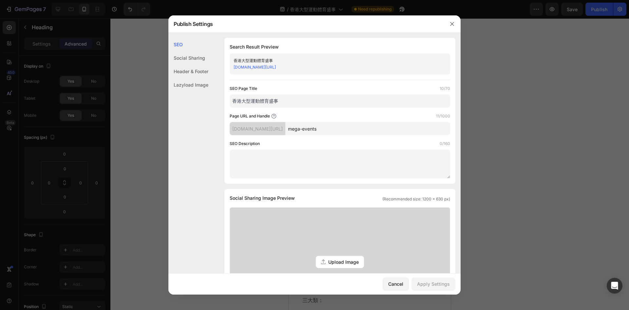
drag, startPoint x: 334, startPoint y: 101, endPoint x: 135, endPoint y: 101, distance: 199.3
click at [135, 101] on div "Publish Settings SEO Social Sharing Header & Footer Lazyload Image SEO Search R…" at bounding box center [314, 155] width 629 height 310
paste input "花卉展覽"
type input "香港花卉展覽"
drag, startPoint x: 360, startPoint y: 127, endPoint x: 255, endPoint y: 112, distance: 105.3
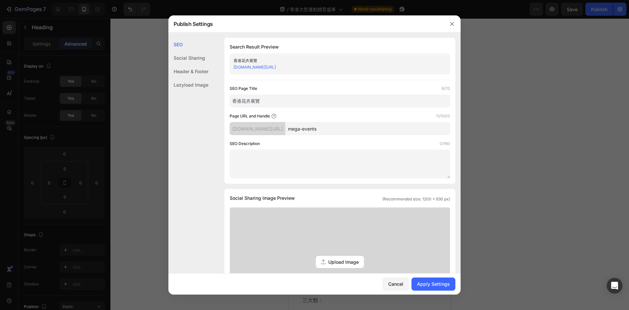
click at [250, 113] on div "Page URL and Handle 11/1000 test-bisbis.myshopify.com/pages/ mega-events" at bounding box center [340, 124] width 221 height 22
paste input "hong-kong-flower-show"
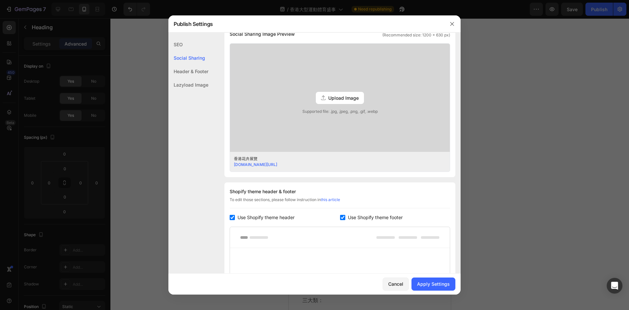
scroll to position [279, 0]
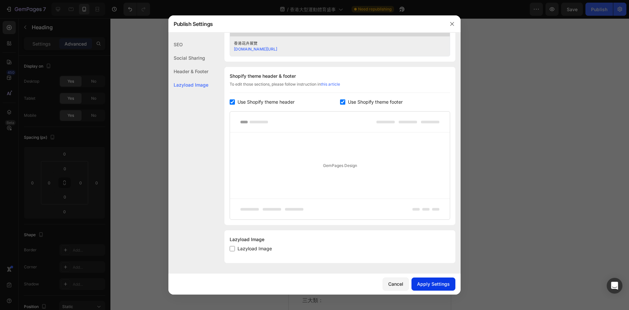
type input "hong-kong-flower-show"
click at [439, 281] on div "Apply Settings" at bounding box center [433, 283] width 33 height 7
click at [452, 25] on icon "button" at bounding box center [452, 23] width 5 height 5
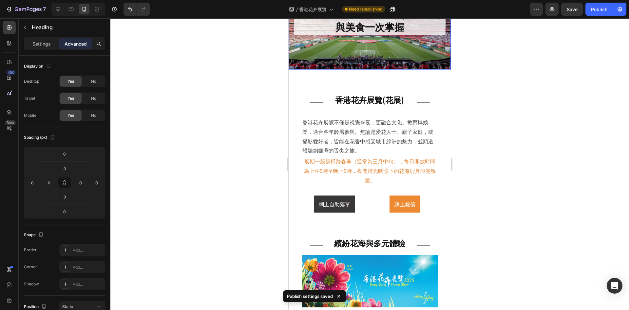
scroll to position [0, 0]
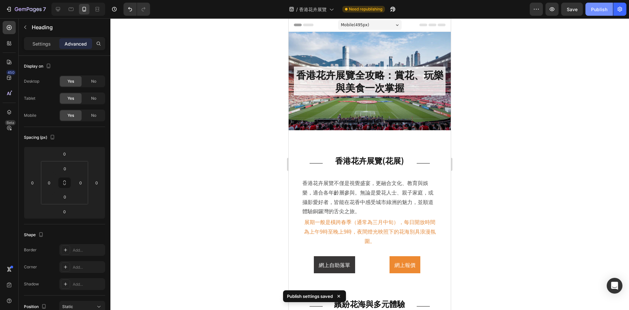
click at [572, 6] on div "Publish" at bounding box center [599, 9] width 16 height 7
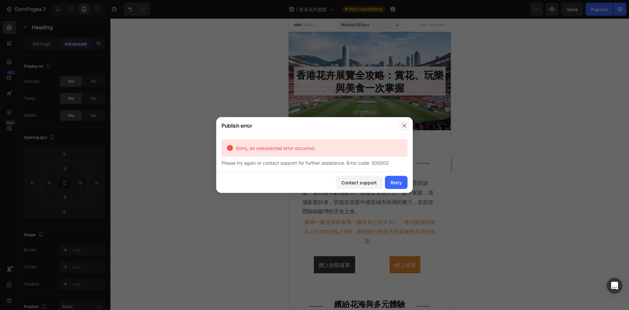
click at [409, 125] on button "button" at bounding box center [404, 125] width 10 height 10
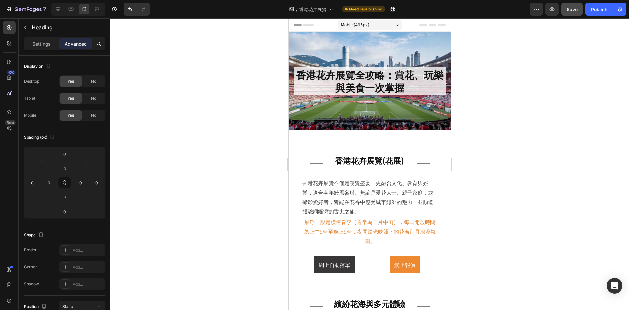
click at [572, 9] on span "Save" at bounding box center [572, 10] width 11 height 6
click at [572, 7] on div "Publish" at bounding box center [599, 9] width 16 height 7
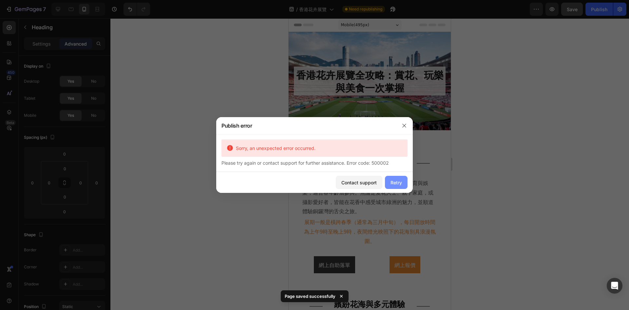
click at [394, 182] on div "Retry" at bounding box center [396, 182] width 11 height 7
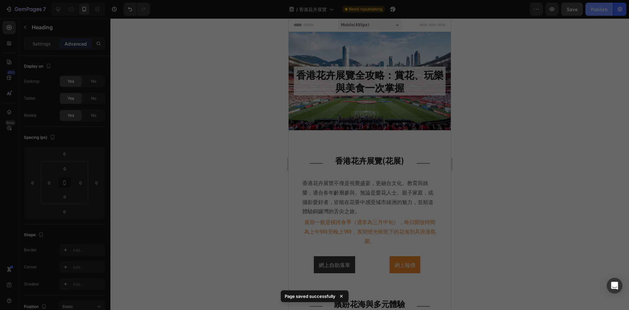
click at [572, 7] on div at bounding box center [314, 155] width 629 height 310
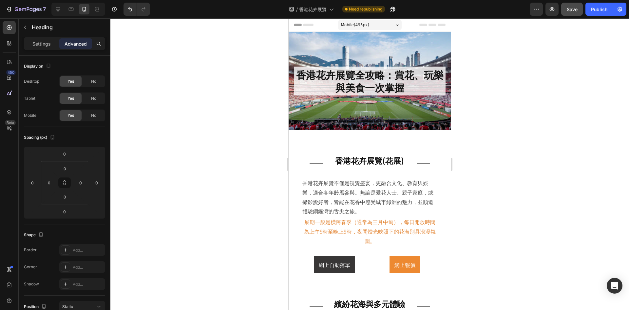
click at [572, 16] on div "7 Version history / 香港花卉展覽 Need republishing Preview Save Publish" at bounding box center [314, 9] width 629 height 19
click at [572, 11] on div "Publish" at bounding box center [599, 9] width 16 height 7
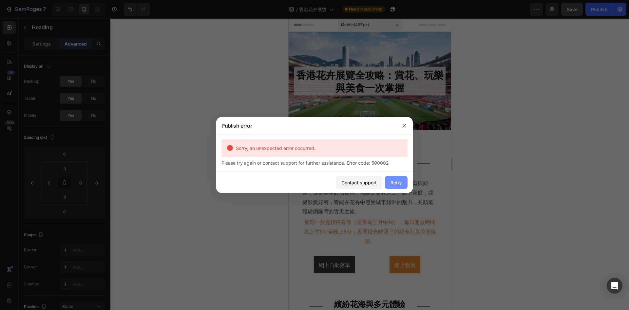
click at [395, 186] on button "Retry" at bounding box center [396, 182] width 23 height 13
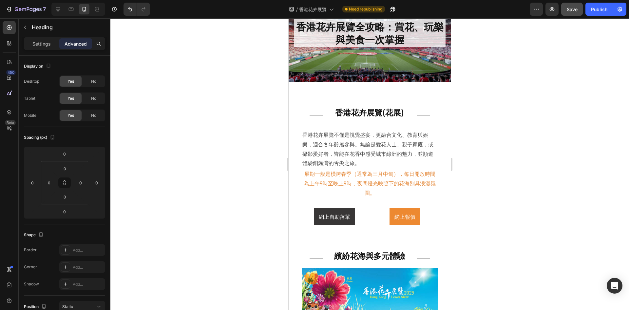
scroll to position [66, 0]
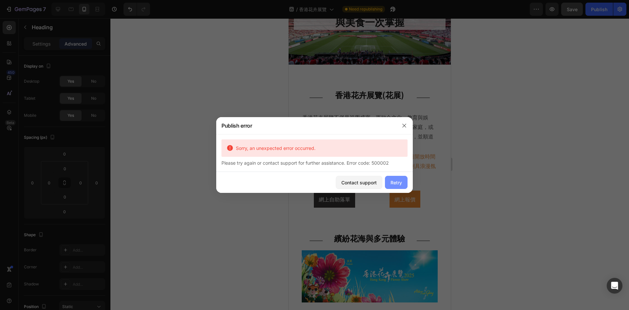
click at [391, 183] on div "Retry" at bounding box center [396, 182] width 11 height 7
drag, startPoint x: 406, startPoint y: 126, endPoint x: 10, endPoint y: 67, distance: 399.8
click at [406, 126] on icon "button" at bounding box center [404, 125] width 5 height 5
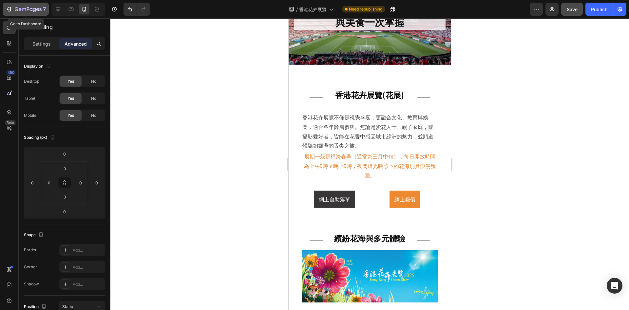
click at [45, 4] on button "7" at bounding box center [26, 9] width 46 height 13
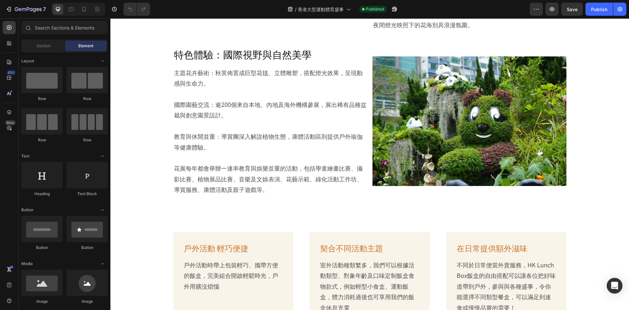
scroll to position [852, 0]
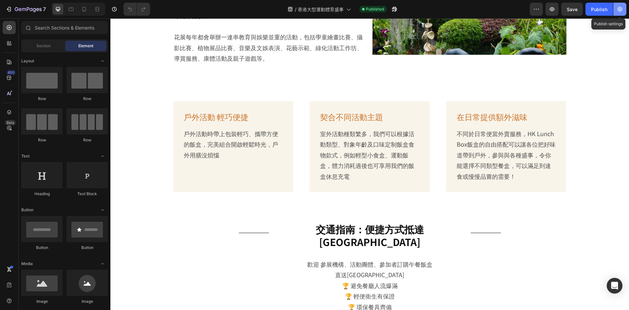
click at [622, 6] on button "button" at bounding box center [620, 9] width 13 height 13
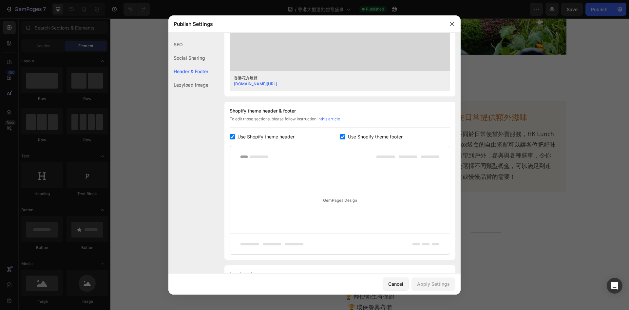
scroll to position [279, 0]
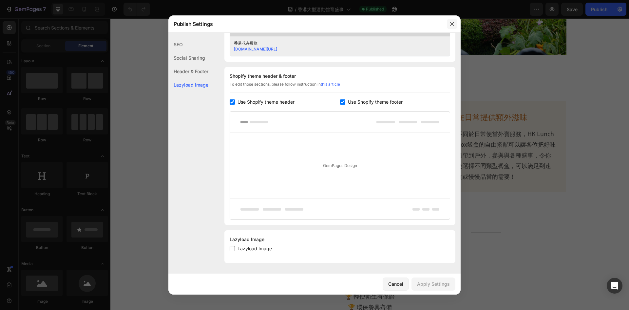
click at [451, 26] on icon "button" at bounding box center [452, 23] width 5 height 5
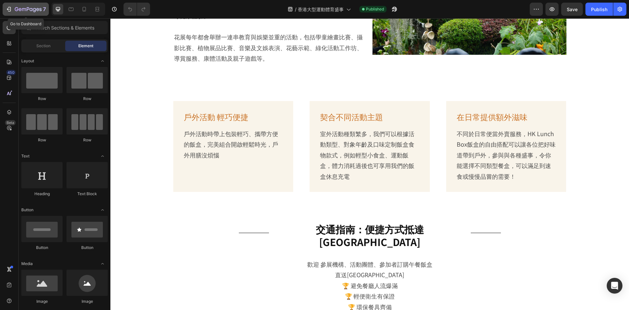
click at [17, 8] on icon "button" at bounding box center [28, 10] width 27 height 6
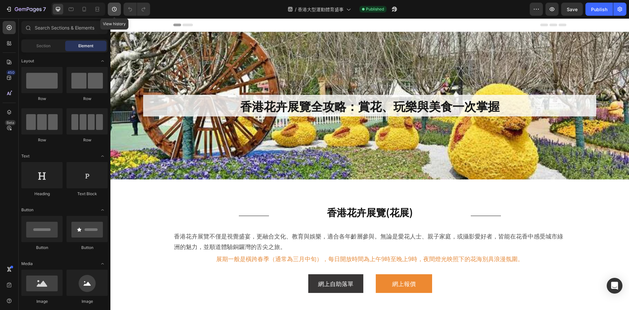
click at [113, 9] on icon "button" at bounding box center [114, 9] width 7 height 7
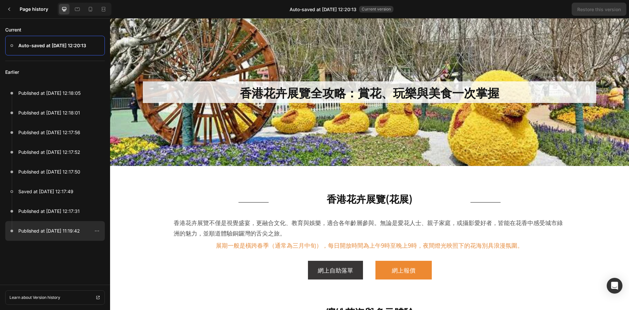
click at [72, 231] on p "Published at Aug 28, 11:19:42" at bounding box center [49, 231] width 62 height 8
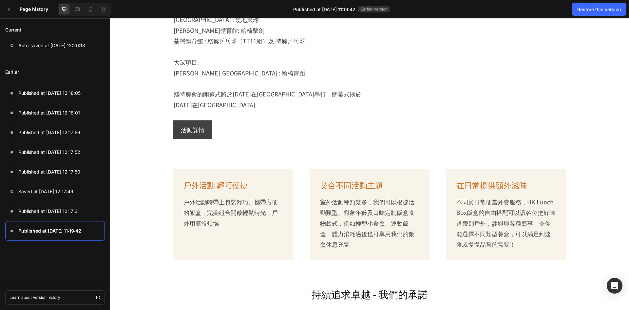
scroll to position [1802, 0]
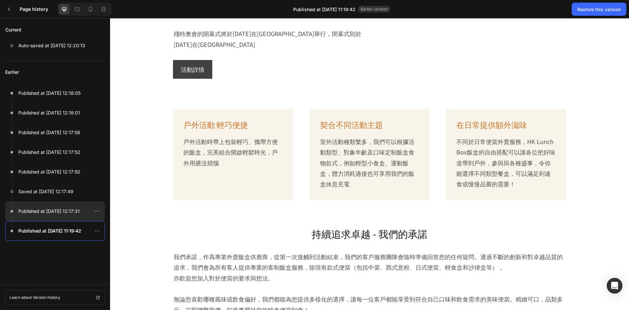
click at [79, 204] on div at bounding box center [55, 211] width 100 height 20
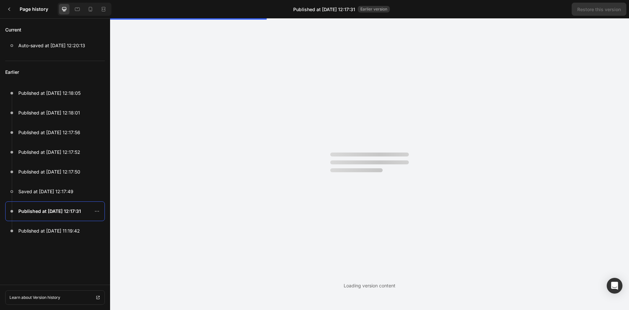
scroll to position [0, 0]
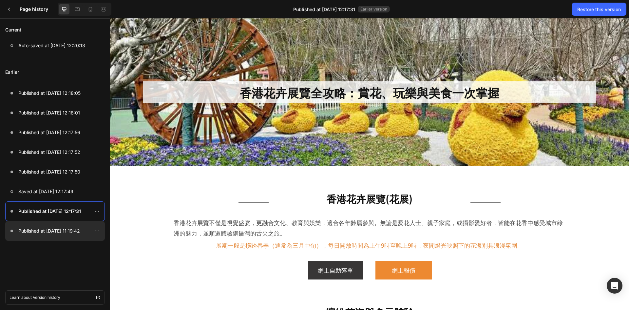
click at [68, 236] on div at bounding box center [55, 231] width 100 height 20
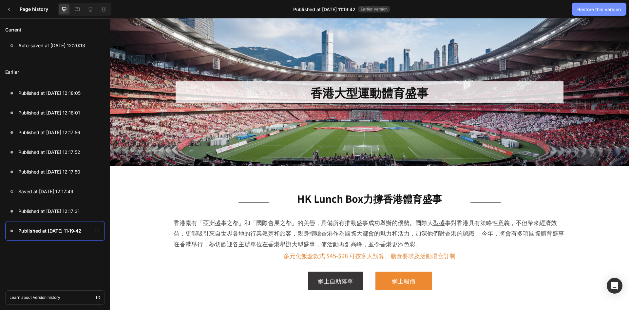
click at [592, 11] on div "Restore this version" at bounding box center [600, 9] width 44 height 7
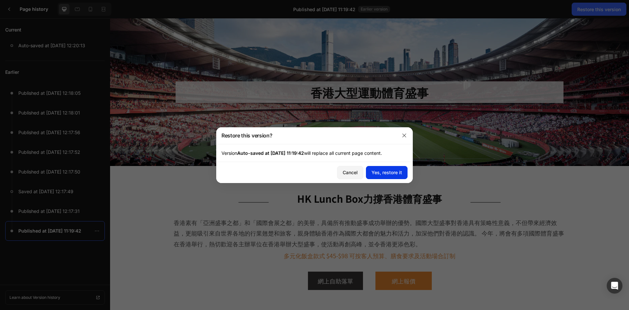
click at [388, 171] on div "Yes, restore it" at bounding box center [387, 172] width 30 height 7
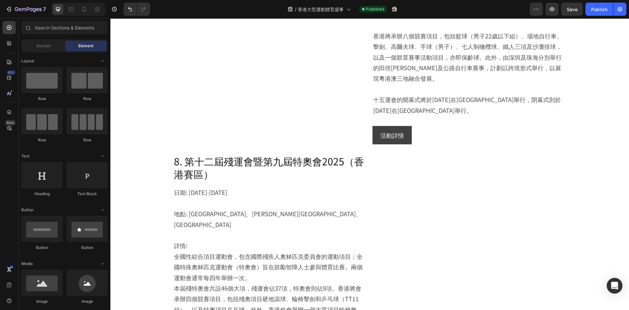
scroll to position [1418, 0]
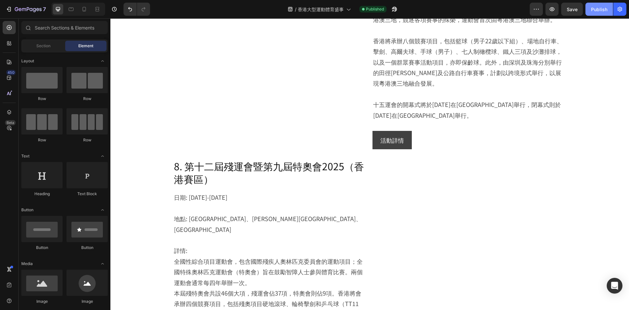
click at [600, 10] on div "Publish" at bounding box center [599, 9] width 16 height 7
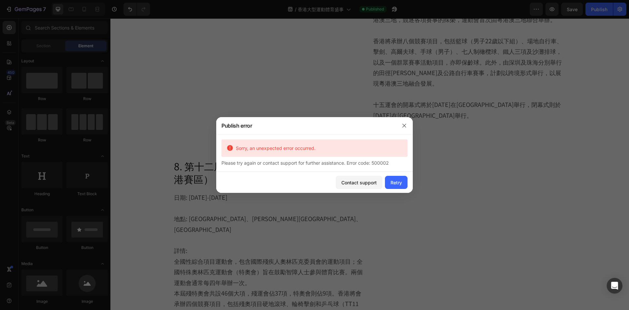
click at [404, 119] on div at bounding box center [404, 125] width 17 height 17
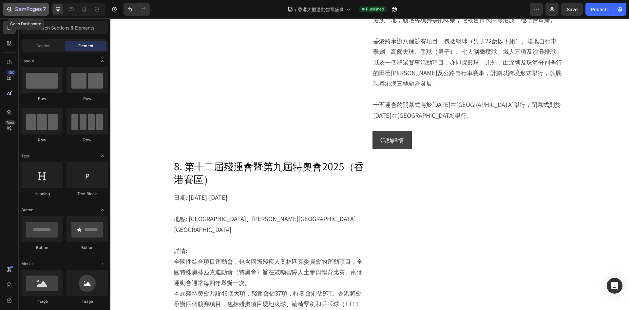
click at [16, 4] on button "7" at bounding box center [26, 9] width 46 height 13
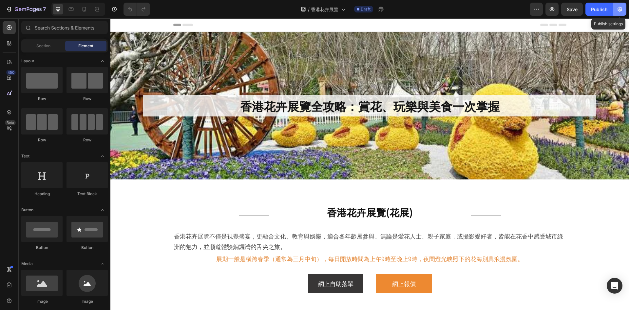
click at [625, 7] on button "button" at bounding box center [620, 9] width 13 height 13
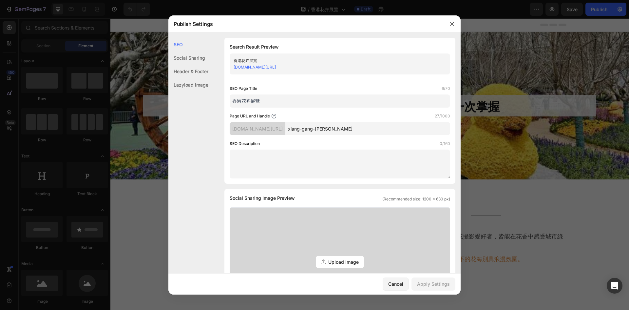
drag, startPoint x: 392, startPoint y: 131, endPoint x: 259, endPoint y: 128, distance: 132.8
click at [257, 128] on div "test-bisbis.myshopify.com/pages/ xiang-gang-hua-hui-zhan-lan" at bounding box center [340, 128] width 221 height 13
paste input "hong-kong-flower-show"
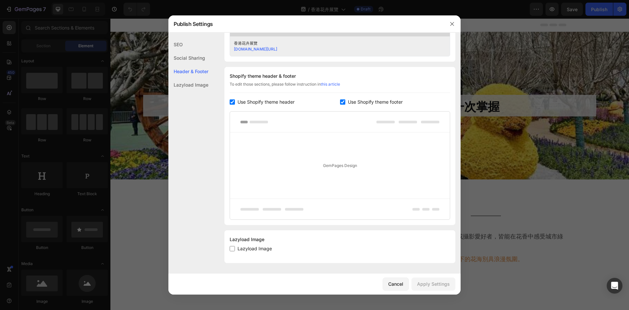
scroll to position [96, 0]
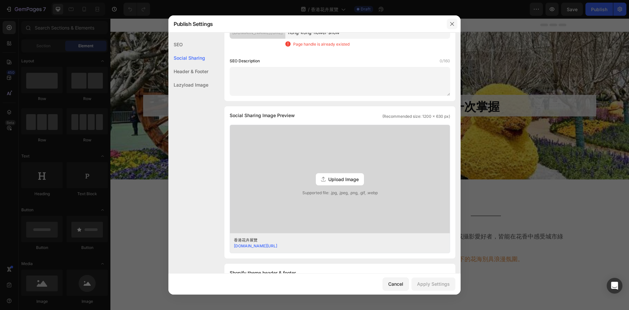
type input "hong-kong-flower-show"
click at [451, 23] on icon "button" at bounding box center [452, 23] width 5 height 5
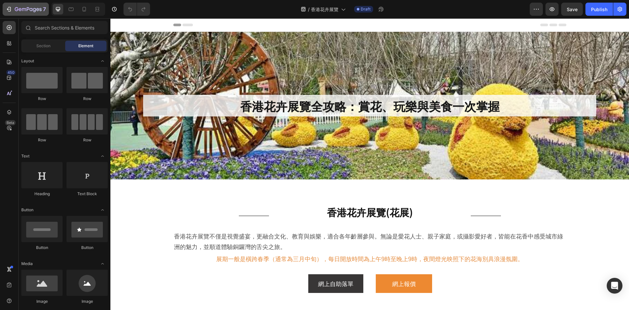
click at [26, 8] on icon "button" at bounding box center [28, 10] width 27 height 6
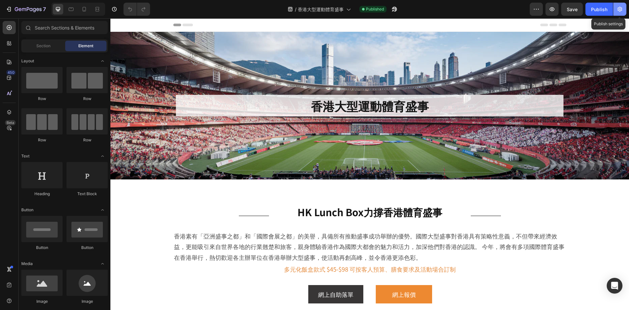
click at [619, 13] on button "button" at bounding box center [620, 9] width 13 height 13
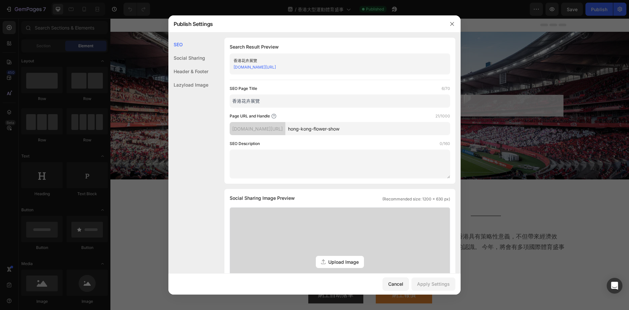
click at [383, 131] on input "hong-kong-flower-show" at bounding box center [368, 128] width 165 height 13
click at [452, 27] on button "button" at bounding box center [452, 24] width 10 height 10
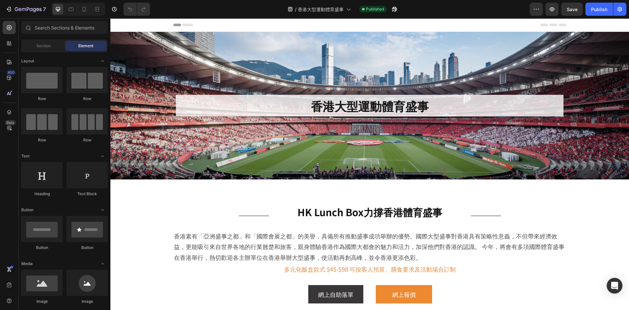
scroll to position [66, 0]
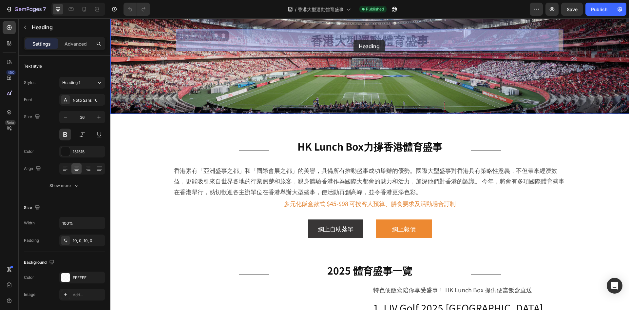
drag, startPoint x: 301, startPoint y: 40, endPoint x: 308, endPoint y: 40, distance: 7.5
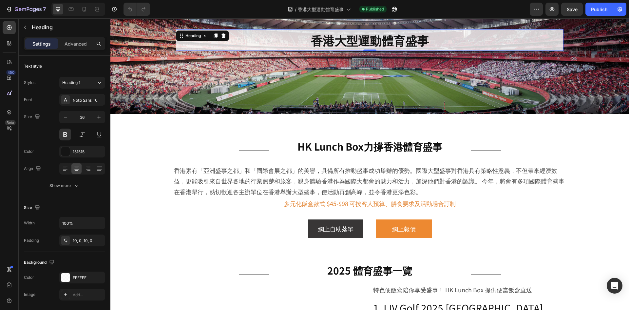
click at [322, 40] on h2 "香港大型運動體育盛事" at bounding box center [370, 40] width 388 height 22
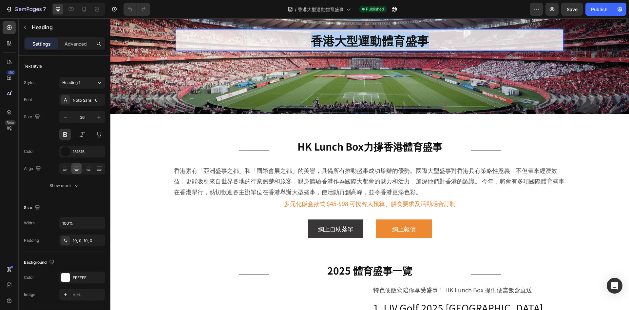
drag, startPoint x: 292, startPoint y: 40, endPoint x: 436, endPoint y: 39, distance: 144.6
click at [436, 39] on p "香港大型運動體育盛事" at bounding box center [370, 39] width 388 height 15
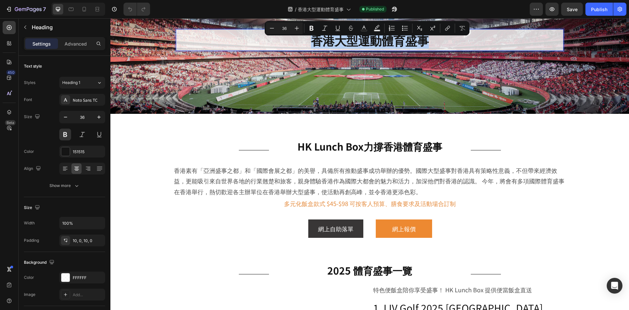
copy p "香港大型運動體育盛事"
click at [620, 9] on icon "button" at bounding box center [620, 9] width 5 height 5
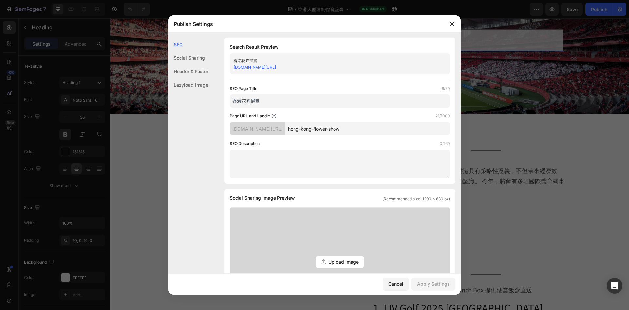
click at [346, 113] on div "Page URL and Handle 21/1000" at bounding box center [340, 116] width 221 height 7
drag, startPoint x: 354, startPoint y: 107, endPoint x: 143, endPoint y: 94, distance: 211.5
click at [143, 94] on div "Publish Settings SEO Social Sharing Header & Footer Lazyload Image SEO Search R…" at bounding box center [314, 155] width 629 height 310
paste input "大型運動體育盛事"
type input "香港大型運動體育盛事"
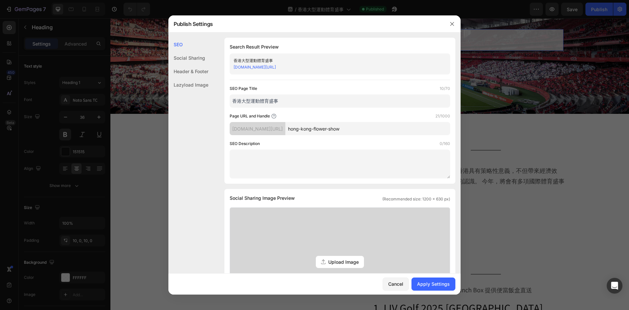
drag, startPoint x: 376, startPoint y: 128, endPoint x: 249, endPoint y: 126, distance: 127.2
click at [249, 126] on div "test-bisbis.myshopify.com/pages/ hong-kong-flower-show" at bounding box center [340, 128] width 221 height 13
paste input "mega-events"
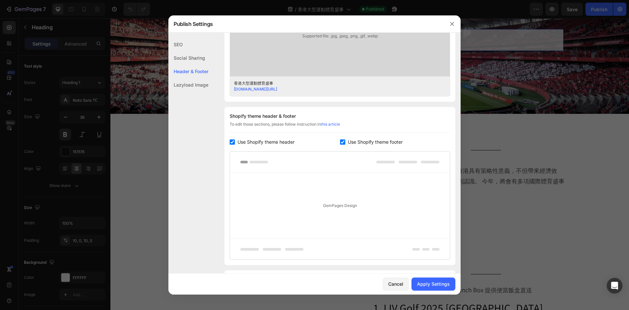
scroll to position [279, 0]
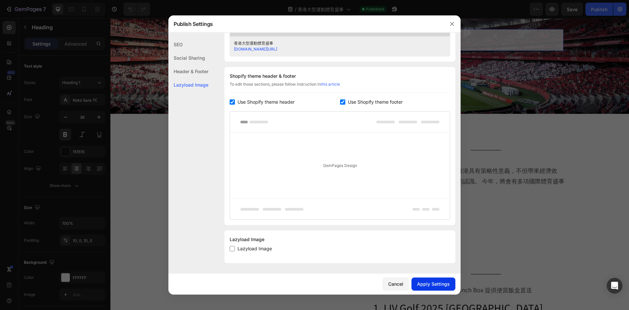
type input "mega-events"
click at [451, 284] on button "Apply Settings" at bounding box center [434, 283] width 44 height 13
click at [448, 20] on button "button" at bounding box center [452, 24] width 10 height 10
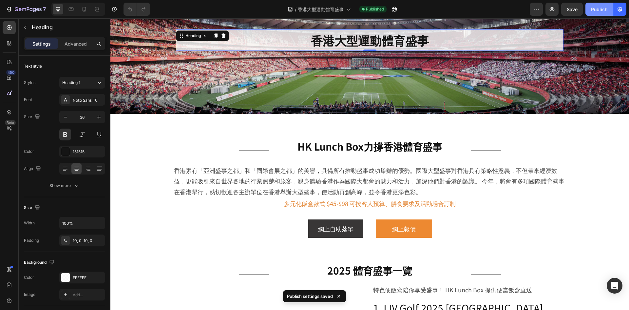
click at [605, 7] on div "Publish" at bounding box center [599, 9] width 16 height 7
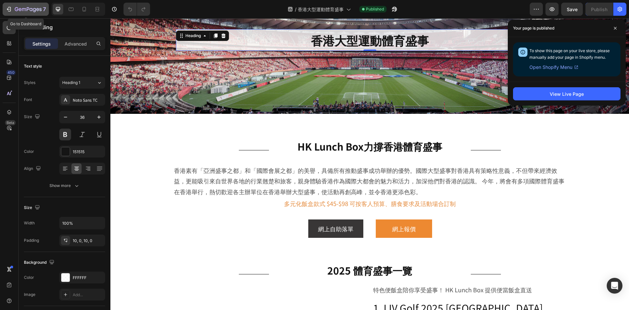
click at [32, 6] on div "7" at bounding box center [30, 9] width 31 height 8
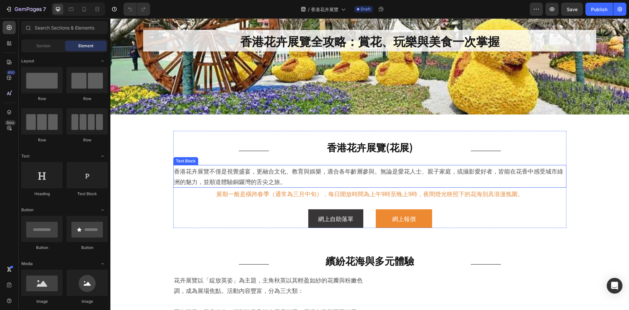
scroll to position [66, 0]
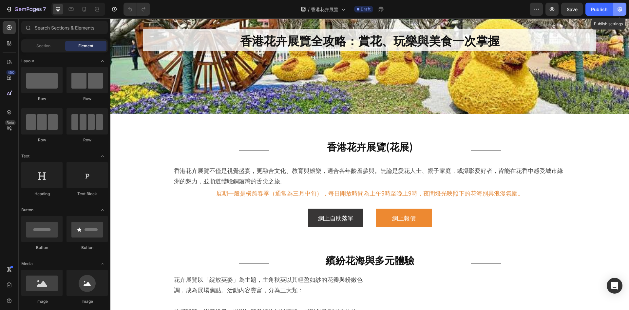
click at [615, 12] on button "button" at bounding box center [620, 9] width 13 height 13
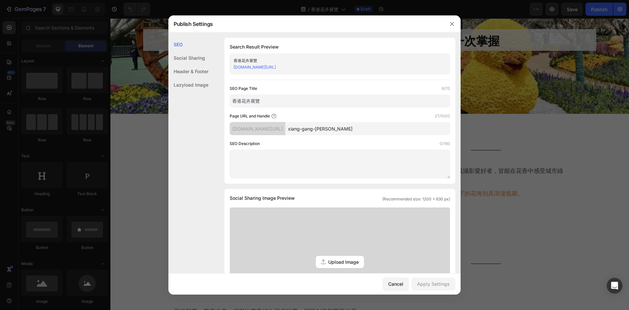
drag, startPoint x: 402, startPoint y: 124, endPoint x: 235, endPoint y: 121, distance: 167.6
click at [235, 121] on div "Page URL and Handle 27/1000 test-bisbis.myshopify.com/pages/ xiang-gang-hua-hui…" at bounding box center [340, 124] width 221 height 22
paste input "hong-kong-flower-show"
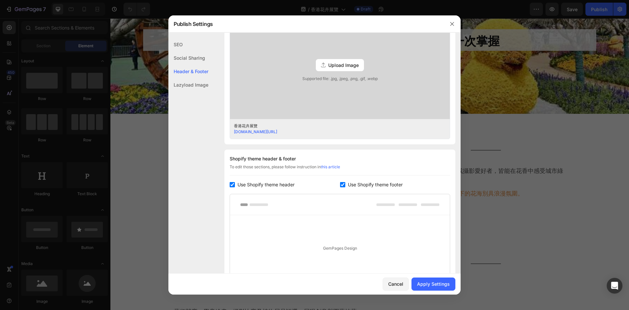
scroll to position [279, 0]
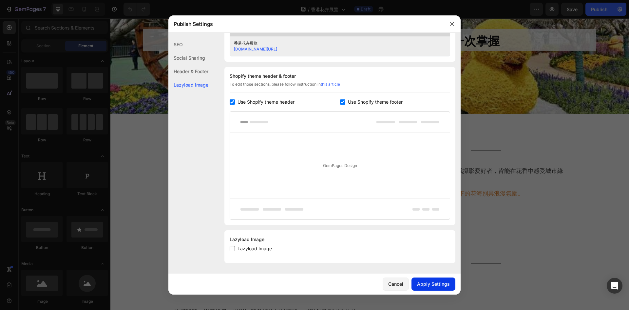
type input "hong-kong-flower-show"
click at [437, 284] on div "Apply Settings" at bounding box center [433, 283] width 33 height 7
click at [452, 20] on button "button" at bounding box center [452, 24] width 10 height 10
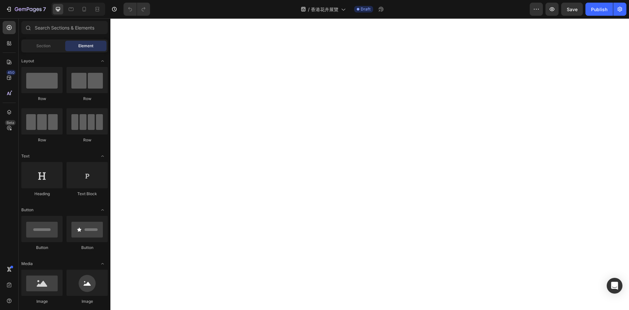
scroll to position [0, 0]
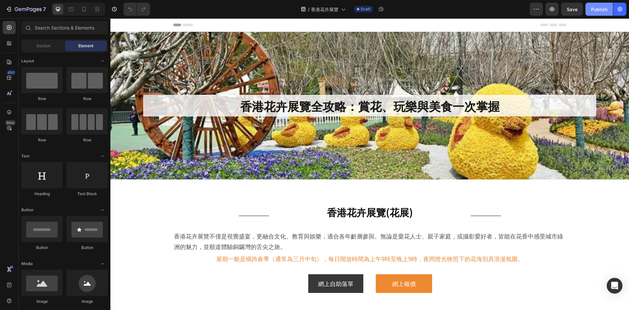
click at [594, 12] on div "Publish" at bounding box center [599, 9] width 16 height 7
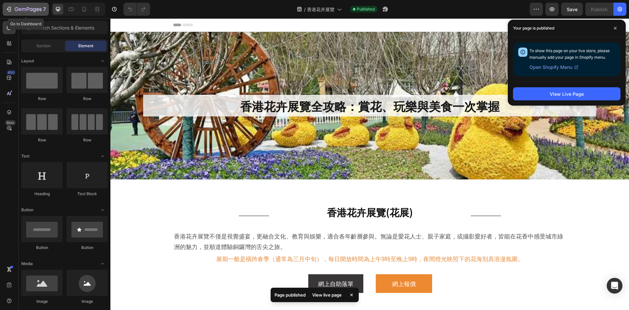
click at [30, 10] on icon "button" at bounding box center [28, 10] width 27 height 6
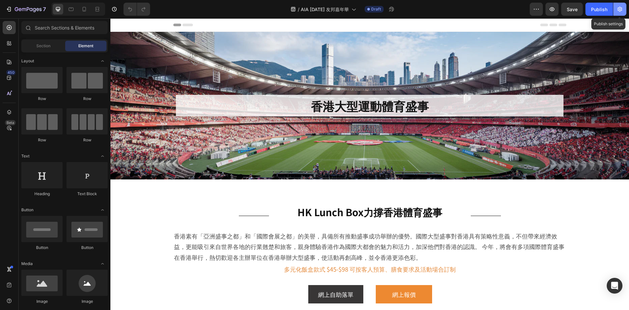
click at [619, 10] on icon "button" at bounding box center [620, 9] width 5 height 5
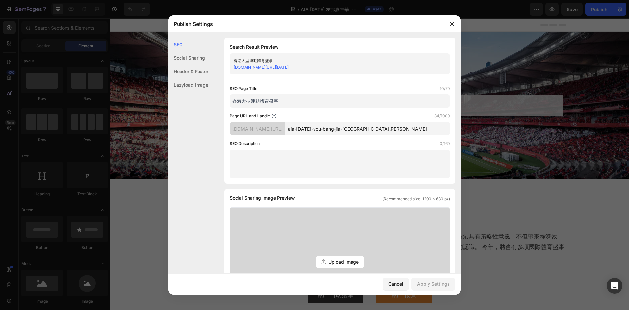
drag, startPoint x: 309, startPoint y: 99, endPoint x: 186, endPoint y: 90, distance: 123.3
click at [186, 90] on div "SEO Social Sharing Header & Footer Lazyload Image SEO Search Result Preview 香港大…" at bounding box center [315, 293] width 292 height 510
paste input "AIA [DATE] 友邦嘉年華"
type input "AIA [DATE] 友邦嘉年華"
drag, startPoint x: 426, startPoint y: 124, endPoint x: 253, endPoint y: 109, distance: 174.0
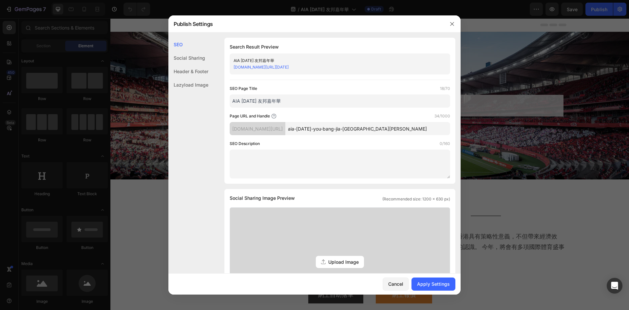
click at [252, 109] on div "SEO Page Title 18/70 AIA [DATE] 友邦嘉年華 Page URL and Handle 34/1000 [DOMAIN_NAME]…" at bounding box center [340, 131] width 221 height 93
paste input "text"
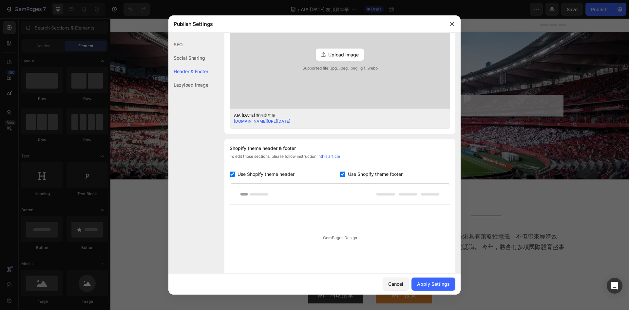
scroll to position [279, 0]
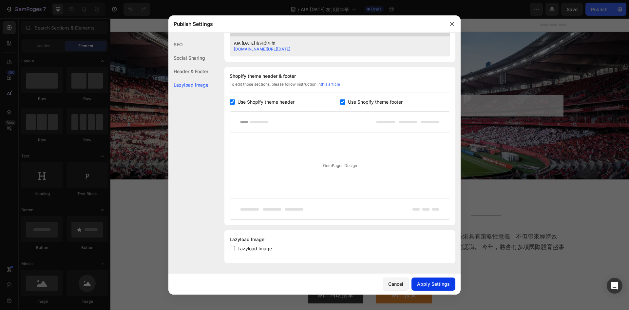
type input "aia-[DATE]"
click at [432, 288] on button "Apply Settings" at bounding box center [434, 283] width 44 height 13
click at [452, 25] on icon "button" at bounding box center [452, 23] width 5 height 5
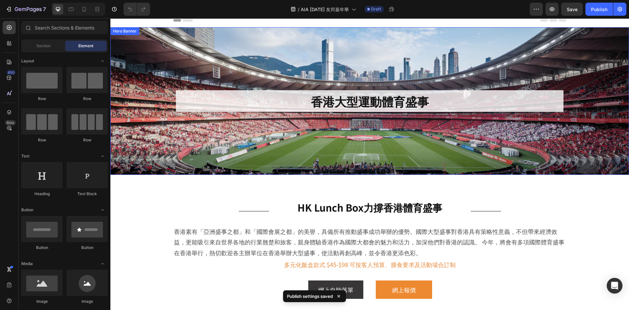
scroll to position [0, 0]
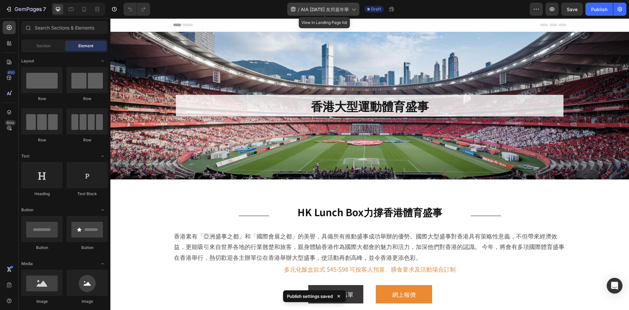
click at [306, 10] on span "AIA [DATE] 友邦嘉年華" at bounding box center [325, 9] width 48 height 7
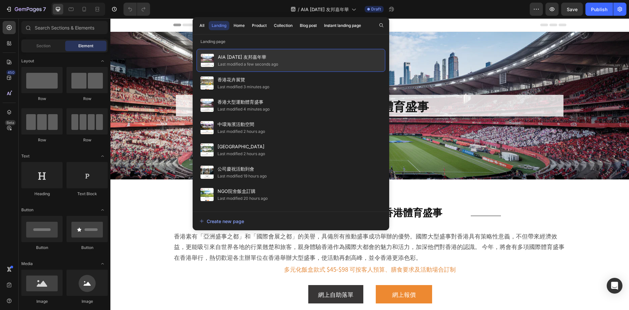
copy span "AIA [DATE] 友邦嘉年華"
drag, startPoint x: 218, startPoint y: 56, endPoint x: 269, endPoint y: 59, distance: 50.2
click at [269, 59] on span "AIA [DATE] 友邦嘉年華" at bounding box center [248, 57] width 60 height 8
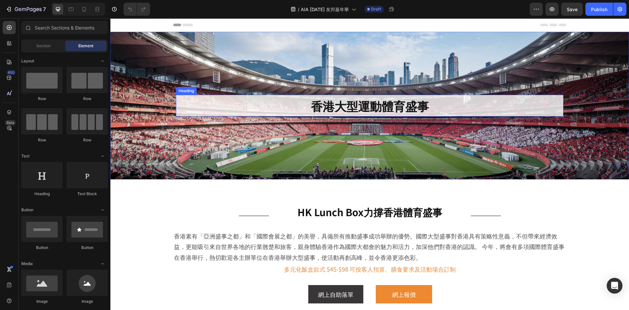
click at [414, 103] on h2 "香港大型運動體育盛事" at bounding box center [370, 106] width 388 height 22
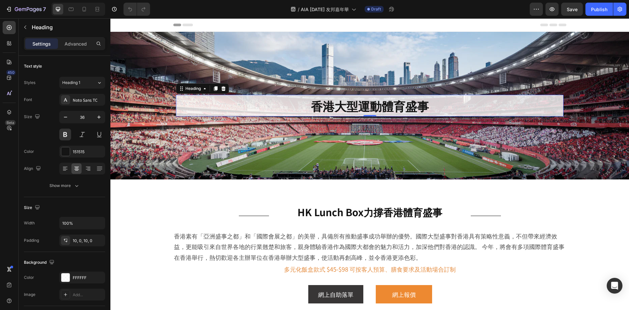
click at [414, 103] on h2 "香港大型運動體育盛事" at bounding box center [370, 106] width 388 height 22
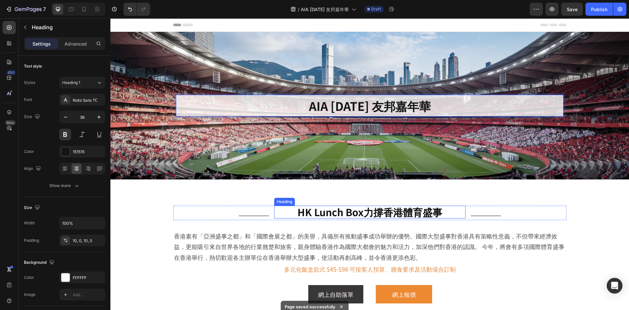
click at [360, 216] on h2 "HK Lunch Box力撐香港體育盛事" at bounding box center [369, 212] width 191 height 13
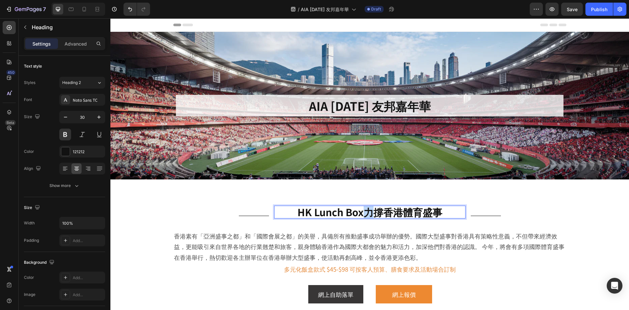
click at [360, 216] on h2 "HK Lunch Box力撐香港體育盛事" at bounding box center [369, 212] width 191 height 13
click at [338, 243] on p "香港素有「亞洲盛事之都」和「國際會展之都」的美譽，具備所有推動盛事成功舉辦的優勢。國際大型盛事對香港具有策略性意義，不但帶來經濟效益，更能吸引來自世界各地的行…" at bounding box center [370, 246] width 392 height 32
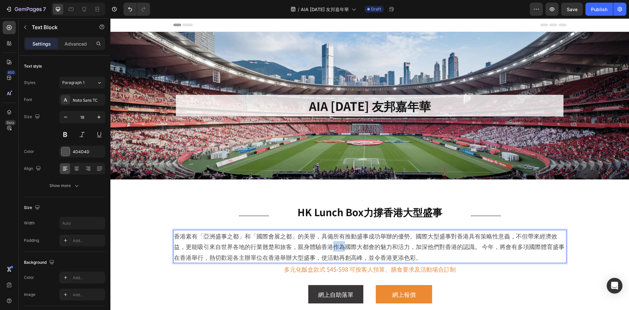
click at [339, 243] on p "香港素有「亞洲盛事之都」和「國際會展之都」的美譽，具備所有推動盛事成功舉辦的優勢。國際大型盛事對香港具有策略性意義，不但帶來經濟效益，更能吸引來自世界各地的行…" at bounding box center [370, 246] width 392 height 32
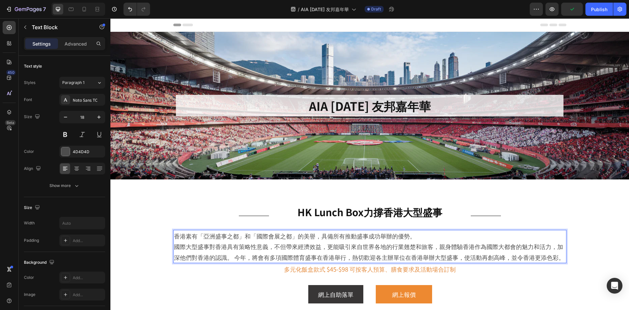
click at [174, 247] on p "香港素有「亞洲盛事之都」和「國際會展之都」的美譽，具備所有推動盛事成功舉辦的優勢。 國際大型盛事對香港具有策略性意義，不但帶來經濟效益，更能吸引來自世界各地的…" at bounding box center [370, 246] width 392 height 32
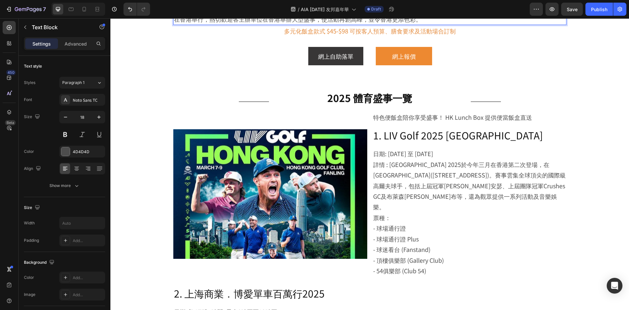
scroll to position [262, 0]
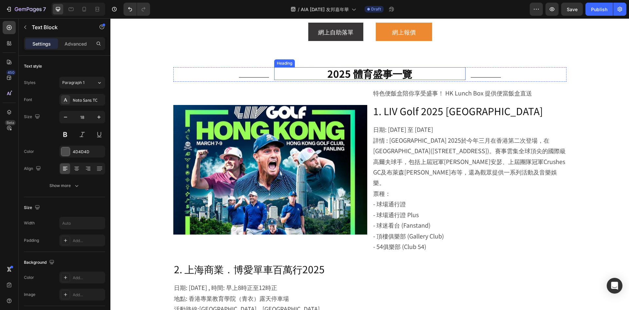
click at [368, 67] on h2 "2025 體育盛事一覽" at bounding box center [369, 73] width 191 height 13
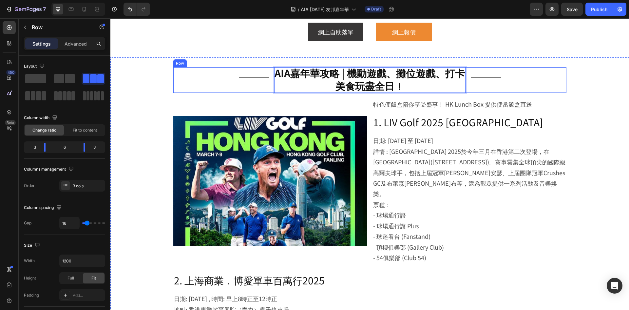
click at [269, 88] on div "Title Line AIA嘉年華攻略 | 機動遊戲、攤位遊戲、打卡美食玩盡全日！ Heading 0 Title Line Row" at bounding box center [369, 80] width 393 height 26
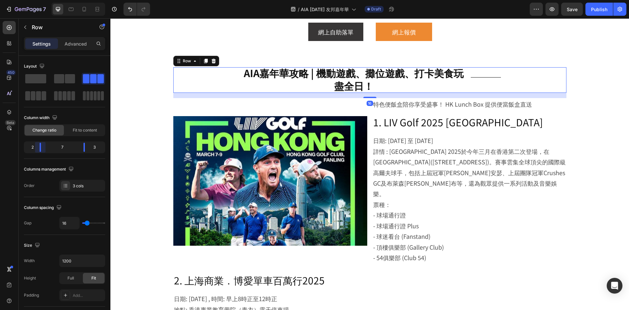
drag, startPoint x: 45, startPoint y: 148, endPoint x: 40, endPoint y: 148, distance: 4.9
click at [40, 0] on body "7 Version history / AIA [DATE] 友邦嘉年華 Draft Preview Save Publish 450 Beta Sectio…" at bounding box center [314, 0] width 629 height 0
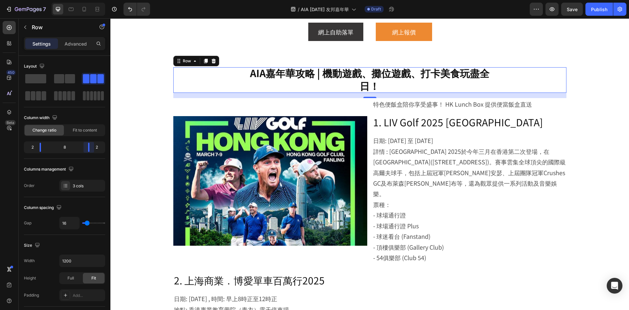
drag, startPoint x: 84, startPoint y: 150, endPoint x: 93, endPoint y: 150, distance: 9.5
click at [93, 0] on body "7 Version history / AIA [DATE] 友邦嘉年華 Draft Preview Save Publish 450 Beta Sectio…" at bounding box center [314, 0] width 629 height 0
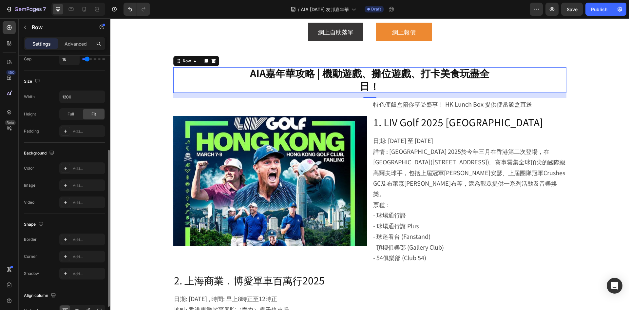
scroll to position [202, 0]
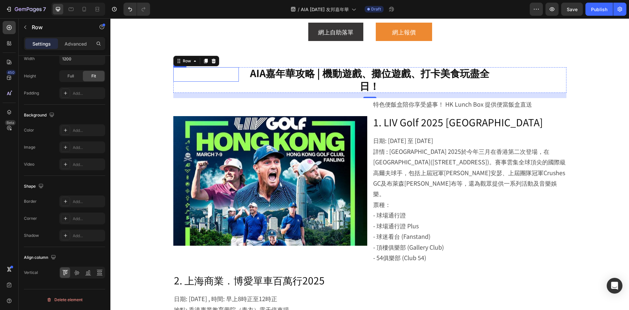
click at [213, 80] on div "Title Line" at bounding box center [206, 74] width 66 height 14
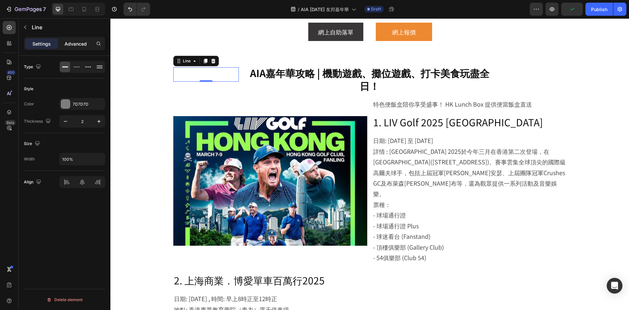
click at [79, 48] on div "Advanced" at bounding box center [75, 43] width 33 height 10
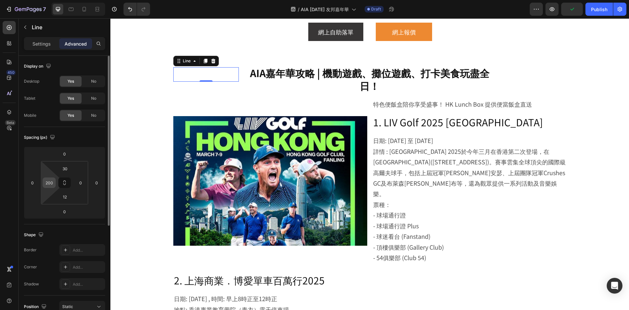
click at [48, 183] on input "200" at bounding box center [49, 183] width 10 height 10
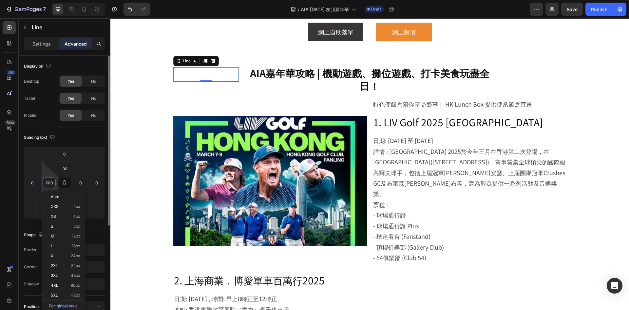
type input "0"
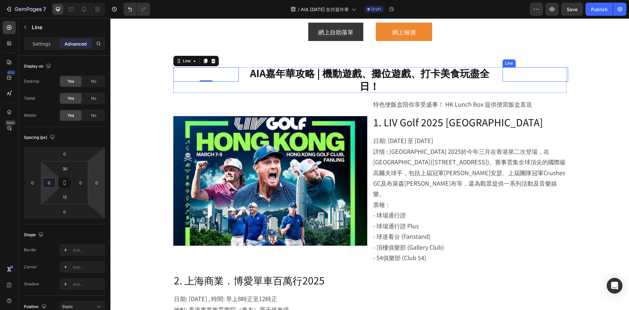
click at [533, 71] on div "Title Line" at bounding box center [536, 74] width 66 height 14
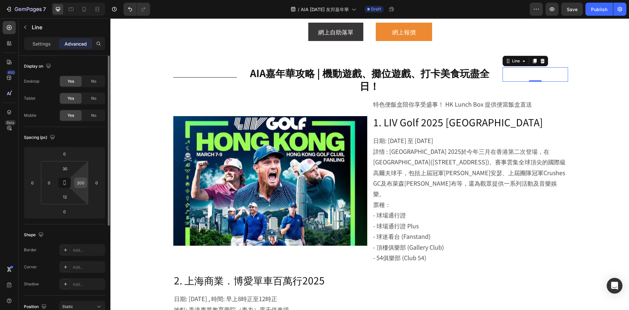
click at [82, 181] on input "200" at bounding box center [81, 183] width 10 height 10
type input "0"
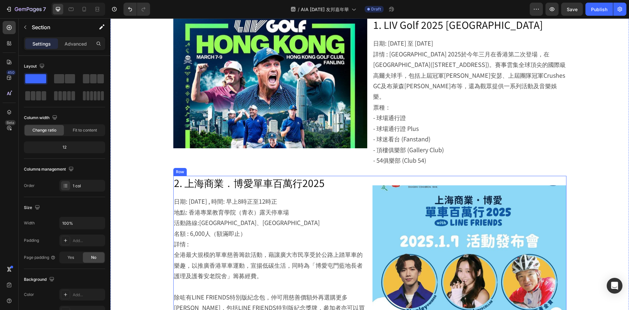
scroll to position [262, 0]
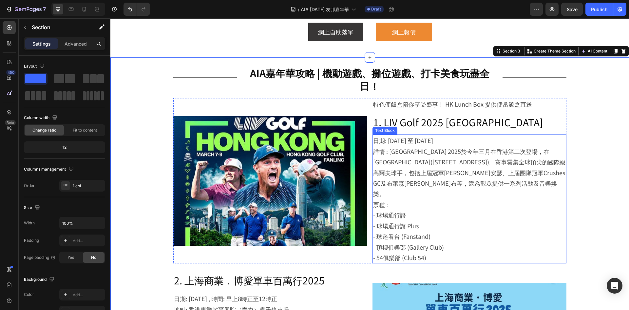
click at [417, 158] on p "詳情 : [GEOGRAPHIC_DATA] 2025於今年三月在香港第二次登場，在[GEOGRAPHIC_DATA]([STREET_ADDRESS])。賽…" at bounding box center [469, 172] width 193 height 53
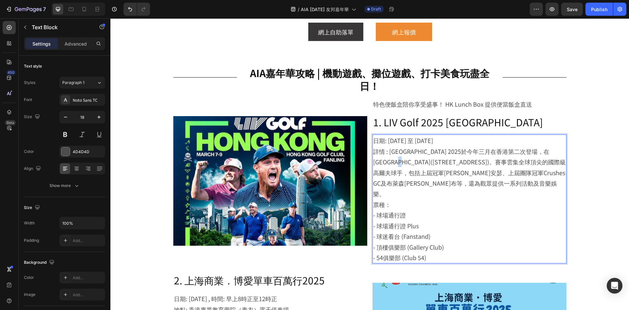
click at [417, 158] on p "詳情 : [GEOGRAPHIC_DATA] 2025於今年三月在香港第二次登場，在[GEOGRAPHIC_DATA]([STREET_ADDRESS])。賽…" at bounding box center [469, 172] width 193 height 53
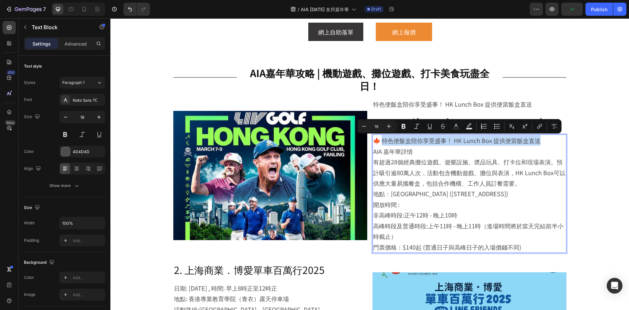
drag, startPoint x: 543, startPoint y: 137, endPoint x: 381, endPoint y: 141, distance: 161.7
click at [381, 141] on p "🍁 特色便飯盒陪你享受盛事！ HK Lunch Box 提供便當飯盒直送" at bounding box center [469, 140] width 193 height 10
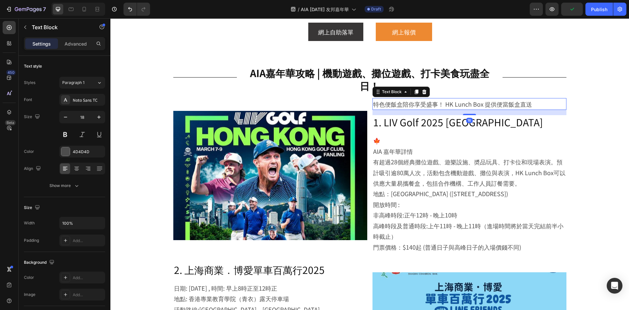
click at [418, 107] on p "特色便飯盒陪你享受盛事！ HK Lunch Box 提供便當飯盒直送" at bounding box center [469, 104] width 193 height 10
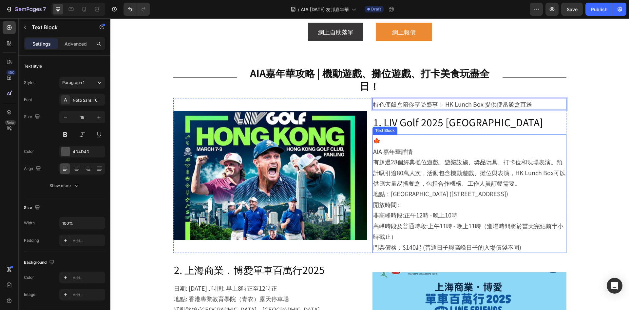
click at [373, 152] on p "AIA 嘉年華詳情 有超過28個經典攤位遊戲、遊樂設施、奬品玩具、打卡位和現場表演。預計吸引逾80萬人次，活動包含機動遊戲、攤位與表演，HK Lunch Bo…" at bounding box center [469, 167] width 193 height 43
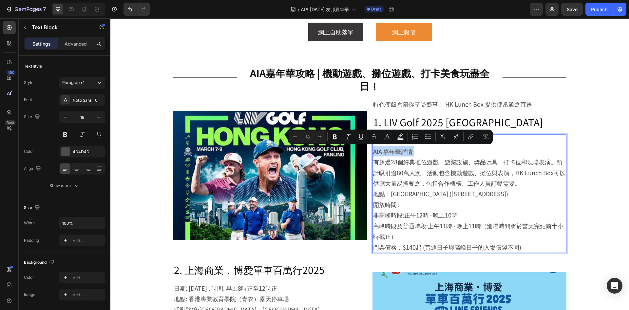
click at [373, 152] on p "AIA 嘉年華詳情 有超過28個經典攤位遊戲、遊樂設施、奬品玩具、打卡位和現場表演。預計吸引逾80萬人次，活動包含機動遊戲、攤位與表演，HK Lunch Bo…" at bounding box center [469, 167] width 193 height 43
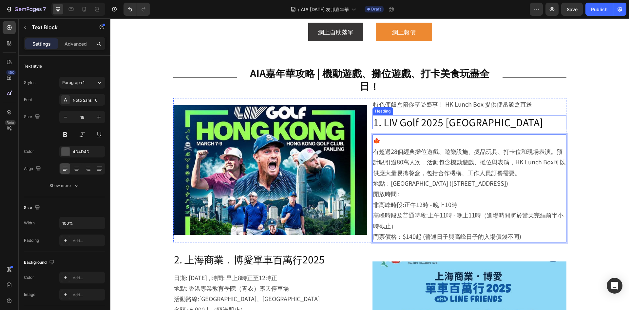
click at [412, 122] on h2 "1. LIV Golf 2025 [GEOGRAPHIC_DATA]" at bounding box center [470, 122] width 194 height 14
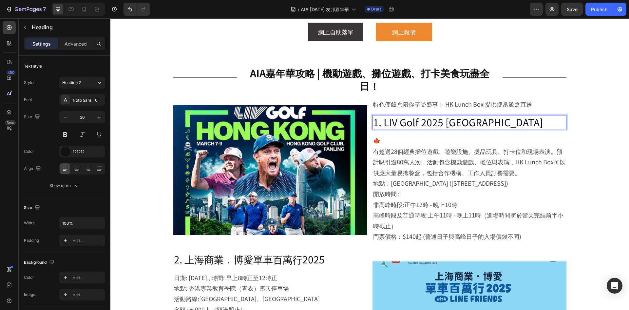
click at [412, 122] on h2 "1. LIV Golf 2025 [GEOGRAPHIC_DATA]" at bounding box center [470, 122] width 194 height 14
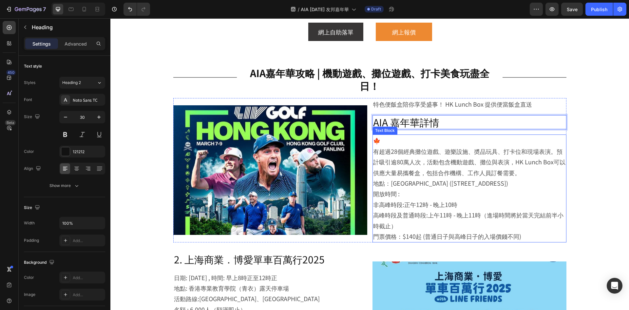
click at [380, 145] on p "🍁" at bounding box center [469, 140] width 193 height 10
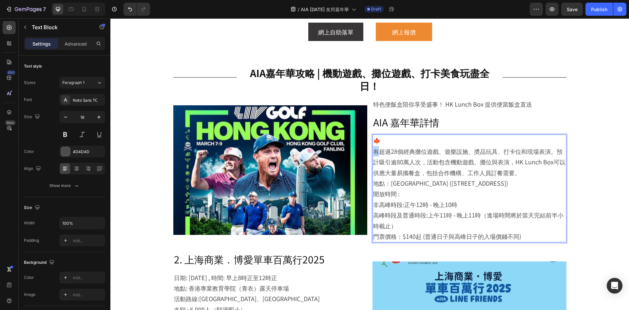
click at [373, 152] on p "有超過28個經典攤位遊戲、遊樂設施、奬品玩具、打卡位和現場表演。預計吸引逾80萬人次，活動包含機動遊戲、攤位與表演，HK Lunch Box可以供應大量易攜餐…" at bounding box center [469, 162] width 193 height 32
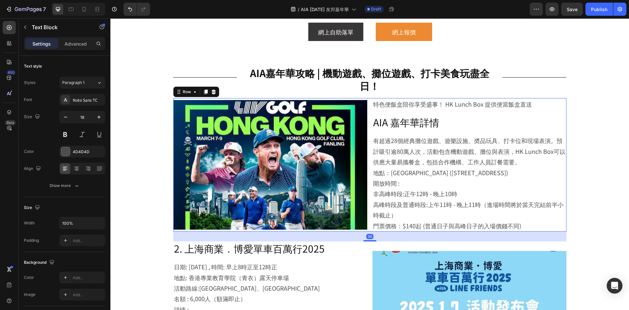
click at [475, 114] on div "特色便飯盒陪你享受盛事！ HK Lunch Box 提供便當飯盒直送 Text Block AIA 嘉年華詳情 Heading 有超過28個經典攤位遊戲、遊樂…" at bounding box center [470, 164] width 194 height 133
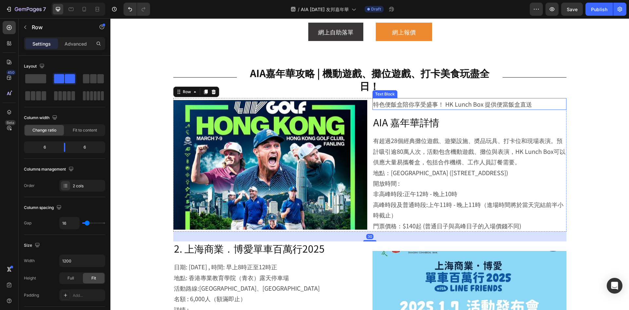
click at [481, 105] on p "特色便飯盒陪你享受盛事！ HK Lunch Box 提供便當飯盒直送" at bounding box center [469, 104] width 193 height 10
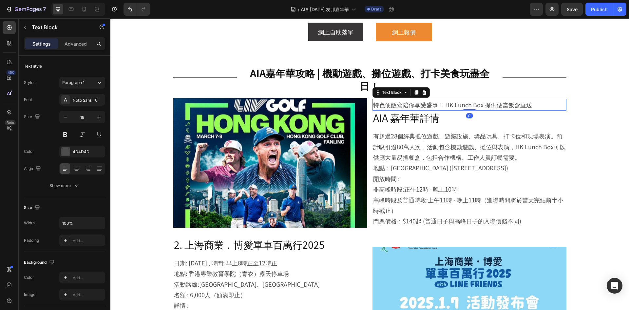
drag, startPoint x: 466, startPoint y: 114, endPoint x: 482, endPoint y: 92, distance: 28.1
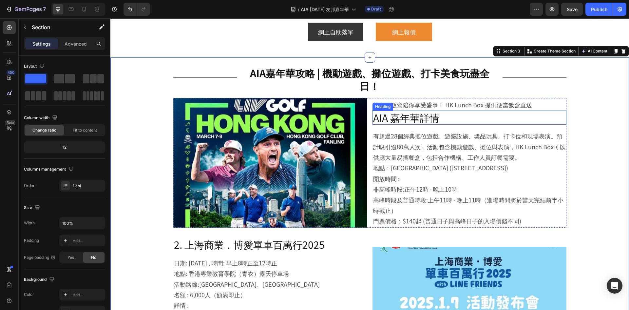
click at [451, 116] on p "AIA 嘉年華詳情" at bounding box center [469, 117] width 193 height 13
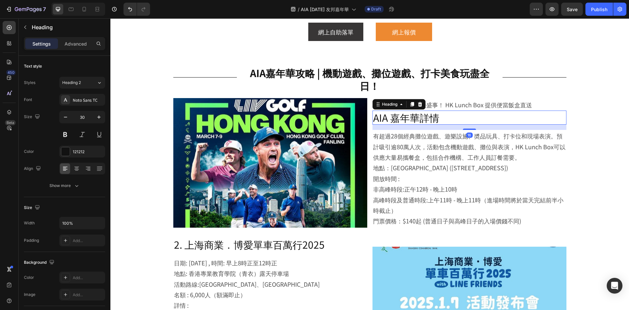
drag, startPoint x: 467, startPoint y: 129, endPoint x: 510, endPoint y: 103, distance: 50.2
click at [485, 99] on div "特色便飯盒陪你享受盛事！ HK Lunch Box 提供便當飯盒直送 Text Block AIA 嘉年華詳情 Heading 16 有超過28個經典攤位遊戲…" at bounding box center [470, 163] width 194 height 130
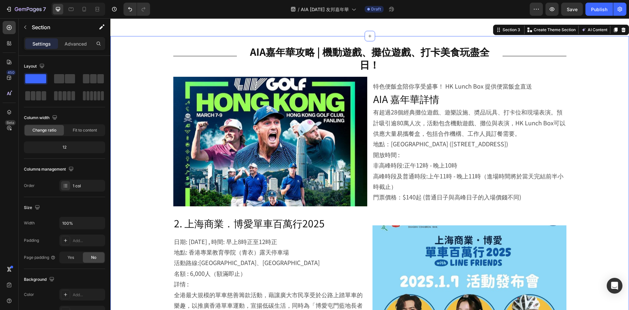
scroll to position [295, 0]
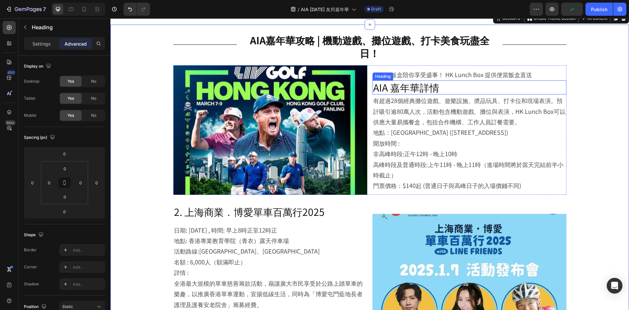
click at [501, 87] on p "AIA 嘉年華詳情" at bounding box center [469, 87] width 193 height 13
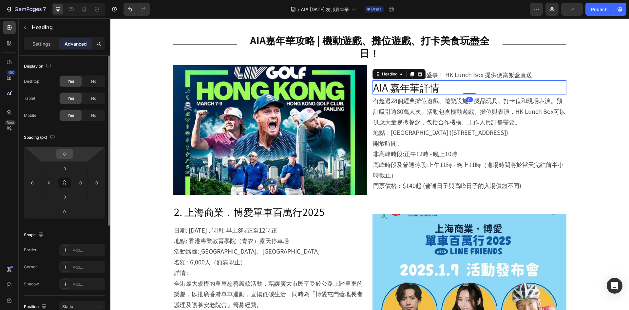
click at [66, 152] on input "0" at bounding box center [64, 154] width 13 height 10
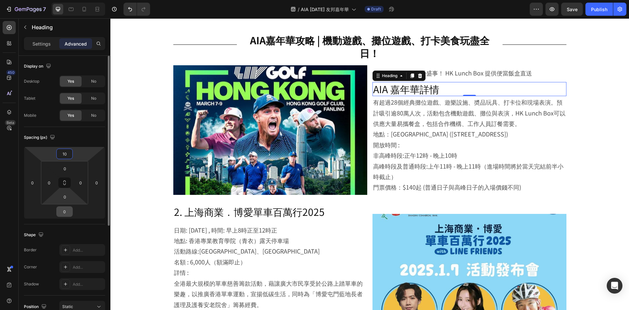
type input "10"
click at [68, 210] on input "0" at bounding box center [64, 212] width 13 height 10
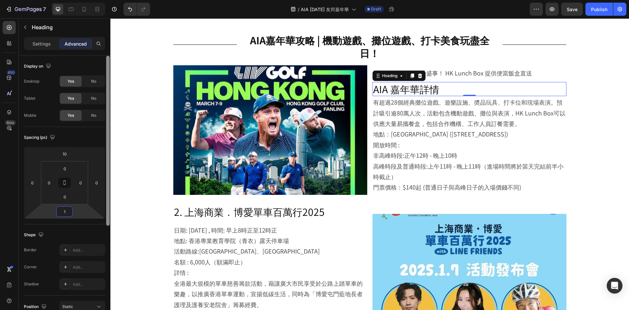
type input "10"
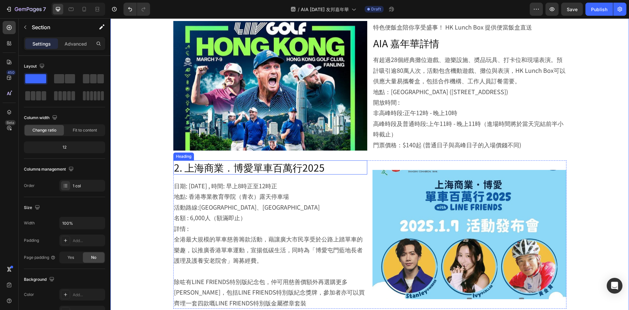
scroll to position [426, 0]
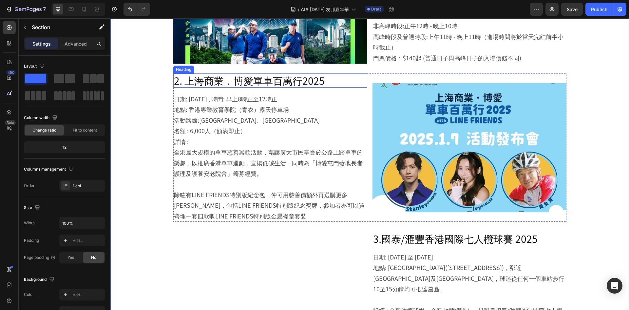
click at [298, 78] on h2 "2. 上海商業．博愛單車百萬行2025" at bounding box center [270, 80] width 194 height 14
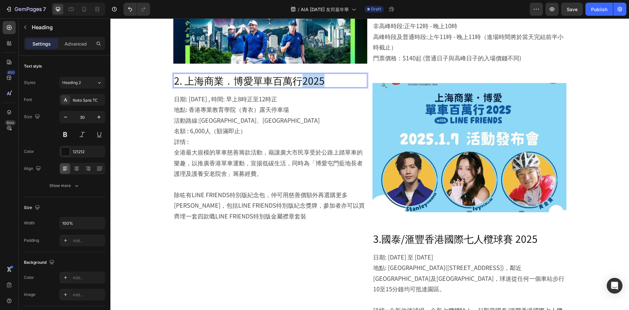
click at [298, 78] on h2 "2. 上海商業．博愛單車百萬行2025" at bounding box center [270, 80] width 194 height 14
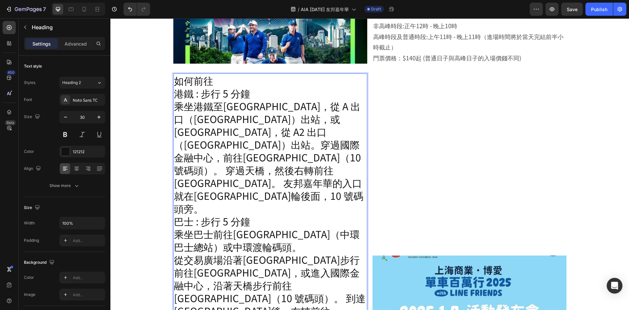
scroll to position [466, 0]
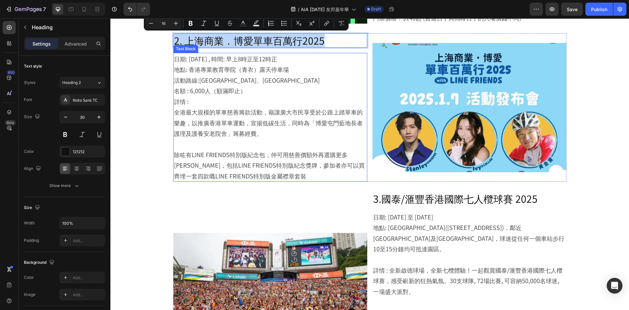
click at [308, 125] on p "詳情 : 全港最大規模的單車慈善籌款活動，藉讓廣大市民享受於公路上踏單車的樂趣，以推廣香港單車運動，宣揚低碳生活，同時為「博愛屯門藍地長者護理及護養安老院舍」…" at bounding box center [270, 117] width 193 height 43
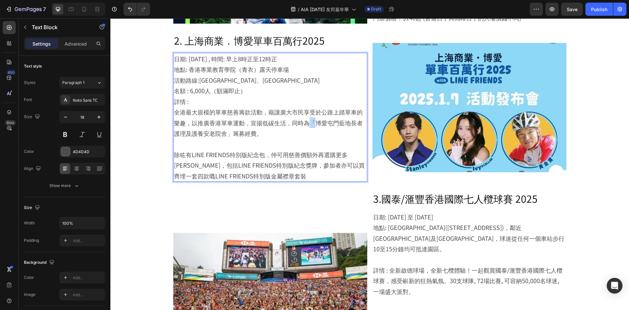
click at [308, 125] on p "詳情 : 全港最大規模的單車慈善籌款活動，藉讓廣大市民享受於公路上踏單車的樂趣，以推廣香港單車運動，宣揚低碳生活，同時為「博愛屯門藍地長者護理及護養安老院舍」…" at bounding box center [270, 117] width 193 height 43
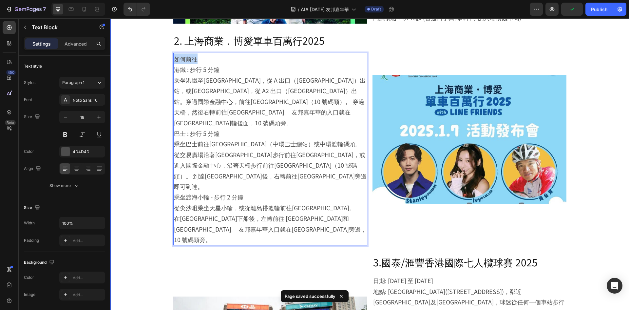
drag, startPoint x: 208, startPoint y: 57, endPoint x: 169, endPoint y: 59, distance: 38.7
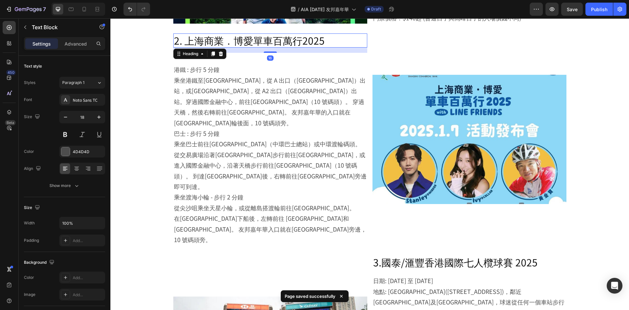
click at [237, 39] on p "2. 上海商業．博愛單車百萬行2025" at bounding box center [270, 40] width 193 height 13
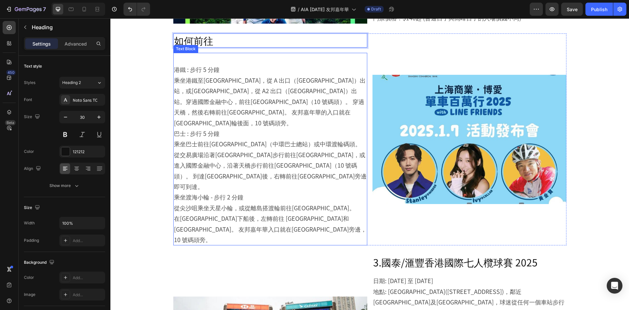
click at [177, 71] on p "⁠⁠⁠⁠⁠⁠⁠ 港鐵 : 步行 5 分鐘 乘坐港鐵至[GEOGRAPHIC_DATA]，從 A 出口（[GEOGRAPHIC_DATA]）出站，或[GEOGR…" at bounding box center [270, 90] width 193 height 74
click at [174, 70] on p "⁠⁠⁠⁠⁠⁠⁠ 港鐵 : 步行 5 分鐘 乘坐港鐵至[GEOGRAPHIC_DATA]，從 A 出口（[GEOGRAPHIC_DATA]）出站，或[GEOGR…" at bounding box center [270, 90] width 193 height 74
click at [193, 72] on p "港鐵 : 步行 5 分鐘 乘坐港鐵至[GEOGRAPHIC_DATA]，從 A 出口（[GEOGRAPHIC_DATA]）出站，或[GEOGRAPHIC_DA…" at bounding box center [270, 90] width 193 height 74
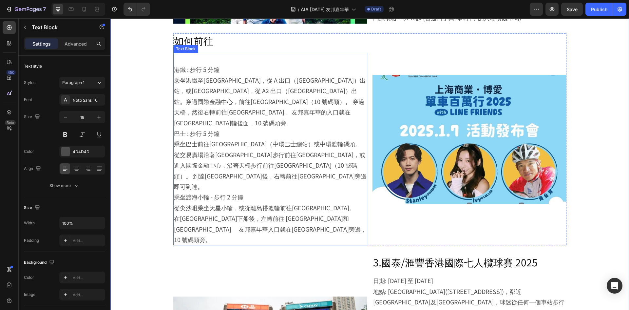
click at [174, 71] on p "港鐵 : 步行 5 分鐘 乘坐港鐵至[GEOGRAPHIC_DATA]，從 A 出口（[GEOGRAPHIC_DATA]）出站，或[GEOGRAPHIC_DA…" at bounding box center [270, 90] width 193 height 74
click at [174, 72] on p "⁠⁠⁠⁠⁠⁠⁠ 港鐵 : 步行 5 分鐘 乘坐港鐵至[GEOGRAPHIC_DATA]，從 A 出口（[GEOGRAPHIC_DATA]）出站，或[GEOGR…" at bounding box center [270, 90] width 193 height 74
